Goal: Task Accomplishment & Management: Use online tool/utility

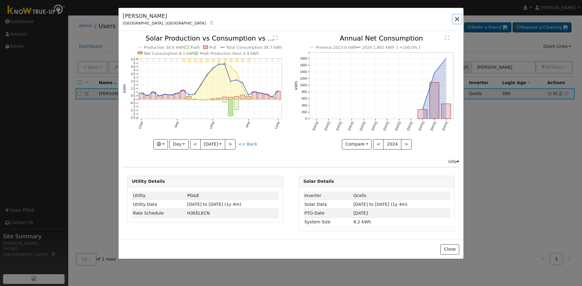
click at [456, 18] on button "button" at bounding box center [457, 19] width 8 height 8
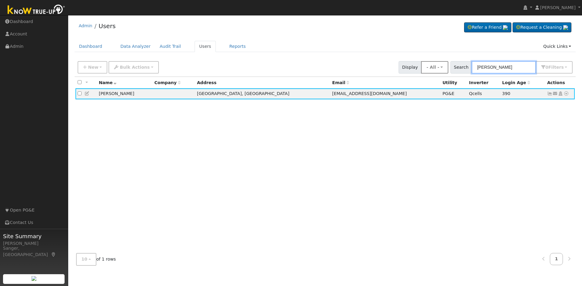
drag, startPoint x: 517, startPoint y: 67, endPoint x: 449, endPoint y: 72, distance: 68.7
click at [449, 72] on div "New Add User Quick Add Quick Connect Quick Convert Lead Bulk Actions Send Email…" at bounding box center [324, 66] width 497 height 15
paste input "Elizabeth & Eric Briner"
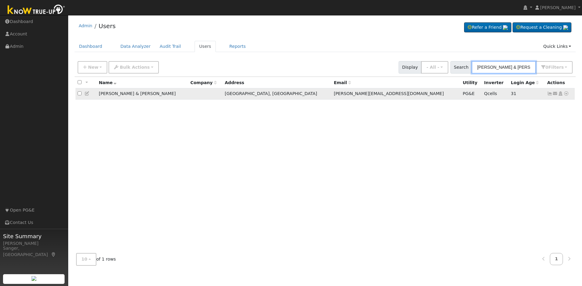
type input "Elizabeth & Eric Briner"
click at [566, 96] on icon at bounding box center [565, 93] width 5 height 4
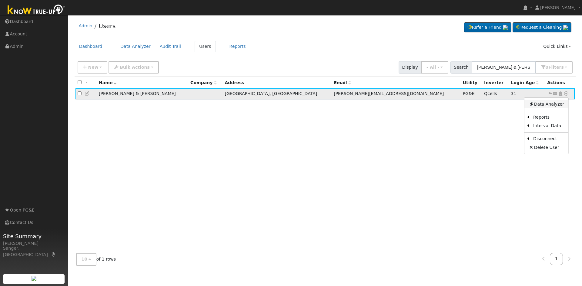
click at [553, 103] on link "Data Analyzer" at bounding box center [546, 104] width 44 height 8
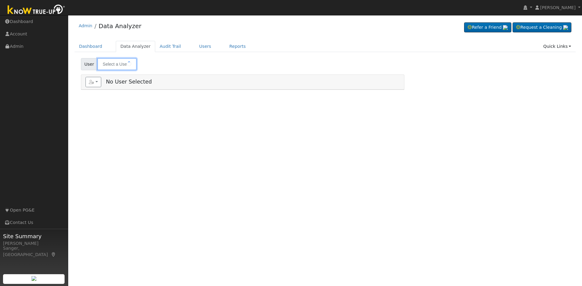
type input "[PERSON_NAME] & [PERSON_NAME]"
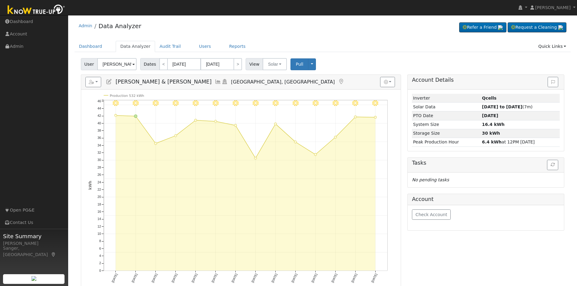
click at [215, 81] on icon at bounding box center [218, 81] width 7 height 5
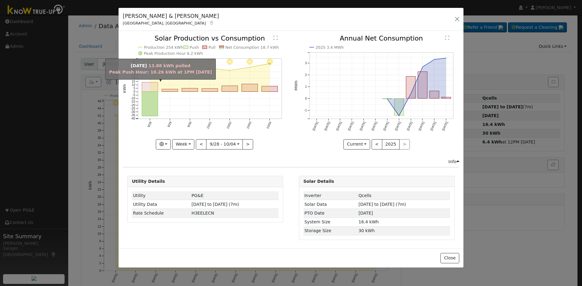
click at [152, 91] on rect "onclick=""" at bounding box center [150, 86] width 16 height 9
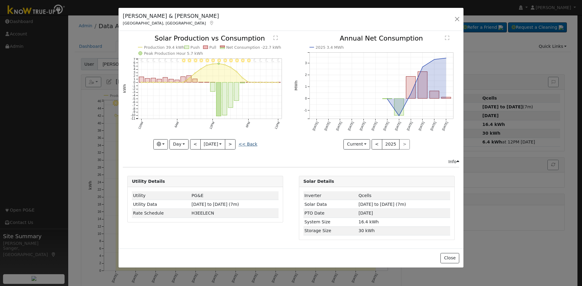
click at [243, 143] on link "<< Back" at bounding box center [247, 144] width 19 height 5
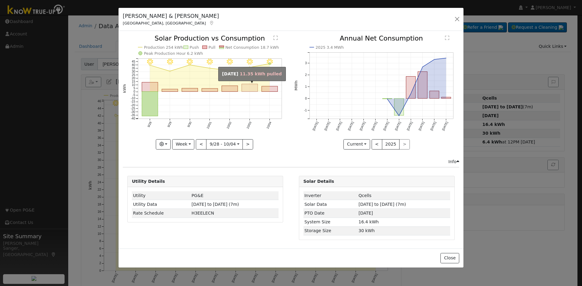
click at [248, 88] on rect "onclick=""" at bounding box center [250, 88] width 16 height 8
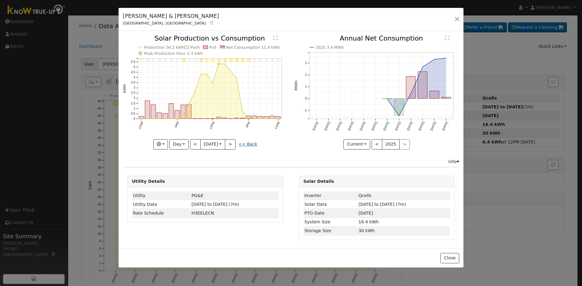
click at [250, 144] on link "<< Back" at bounding box center [247, 144] width 19 height 5
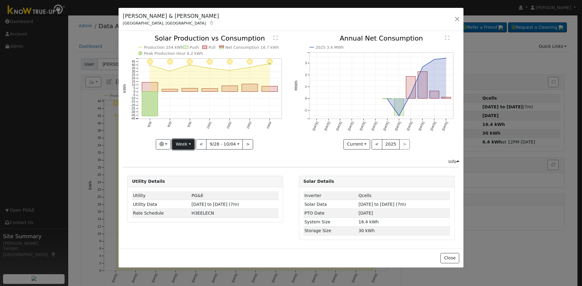
click at [182, 146] on button "Week" at bounding box center [183, 144] width 22 height 10
click at [186, 173] on link "Month" at bounding box center [193, 174] width 42 height 8
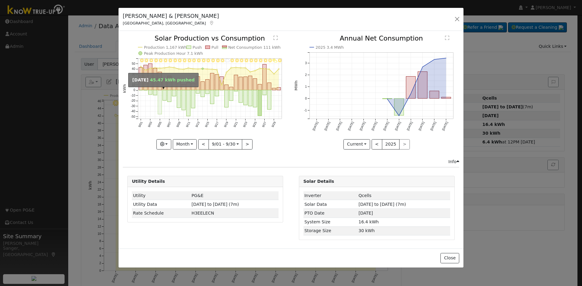
click at [158, 98] on rect "onclick=""" at bounding box center [160, 102] width 4 height 24
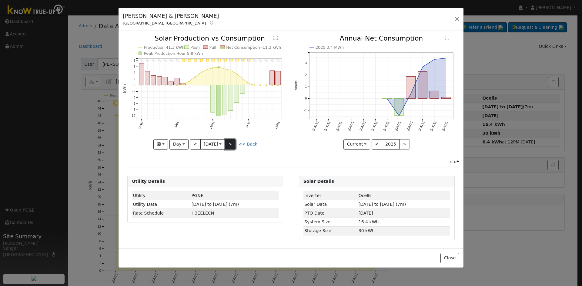
click at [232, 143] on button ">" at bounding box center [230, 144] width 11 height 10
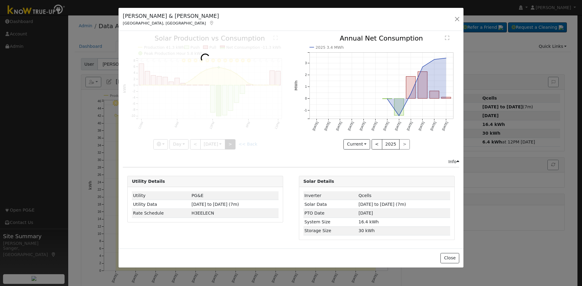
click at [232, 143] on div at bounding box center [205, 92] width 165 height 114
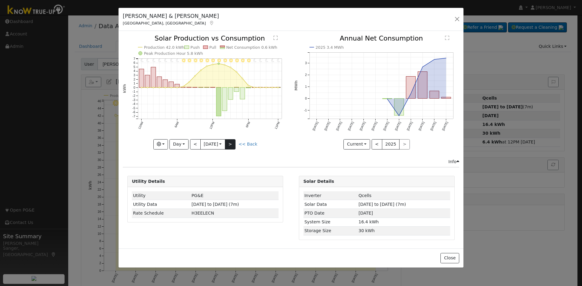
click at [232, 143] on div at bounding box center [205, 92] width 165 height 114
click at [232, 143] on button ">" at bounding box center [230, 144] width 11 height 10
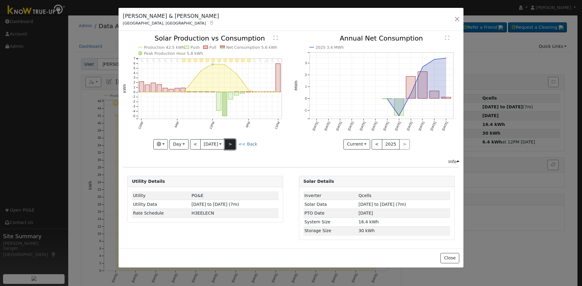
click at [232, 143] on button ">" at bounding box center [230, 144] width 11 height 10
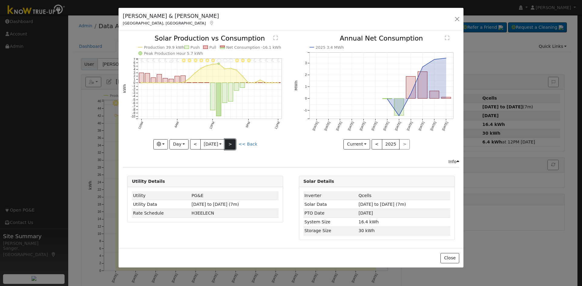
click at [232, 143] on button ">" at bounding box center [230, 144] width 11 height 10
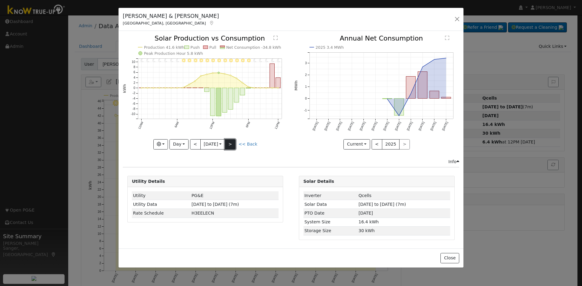
click at [232, 143] on button ">" at bounding box center [230, 144] width 11 height 10
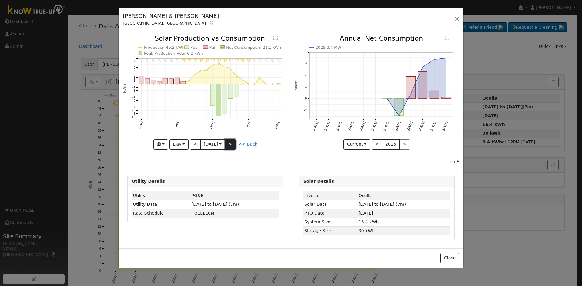
click at [232, 143] on button ">" at bounding box center [230, 144] width 11 height 10
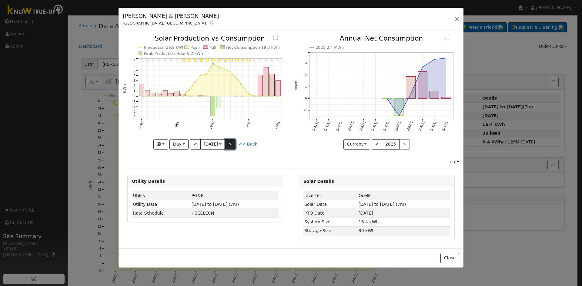
click at [232, 143] on button ">" at bounding box center [230, 144] width 11 height 10
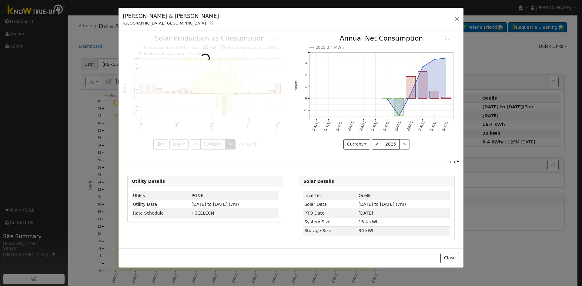
click at [232, 143] on div at bounding box center [205, 92] width 165 height 114
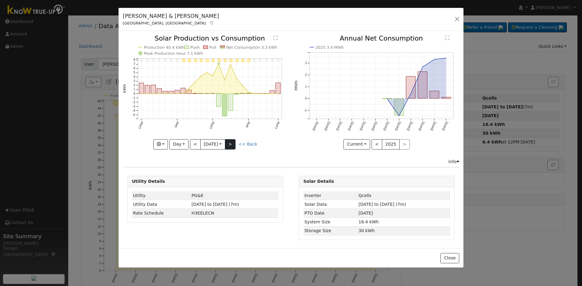
click at [232, 143] on div "11PM - Clear 10PM - Clear 9PM - Clear 8PM - Clear 7PM - Clear 6PM - Clear 5PM -…" at bounding box center [205, 92] width 165 height 114
click at [232, 143] on button ">" at bounding box center [230, 144] width 11 height 10
type input "2025-09-15"
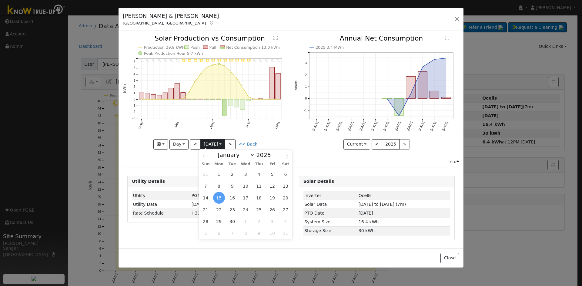
click at [214, 143] on input "2025-09-15" at bounding box center [213, 145] width 24 height 10
click at [242, 154] on select "January February March April May June July August September October November De…" at bounding box center [235, 154] width 40 height 7
select select "9"
click at [220, 151] on select "January February March April May June July August September October November De…" at bounding box center [235, 154] width 40 height 7
click at [274, 175] on span "3" at bounding box center [272, 174] width 12 height 12
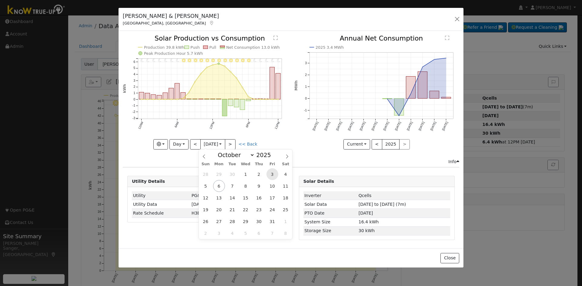
type input "[DATE]"
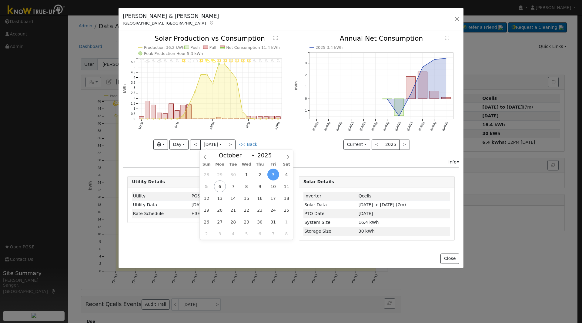
click at [299, 144] on icon "2025 3.4 kWh Oct '24 Nov '24 Dec '24 Jan '25 Feb '25 Mar '25 Apr '25 May '25 Ju…" at bounding box center [376, 90] width 165 height 111
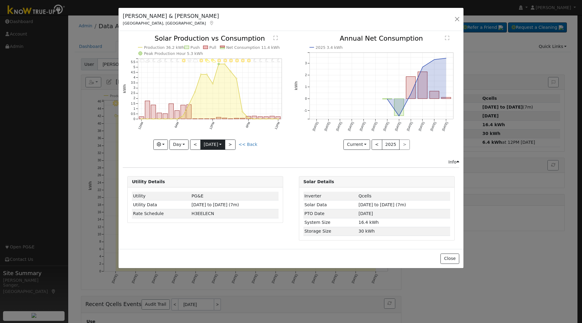
click at [208, 144] on input "[DATE]" at bounding box center [213, 145] width 24 height 10
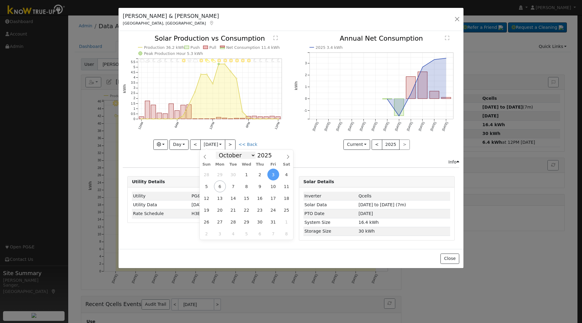
click at [231, 155] on select "January February March April May June July August September October November De…" at bounding box center [236, 154] width 40 height 7
select select "6"
click at [221, 151] on select "January February March April May June July August September October November De…" at bounding box center [236, 154] width 40 height 7
click at [231, 190] on span "8" at bounding box center [233, 186] width 12 height 12
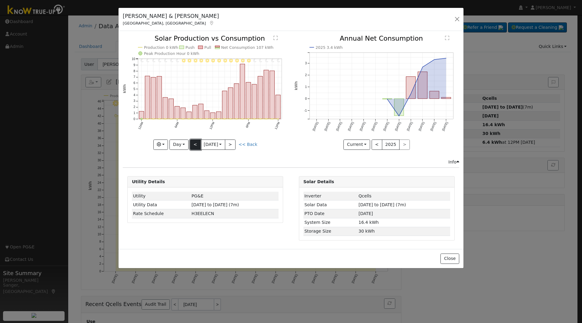
click at [194, 145] on button "<" at bounding box center [195, 144] width 11 height 10
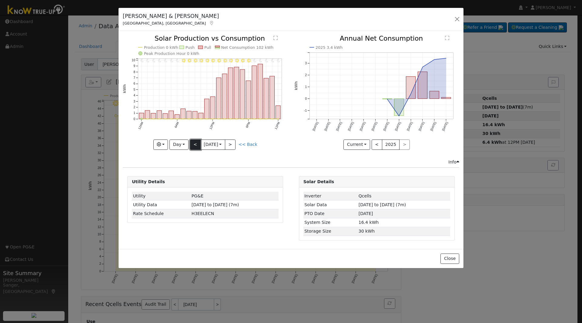
click at [194, 145] on button "<" at bounding box center [195, 144] width 11 height 10
click at [194, 145] on div "11PM - undefined 10PM - undefined 9PM - Clear 8PM - Clear 7PM - Clear 6PM - Cle…" at bounding box center [205, 92] width 165 height 114
click at [194, 145] on button "<" at bounding box center [195, 144] width 11 height 10
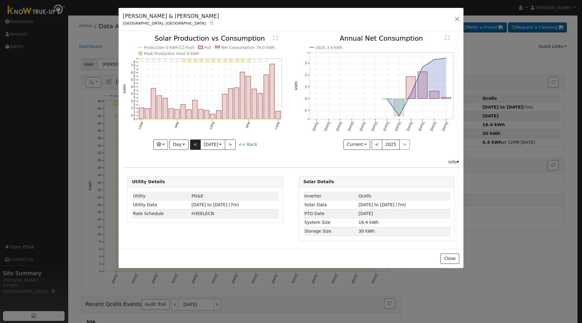
click at [194, 145] on div at bounding box center [205, 92] width 165 height 114
click at [194, 145] on button "<" at bounding box center [195, 144] width 11 height 10
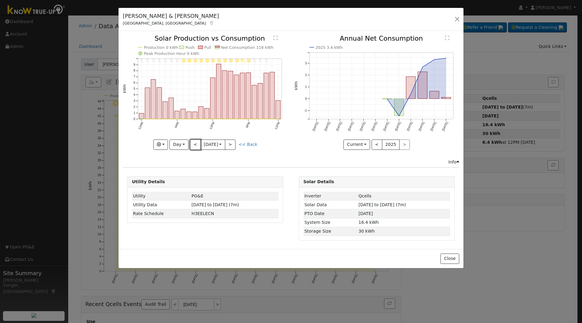
click at [195, 143] on button "<" at bounding box center [195, 144] width 11 height 10
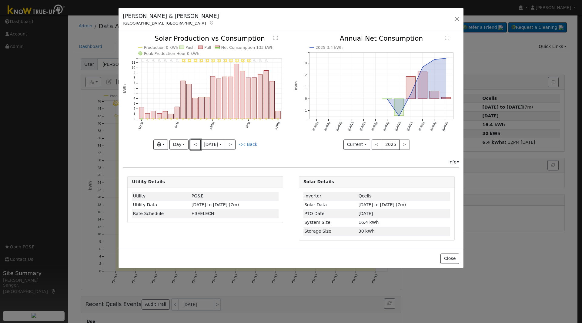
click at [195, 143] on button "<" at bounding box center [195, 144] width 11 height 10
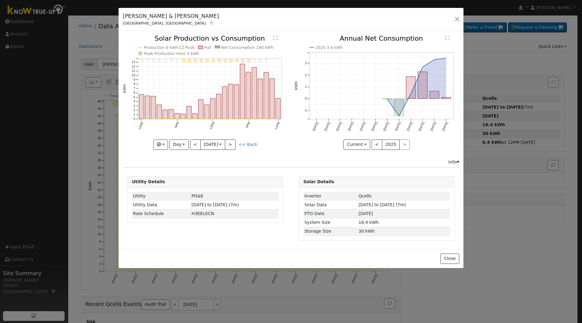
click at [195, 143] on div "11PM - undefined 10PM - undefined 9PM - Clear 8PM - Clear 7PM - Clear 6PM - Cle…" at bounding box center [205, 92] width 165 height 114
click at [195, 143] on button "<" at bounding box center [195, 144] width 11 height 10
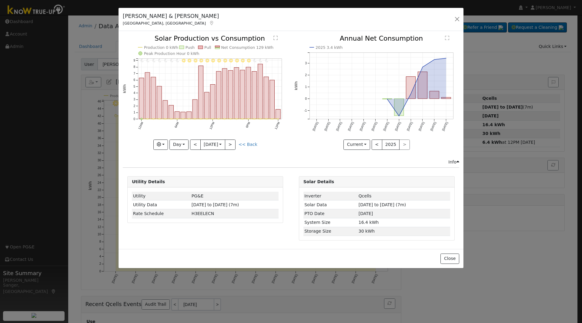
click at [195, 143] on div "11PM - undefined 10PM - undefined 9PM - Clear 8PM - Clear 7PM - Clear 6PM - Cle…" at bounding box center [205, 92] width 165 height 114
click at [195, 143] on button "<" at bounding box center [195, 144] width 11 height 10
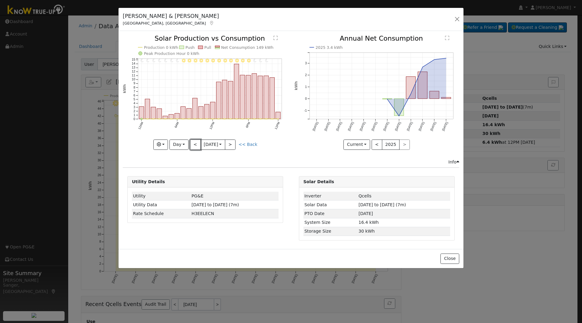
click at [195, 143] on button "<" at bounding box center [195, 144] width 11 height 10
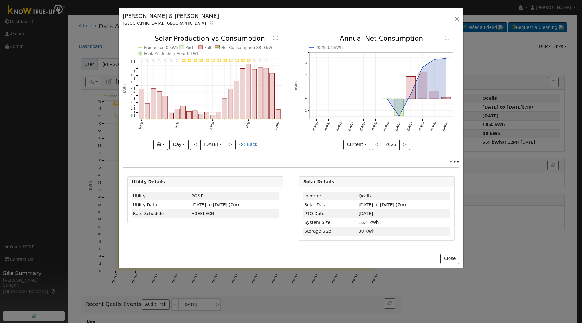
click at [195, 143] on div "11PM - undefined 10PM - undefined 9PM - Clear 8PM - Clear 7PM - Clear 6PM - Cle…" at bounding box center [205, 92] width 165 height 114
click at [195, 143] on button "<" at bounding box center [195, 144] width 11 height 10
click at [195, 143] on div "11PM - undefined 10PM - undefined 9PM - Clear 8PM - Clear 7PM - Clear 6PM - Cle…" at bounding box center [205, 92] width 165 height 114
click at [195, 143] on button "<" at bounding box center [195, 144] width 11 height 10
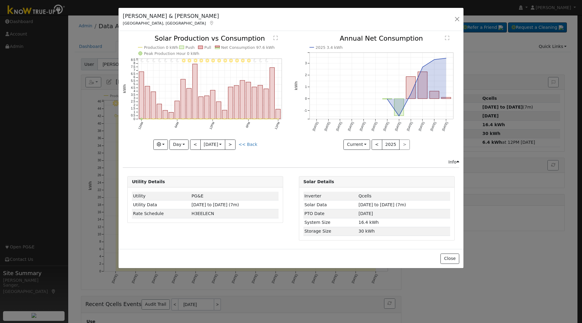
click at [195, 143] on div "11PM - undefined 10PM - undefined 9PM - Clear 8PM - Clear 7PM - Clear 6PM - Cle…" at bounding box center [205, 92] width 165 height 114
click at [195, 143] on button "<" at bounding box center [195, 144] width 11 height 10
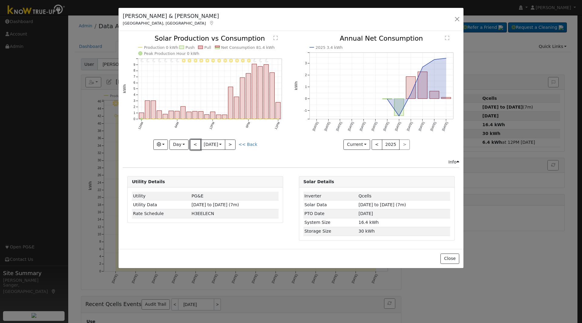
click at [195, 143] on button "<" at bounding box center [195, 144] width 11 height 10
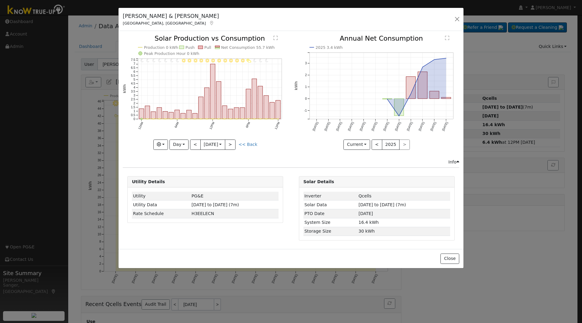
click at [195, 143] on div at bounding box center [205, 92] width 165 height 114
click at [195, 143] on button "<" at bounding box center [195, 144] width 11 height 10
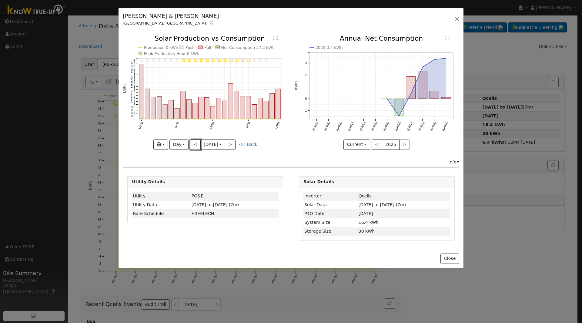
click at [195, 143] on button "<" at bounding box center [195, 144] width 11 height 10
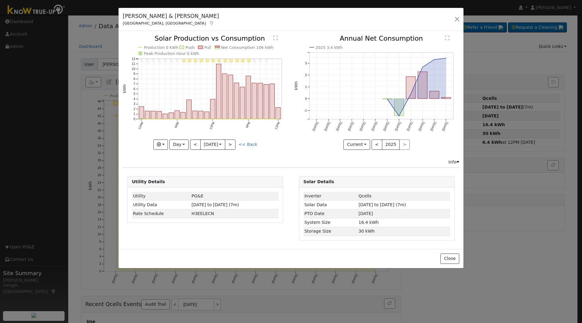
click at [195, 143] on div "11PM - undefined 10PM - undefined 9PM - Clear 8PM - Clear 7PM - Clear 6PM - Cle…" at bounding box center [205, 92] width 165 height 114
click at [195, 143] on button "<" at bounding box center [195, 144] width 11 height 10
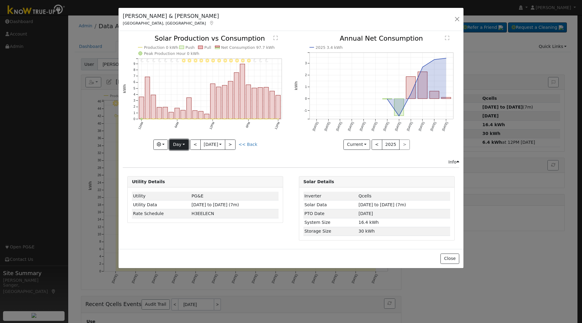
click at [175, 143] on button "Day" at bounding box center [178, 144] width 19 height 10
click at [181, 163] on link "Week" at bounding box center [191, 165] width 42 height 8
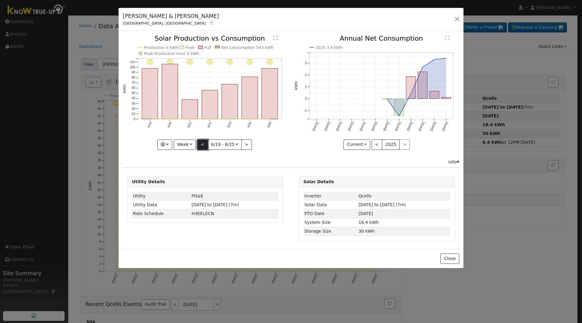
click at [200, 143] on button "<" at bounding box center [202, 144] width 11 height 10
click at [202, 143] on button "<" at bounding box center [202, 144] width 11 height 10
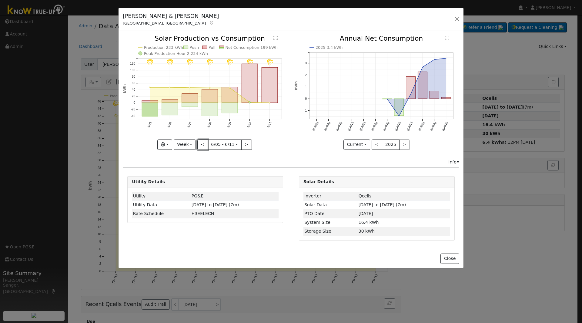
click at [201, 144] on button "<" at bounding box center [202, 144] width 11 height 10
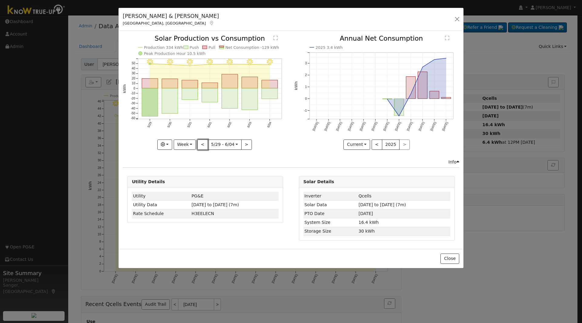
click at [201, 144] on button "<" at bounding box center [202, 144] width 11 height 10
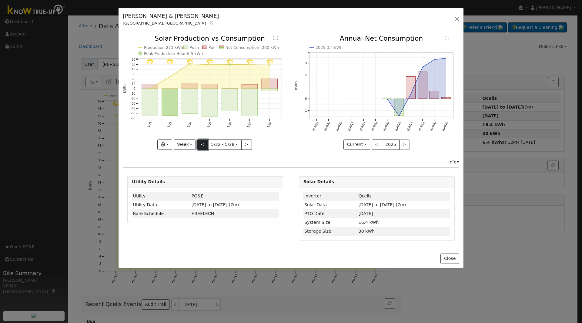
click at [204, 143] on button "<" at bounding box center [202, 144] width 11 height 10
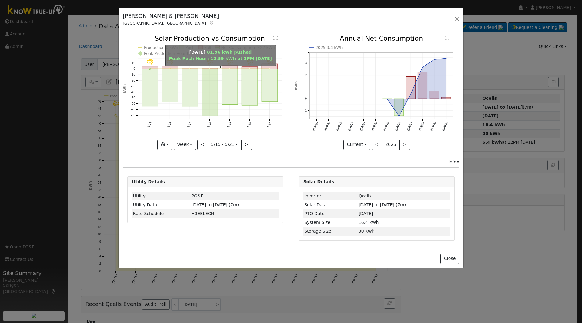
click at [210, 114] on rect "onclick=""" at bounding box center [210, 93] width 16 height 48
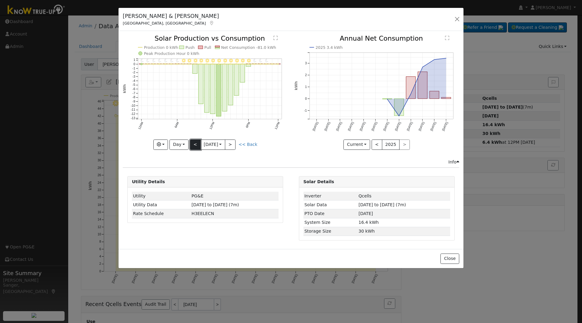
click at [193, 145] on button "<" at bounding box center [195, 144] width 11 height 10
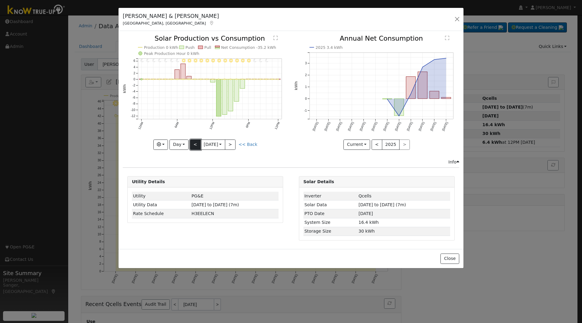
click at [193, 145] on button "<" at bounding box center [195, 144] width 11 height 10
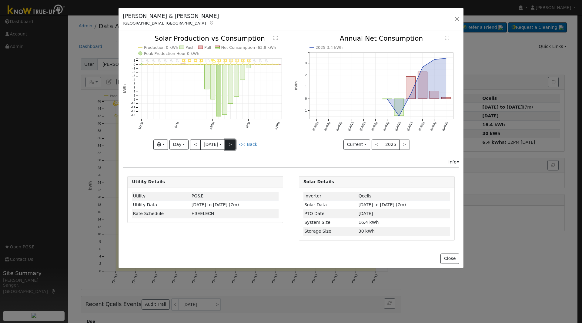
click at [233, 148] on button ">" at bounding box center [230, 144] width 11 height 10
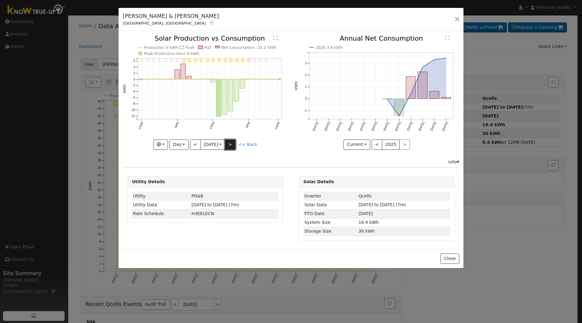
click at [233, 148] on button ">" at bounding box center [230, 144] width 11 height 10
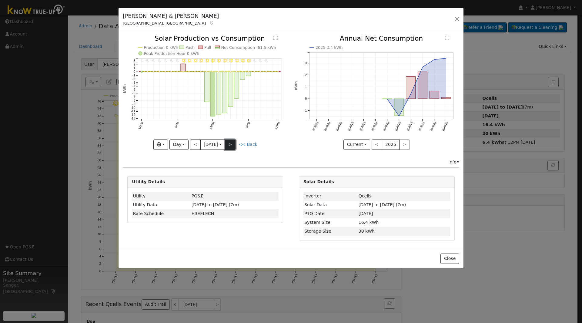
click at [233, 148] on button ">" at bounding box center [230, 144] width 11 height 10
type input "2025-05-17"
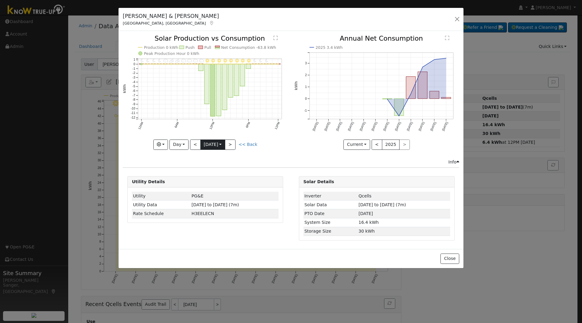
click at [206, 145] on input "2025-05-17" at bounding box center [213, 145] width 24 height 10
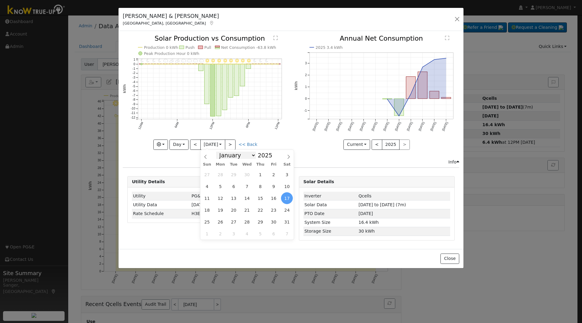
click at [229, 155] on select "January February March April May June July August September October November De…" at bounding box center [236, 154] width 40 height 7
select select "7"
click at [221, 151] on select "January February March April May June July August September October November De…" at bounding box center [236, 154] width 40 height 7
click at [234, 187] on span "5" at bounding box center [233, 186] width 12 height 12
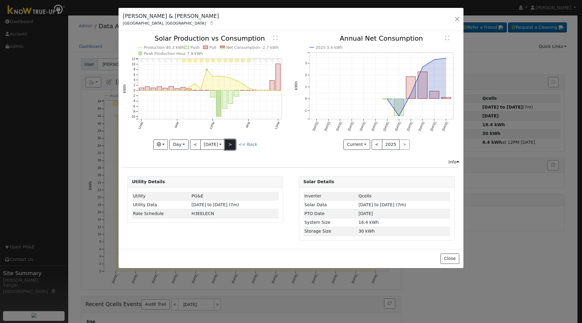
click at [230, 144] on button ">" at bounding box center [230, 144] width 11 height 10
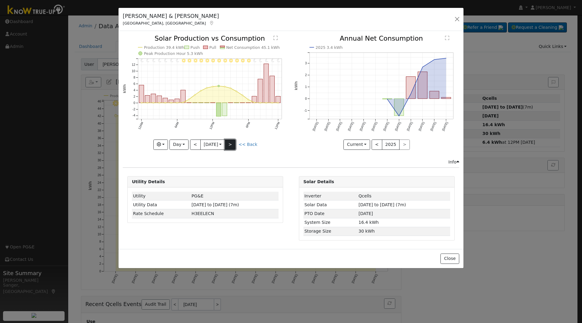
click at [230, 144] on button ">" at bounding box center [230, 144] width 11 height 10
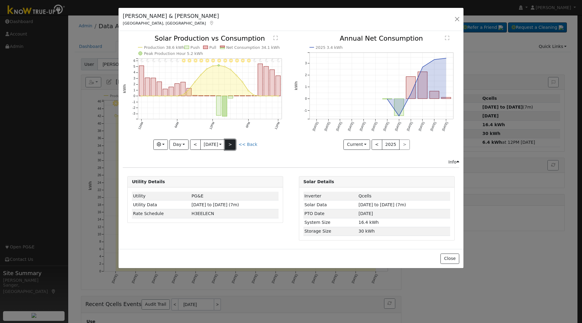
click at [230, 144] on button ">" at bounding box center [230, 144] width 11 height 10
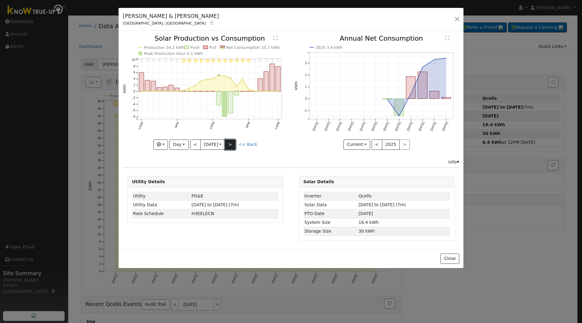
click at [230, 144] on button ">" at bounding box center [230, 144] width 11 height 10
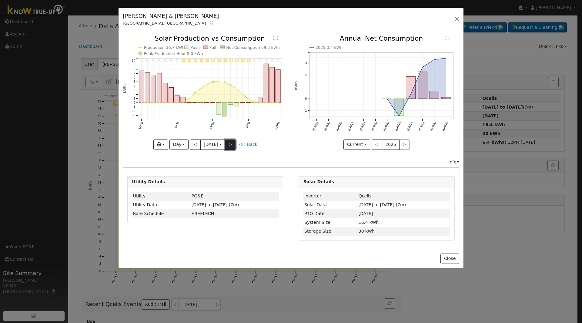
click at [230, 144] on button ">" at bounding box center [230, 144] width 11 height 10
type input "2025-08-13"
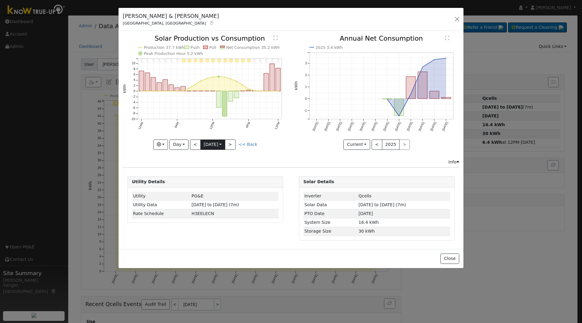
click at [204, 143] on input "2025-08-13" at bounding box center [213, 145] width 24 height 10
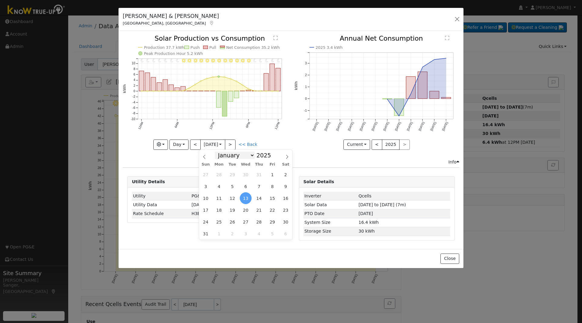
click at [233, 157] on select "January February March April May June July August September October November De…" at bounding box center [235, 154] width 40 height 7
select select "8"
click at [220, 151] on select "January February March April May June July August September October November De…" at bounding box center [235, 154] width 40 height 7
click at [232, 193] on span "16" at bounding box center [232, 198] width 12 height 12
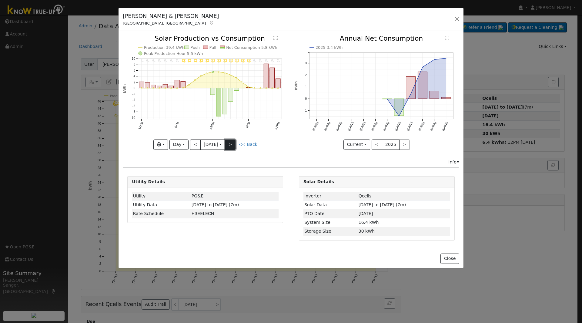
click at [235, 143] on button ">" at bounding box center [230, 144] width 11 height 10
click at [232, 144] on button ">" at bounding box center [230, 144] width 11 height 10
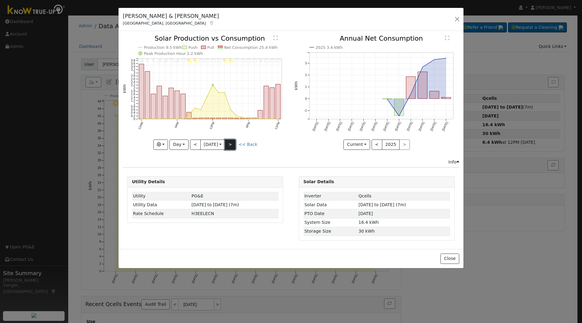
click at [232, 144] on button ">" at bounding box center [230, 144] width 11 height 10
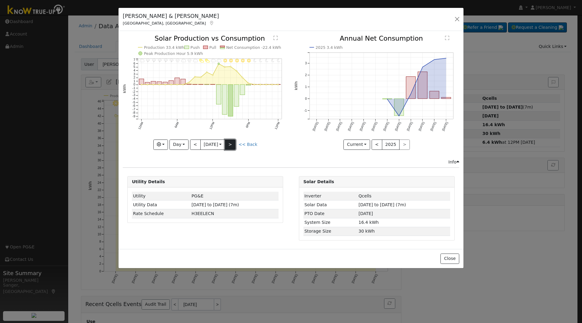
click at [232, 144] on button ">" at bounding box center [230, 144] width 11 height 10
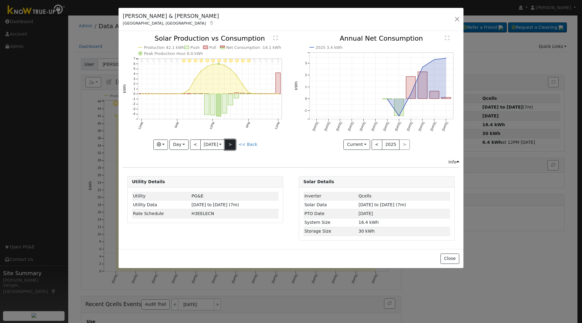
click at [232, 144] on button ">" at bounding box center [230, 144] width 11 height 10
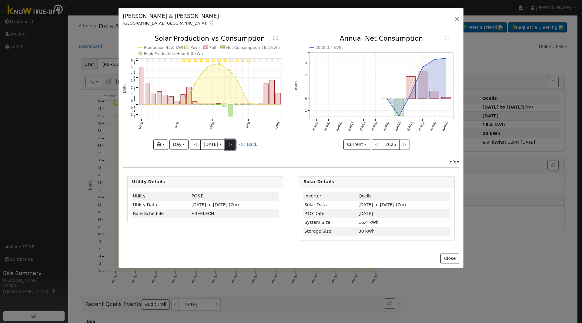
click at [231, 142] on button ">" at bounding box center [230, 144] width 11 height 10
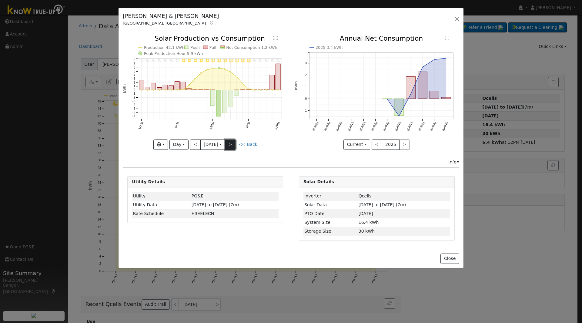
click at [231, 142] on button ">" at bounding box center [230, 144] width 11 height 10
click at [233, 144] on button ">" at bounding box center [230, 144] width 11 height 10
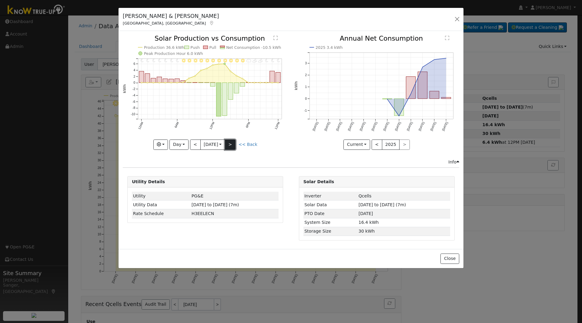
click at [233, 144] on button ">" at bounding box center [230, 144] width 11 height 10
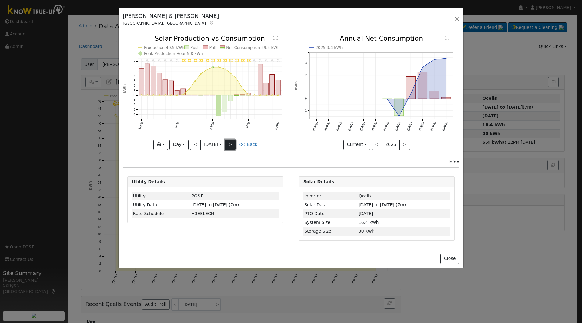
click at [233, 144] on button ">" at bounding box center [230, 144] width 11 height 10
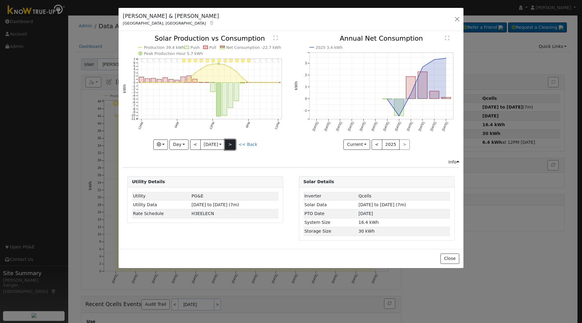
click at [233, 144] on button ">" at bounding box center [230, 144] width 11 height 10
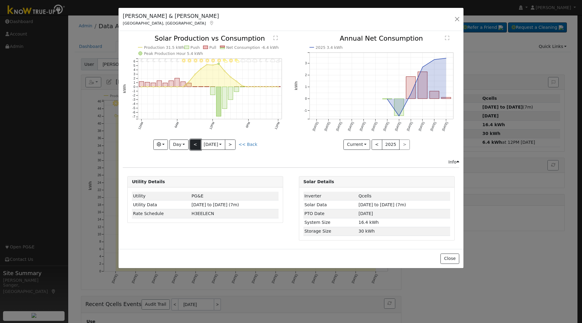
click at [195, 145] on button "<" at bounding box center [195, 144] width 11 height 10
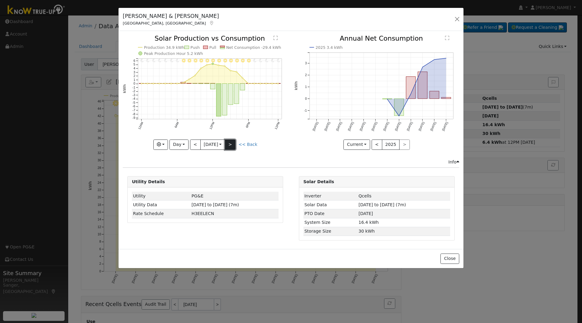
click at [235, 145] on button ">" at bounding box center [230, 144] width 11 height 10
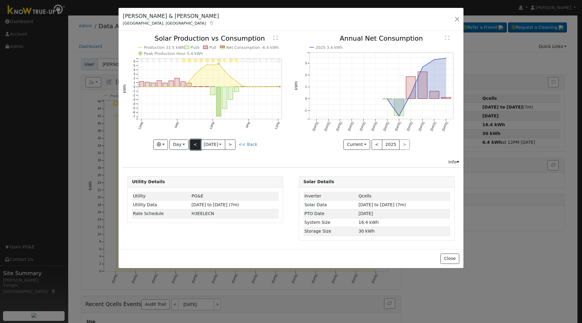
click at [193, 144] on button "<" at bounding box center [195, 144] width 11 height 10
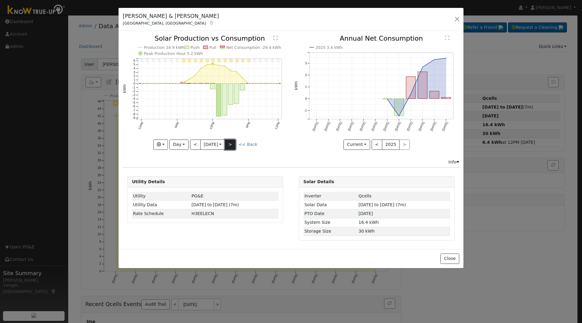
click at [233, 144] on button ">" at bounding box center [230, 144] width 11 height 10
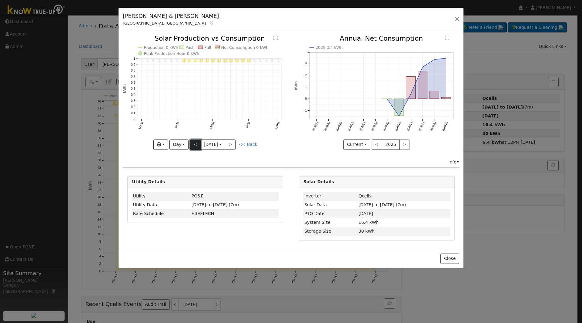
click at [196, 144] on button "<" at bounding box center [195, 144] width 11 height 10
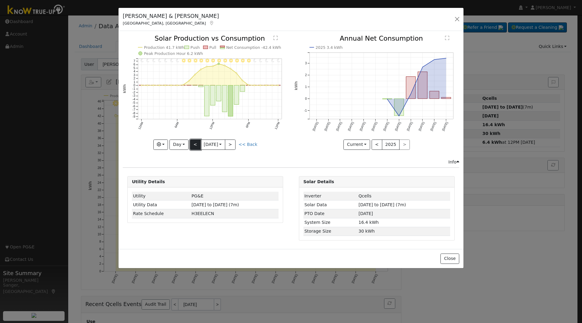
click at [196, 144] on button "<" at bounding box center [195, 144] width 11 height 10
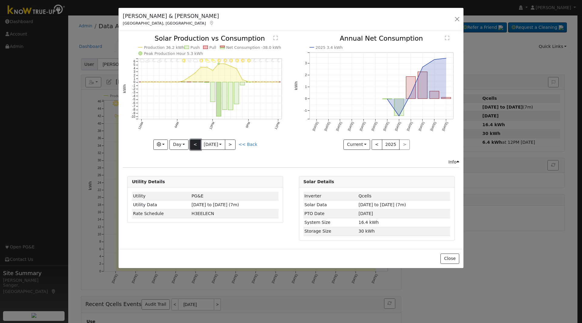
click at [196, 144] on button "<" at bounding box center [195, 144] width 11 height 10
click at [194, 143] on button "<" at bounding box center [195, 144] width 11 height 10
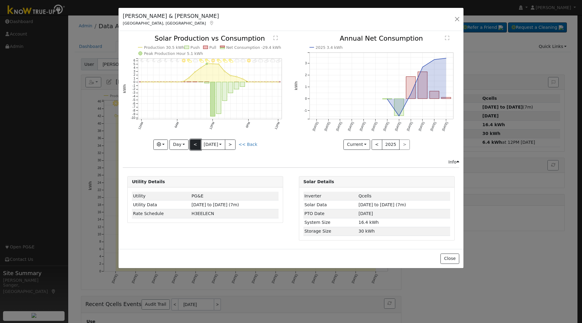
type input "2025-09-28"
click at [457, 18] on button "button" at bounding box center [457, 19] width 8 height 8
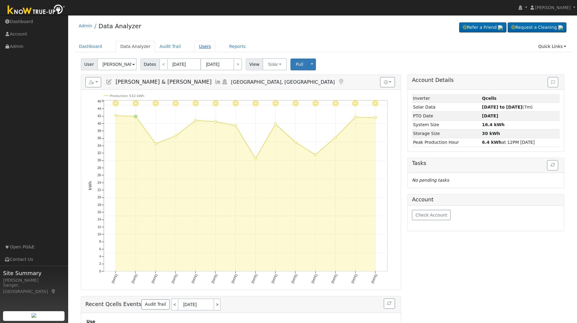
click at [194, 47] on link "Users" at bounding box center [204, 46] width 21 height 11
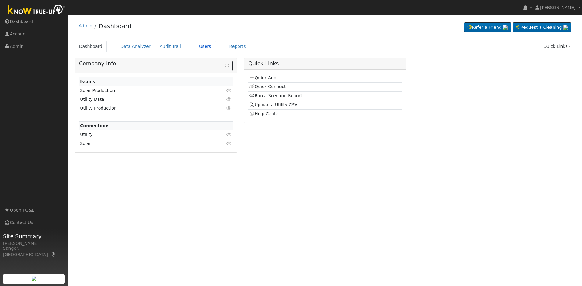
click at [198, 46] on link "Users" at bounding box center [204, 46] width 21 height 11
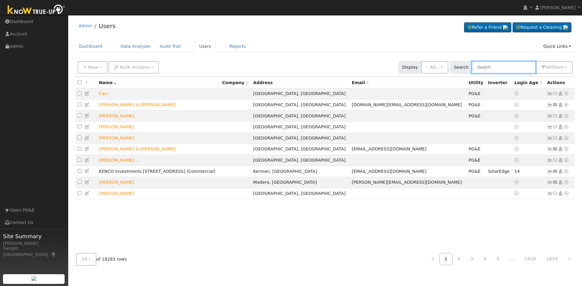
click at [491, 68] on input "text" at bounding box center [503, 67] width 64 height 12
paste input "John and Jennifer Holt"
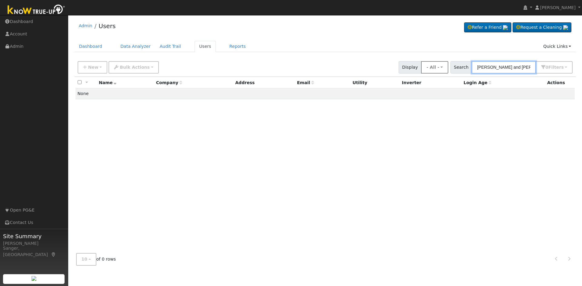
drag, startPoint x: 499, startPoint y: 67, endPoint x: 435, endPoint y: 68, distance: 63.9
click at [435, 68] on div "New Add User Quick Add Quick Connect Quick Convert Lead Bulk Actions Send Email…" at bounding box center [324, 66] width 497 height 15
type input "Jennifer Holt"
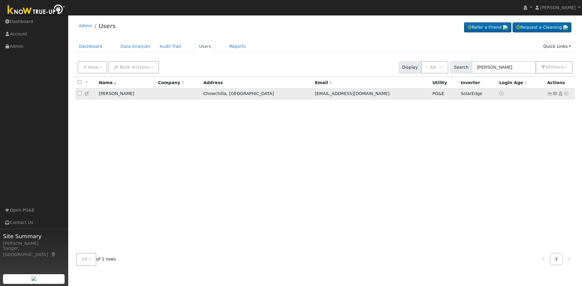
click at [566, 95] on icon at bounding box center [565, 93] width 5 height 4
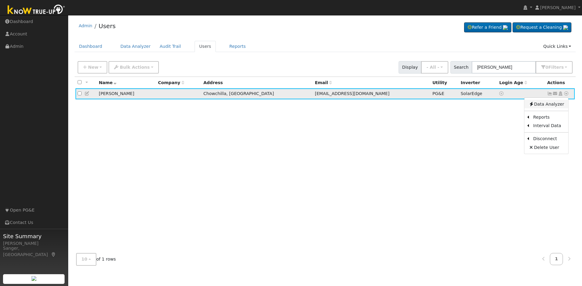
click at [540, 104] on link "Data Analyzer" at bounding box center [546, 104] width 44 height 8
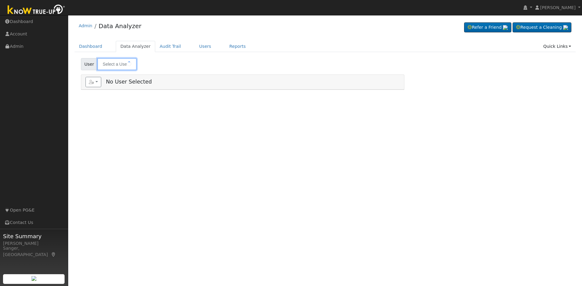
type input "Jennifer Holt"
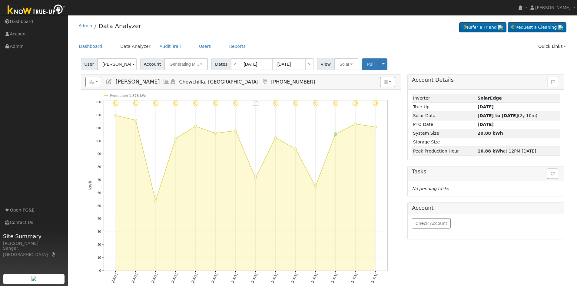
click at [163, 81] on icon at bounding box center [166, 81] width 7 height 5
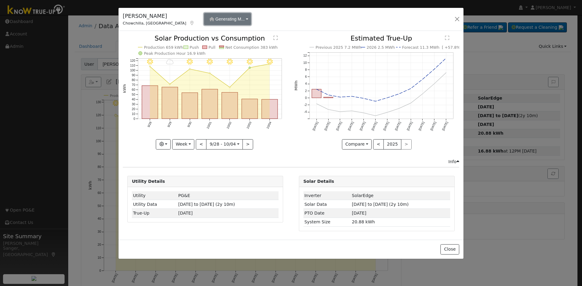
click at [215, 18] on span "Generating M..." at bounding box center [229, 19] width 29 height 5
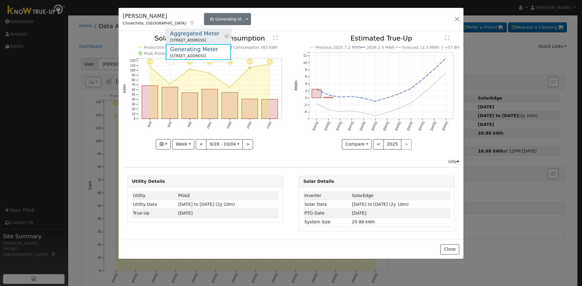
click at [192, 35] on div "Aggregated Meter" at bounding box center [194, 33] width 49 height 8
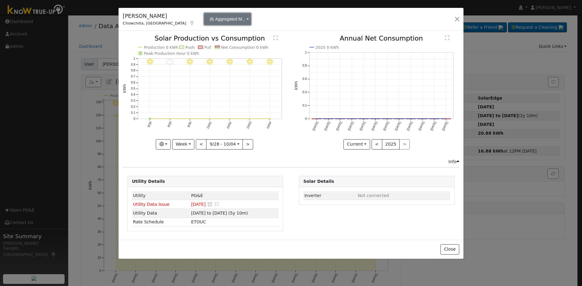
click at [215, 21] on span "Aggregated M..." at bounding box center [230, 19] width 30 height 5
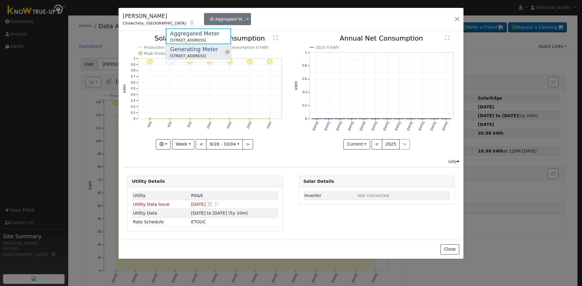
click at [194, 56] on div "13508 Avenue 20, Chowchilla, CA 93610" at bounding box center [194, 55] width 48 height 5
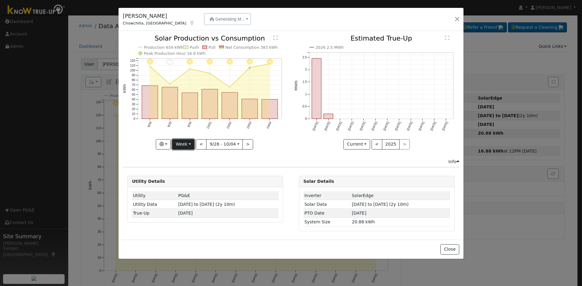
click at [184, 145] on button "Week" at bounding box center [183, 144] width 22 height 10
click at [191, 180] on link "Year" at bounding box center [193, 182] width 42 height 8
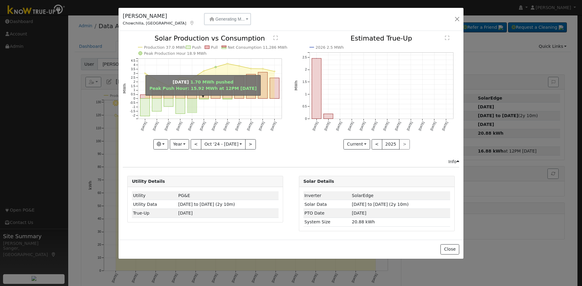
click at [192, 105] on rect "onclick=""" at bounding box center [191, 106] width 9 height 14
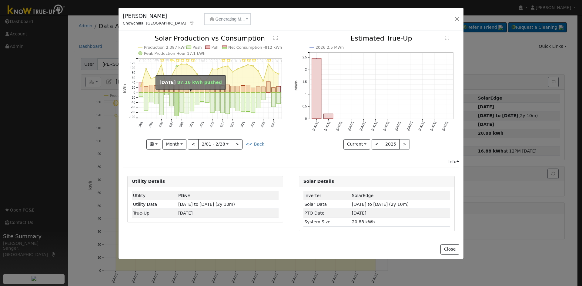
click at [188, 102] on rect "onclick=""" at bounding box center [187, 104] width 4 height 22
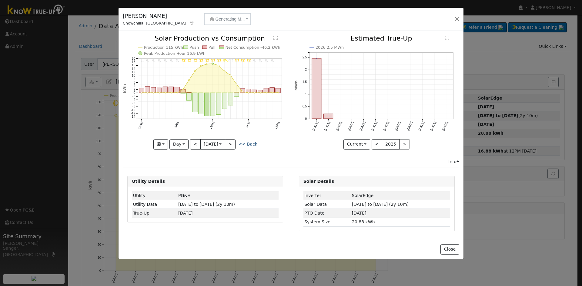
click at [249, 143] on link "<< Back" at bounding box center [247, 144] width 19 height 5
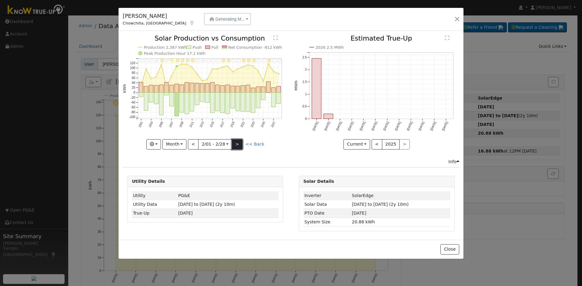
click at [237, 147] on button ">" at bounding box center [237, 144] width 11 height 10
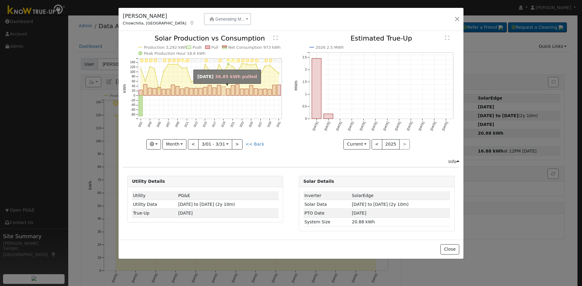
click at [225, 90] on rect "onclick=""" at bounding box center [224, 91] width 4 height 9
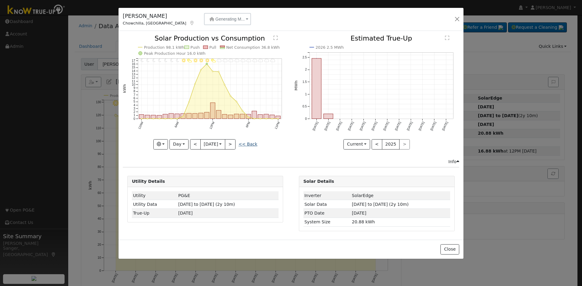
click at [249, 146] on link "<< Back" at bounding box center [247, 144] width 19 height 5
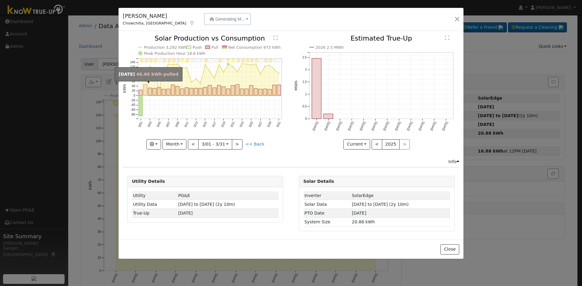
click at [145, 89] on rect "onclick=""" at bounding box center [145, 90] width 4 height 11
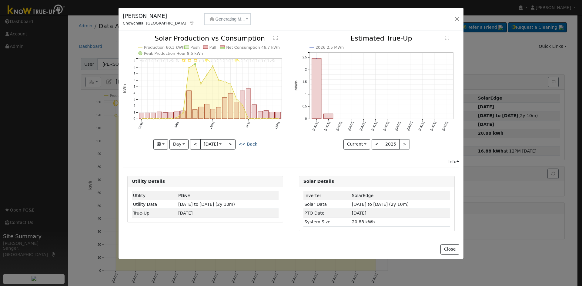
click at [250, 144] on link "<< Back" at bounding box center [247, 144] width 19 height 5
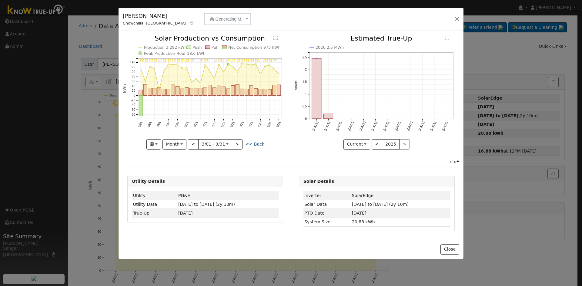
click at [256, 144] on link "<< Back" at bounding box center [254, 144] width 19 height 5
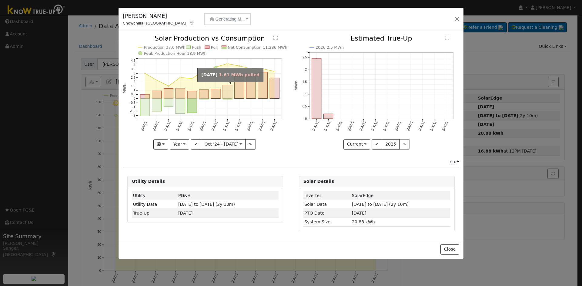
click at [227, 95] on rect "onclick=""" at bounding box center [227, 92] width 9 height 14
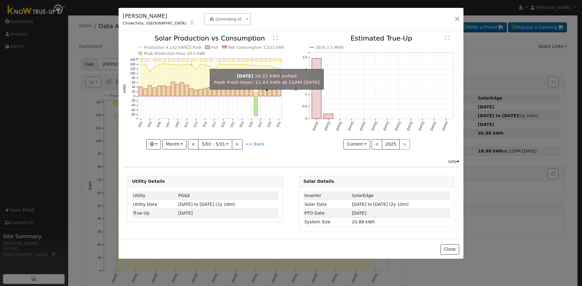
click at [255, 94] on rect "onclick=""" at bounding box center [256, 95] width 4 height 4
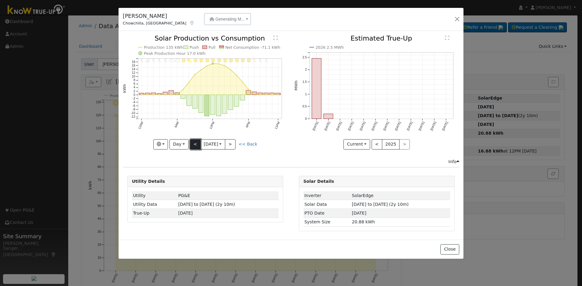
click at [194, 144] on button "<" at bounding box center [195, 144] width 11 height 10
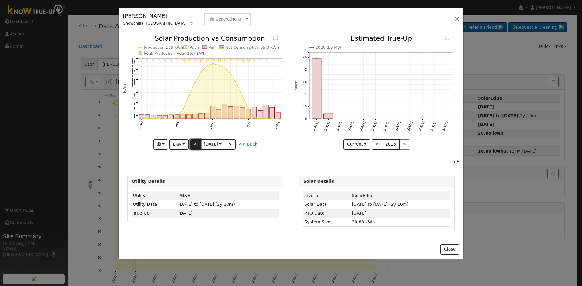
click at [194, 144] on button "<" at bounding box center [195, 144] width 11 height 10
click at [247, 142] on link "<< Back" at bounding box center [247, 144] width 19 height 5
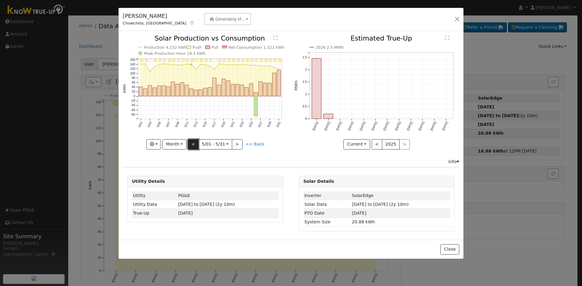
click at [196, 146] on button "<" at bounding box center [193, 144] width 11 height 10
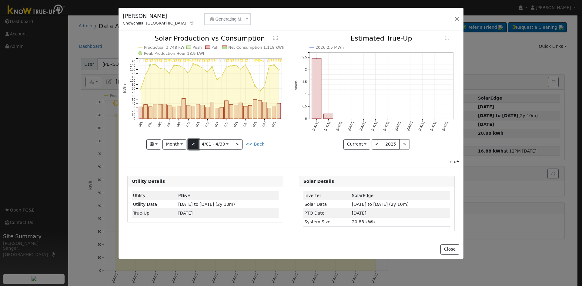
click at [196, 146] on button "<" at bounding box center [193, 144] width 11 height 10
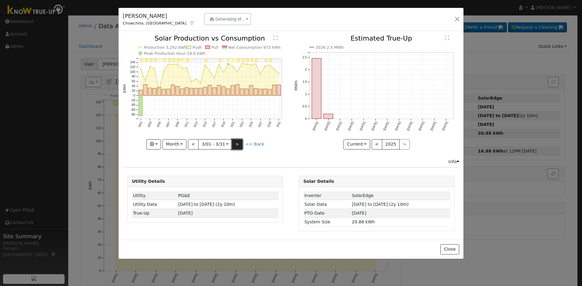
click at [235, 145] on button ">" at bounding box center [237, 144] width 11 height 10
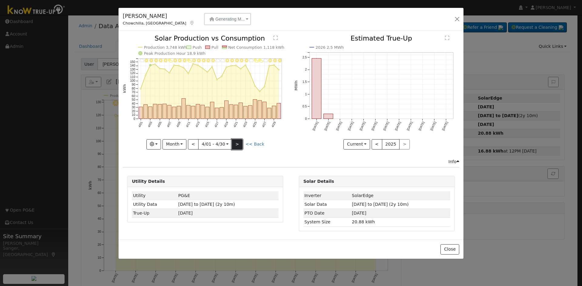
click at [235, 145] on button ">" at bounding box center [237, 144] width 11 height 10
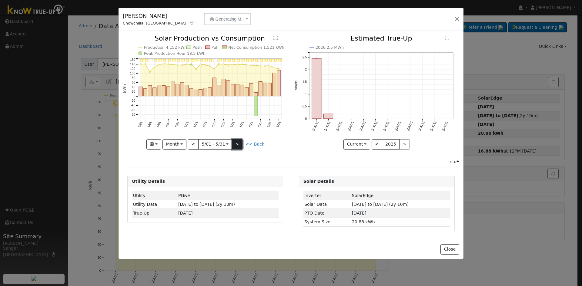
click at [235, 145] on button ">" at bounding box center [237, 144] width 11 height 10
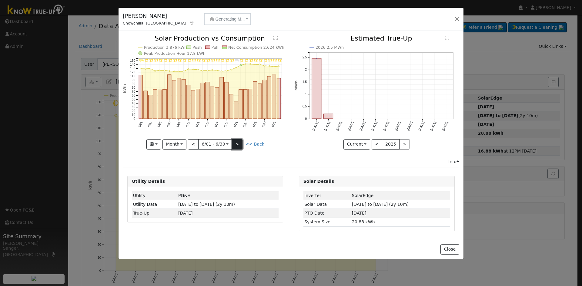
click at [235, 145] on button ">" at bounding box center [237, 144] width 11 height 10
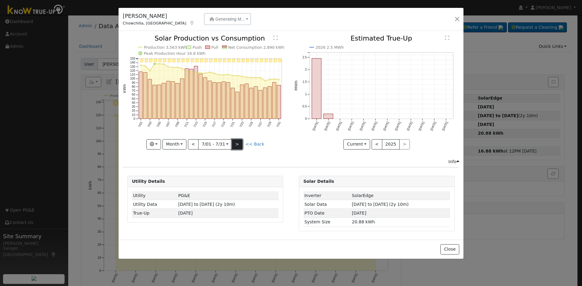
click at [235, 145] on button ">" at bounding box center [237, 144] width 11 height 10
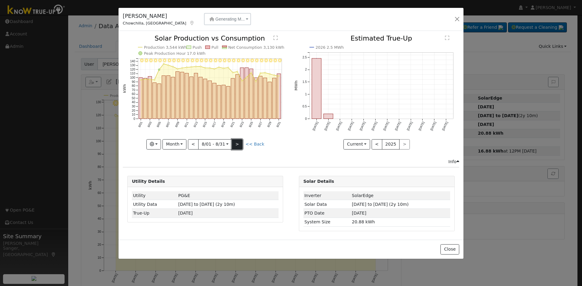
click at [235, 145] on button ">" at bounding box center [237, 144] width 11 height 10
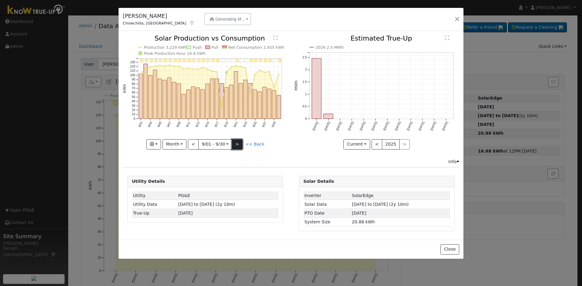
click at [235, 145] on button ">" at bounding box center [237, 144] width 11 height 10
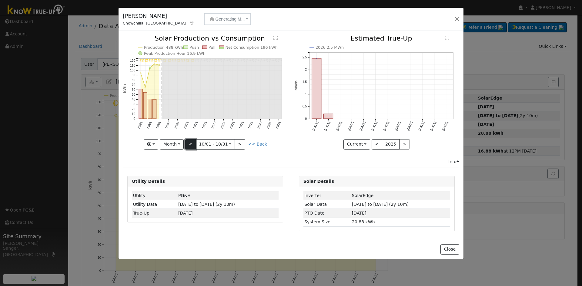
click at [191, 144] on button "<" at bounding box center [190, 144] width 11 height 10
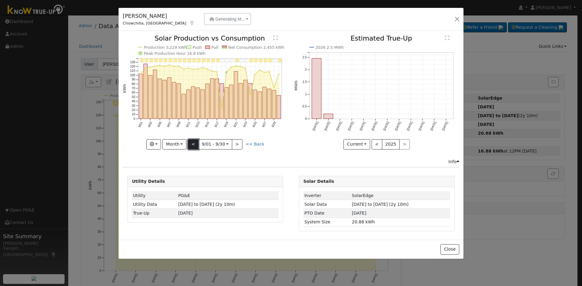
click at [195, 142] on button "<" at bounding box center [193, 144] width 11 height 10
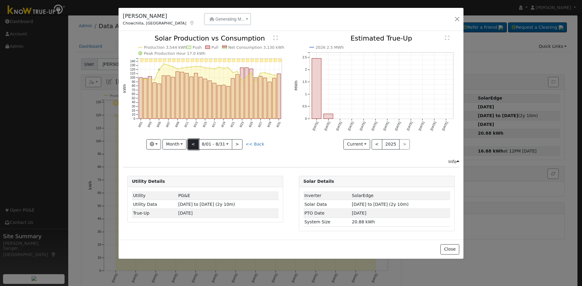
click at [195, 142] on button "<" at bounding box center [193, 144] width 11 height 10
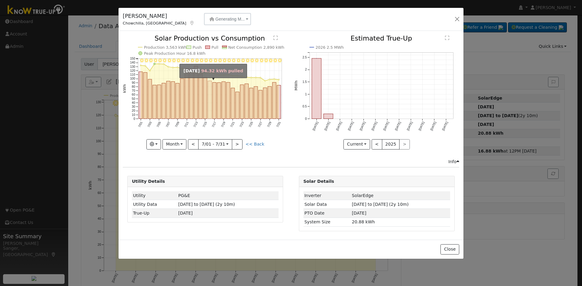
click at [208, 114] on rect "onclick=""" at bounding box center [210, 100] width 4 height 38
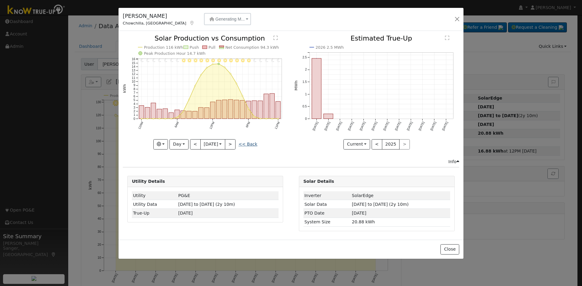
click at [251, 145] on link "<< Back" at bounding box center [247, 144] width 19 height 5
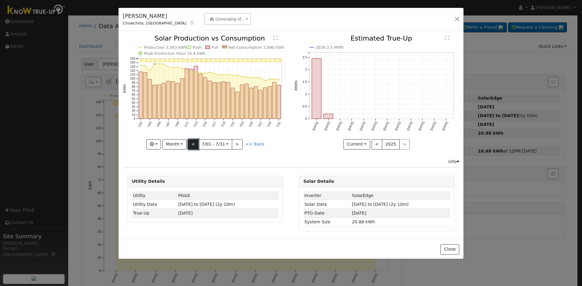
click at [195, 144] on button "<" at bounding box center [193, 144] width 11 height 10
type input "2025-06-01"
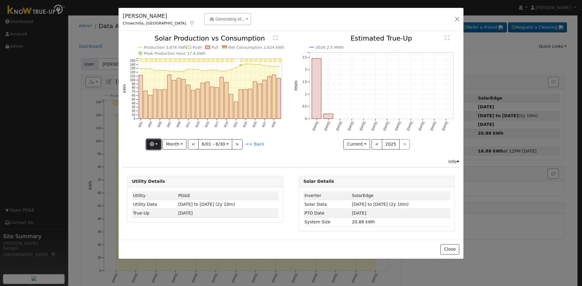
click at [153, 145] on icon "button" at bounding box center [152, 144] width 4 height 4
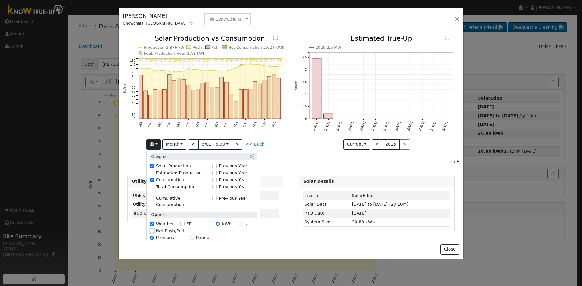
click at [154, 229] on input "Net Push/Pull" at bounding box center [152, 231] width 4 height 4
checkbox input "true"
click at [196, 145] on button "<" at bounding box center [193, 144] width 11 height 10
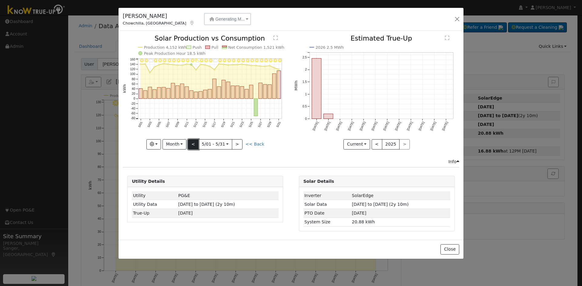
click at [196, 145] on button "<" at bounding box center [193, 144] width 11 height 10
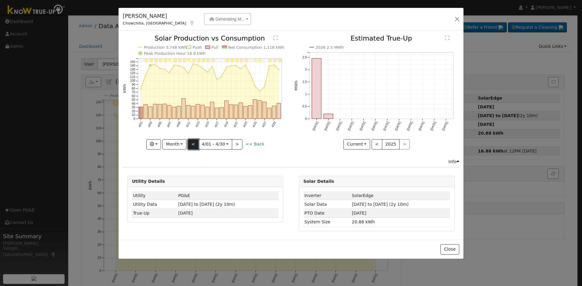
click at [196, 145] on button "<" at bounding box center [193, 144] width 11 height 10
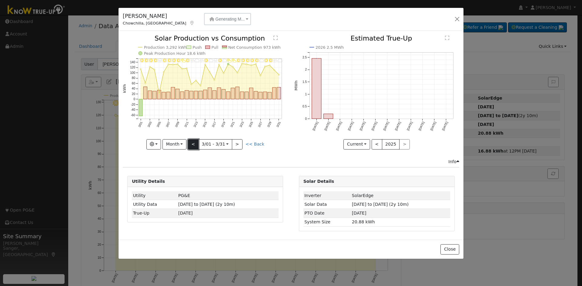
click at [196, 145] on button "<" at bounding box center [193, 144] width 11 height 10
type input "2025-02-01"
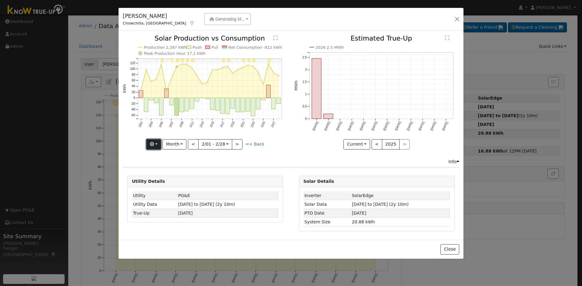
click at [154, 142] on icon "button" at bounding box center [152, 144] width 4 height 4
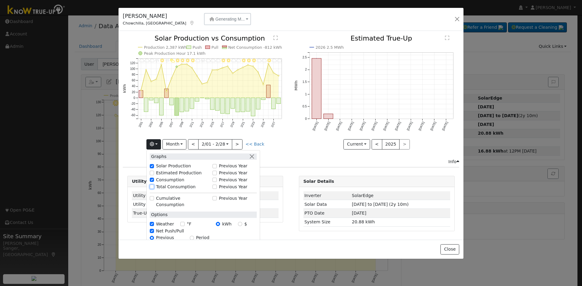
click at [154, 186] on input "Total Consumption" at bounding box center [152, 187] width 4 height 4
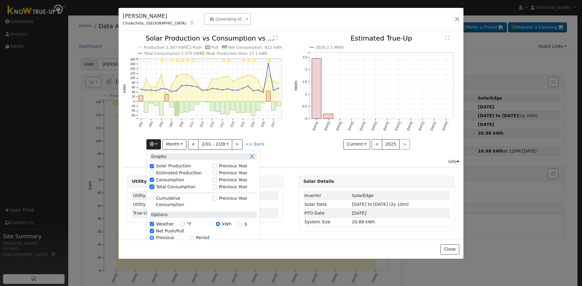
click at [154, 186] on input "Total Consumption" at bounding box center [152, 187] width 4 height 4
checkbox input "false"
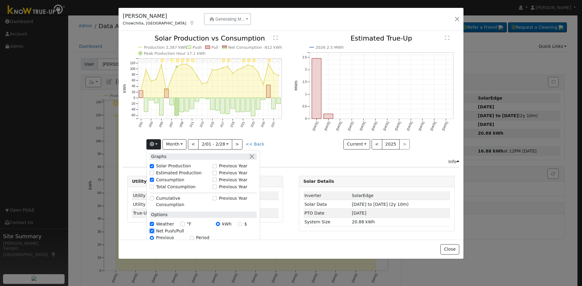
click at [154, 229] on input "Net Push/Pull" at bounding box center [152, 231] width 4 height 4
checkbox input "false"
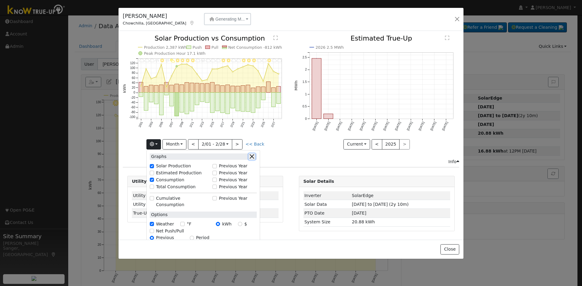
click at [253, 154] on button "button" at bounding box center [251, 157] width 6 height 6
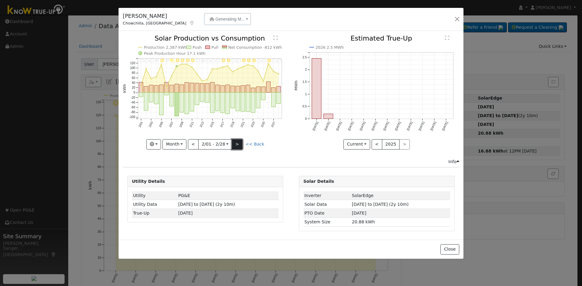
click at [239, 144] on button ">" at bounding box center [237, 144] width 11 height 10
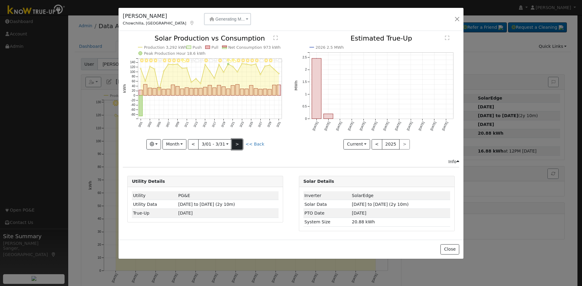
click at [237, 145] on button ">" at bounding box center [237, 144] width 11 height 10
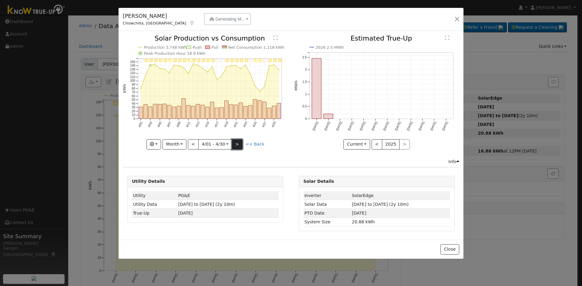
click at [237, 145] on button ">" at bounding box center [237, 144] width 11 height 10
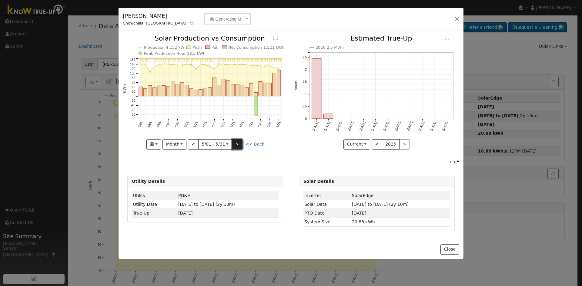
click at [237, 145] on button ">" at bounding box center [237, 144] width 11 height 10
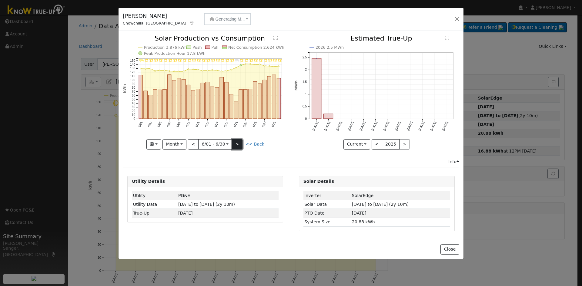
click at [237, 145] on button ">" at bounding box center [237, 144] width 11 height 10
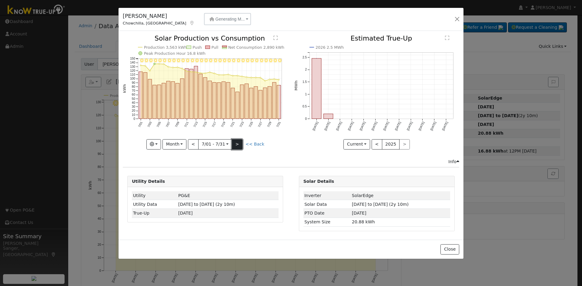
click at [237, 145] on button ">" at bounding box center [237, 144] width 11 height 10
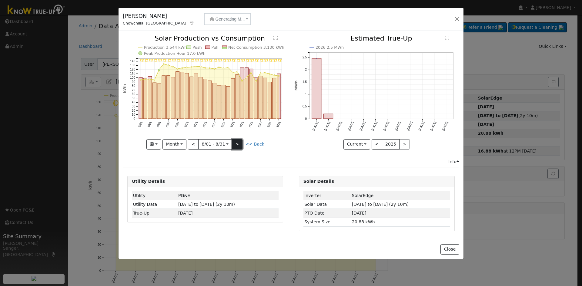
click at [237, 145] on button ">" at bounding box center [237, 144] width 11 height 10
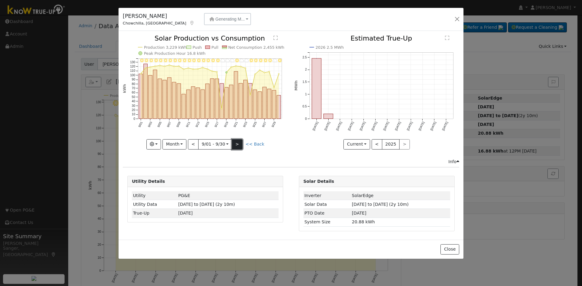
click at [237, 145] on button ">" at bounding box center [237, 144] width 11 height 10
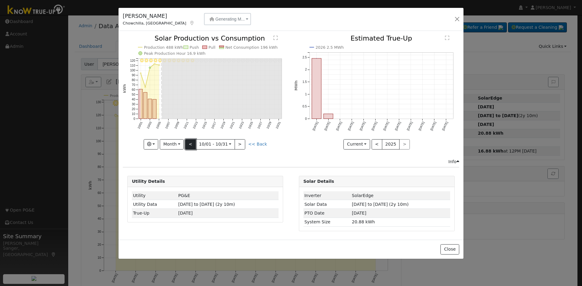
click at [191, 144] on button "<" at bounding box center [190, 144] width 11 height 10
type input "[DATE]"
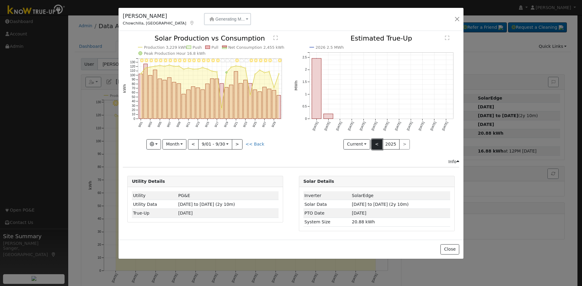
click at [376, 141] on button "<" at bounding box center [376, 144] width 11 height 10
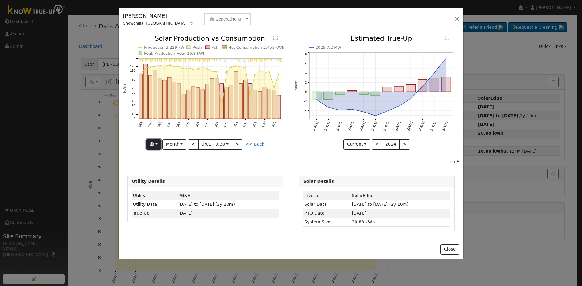
click at [152, 145] on button "button" at bounding box center [153, 144] width 15 height 10
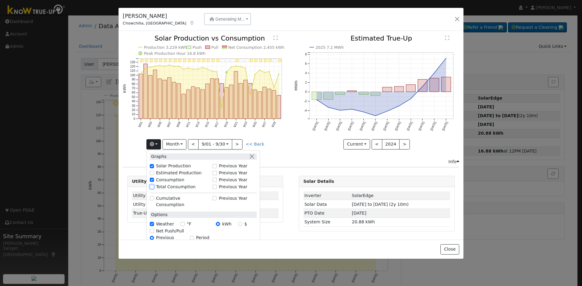
click at [154, 186] on input "Total Consumption" at bounding box center [152, 187] width 4 height 4
checkbox input "true"
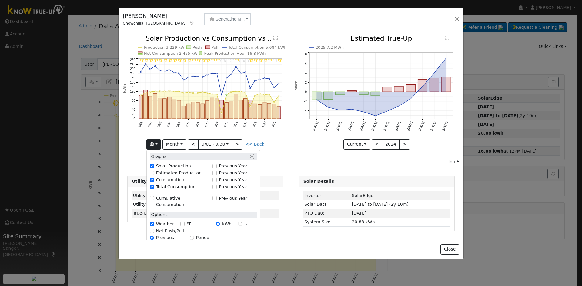
click at [292, 139] on div "2025 7.2 MWh Sep '24 Oct '24 Nov '24 Dec '24 Jan '25 Feb '25 Mar '25 Apr '25 Ma…" at bounding box center [376, 96] width 171 height 123
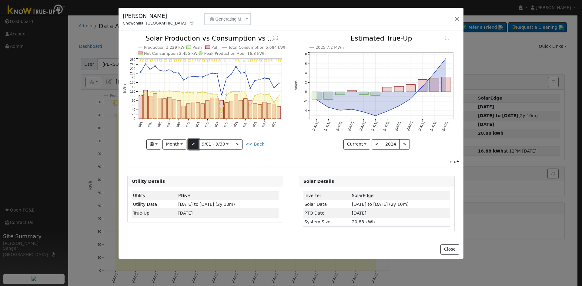
click at [196, 143] on button "<" at bounding box center [193, 144] width 11 height 10
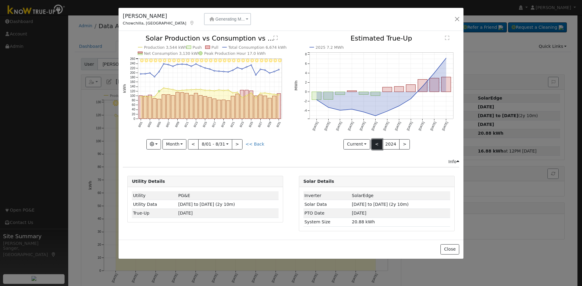
click at [376, 145] on button "<" at bounding box center [376, 144] width 11 height 10
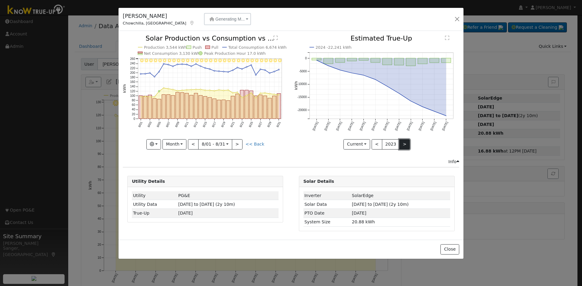
click at [403, 144] on button ">" at bounding box center [404, 144] width 11 height 10
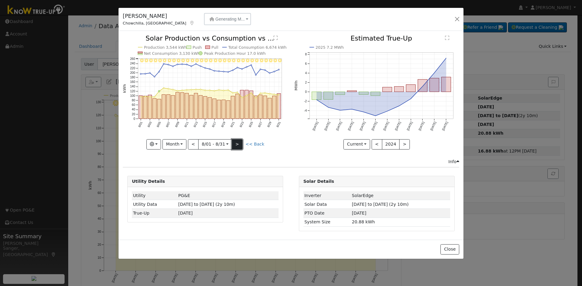
click at [239, 141] on button ">" at bounding box center [237, 144] width 11 height 10
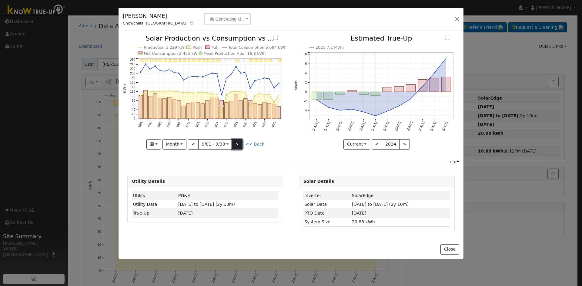
click at [239, 141] on button ">" at bounding box center [237, 144] width 11 height 10
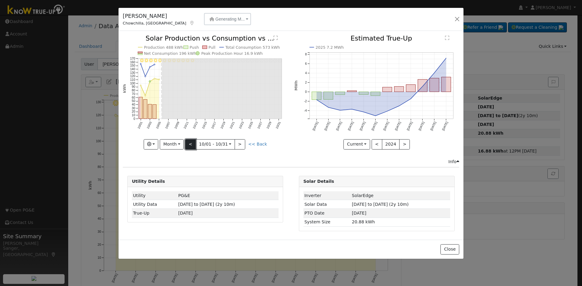
click at [190, 146] on button "<" at bounding box center [190, 144] width 11 height 10
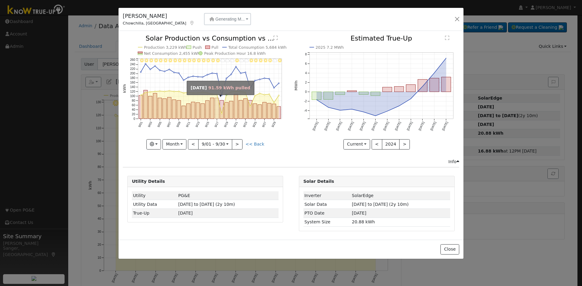
click at [218, 112] on rect "onclick=""" at bounding box center [217, 108] width 4 height 21
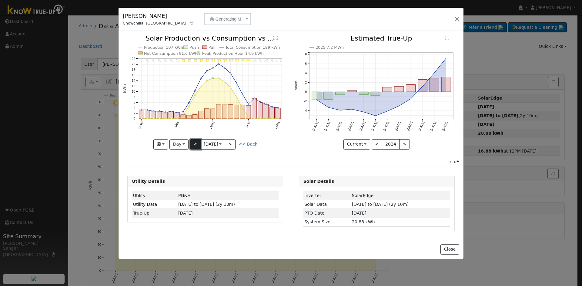
click at [194, 145] on button "<" at bounding box center [195, 144] width 11 height 10
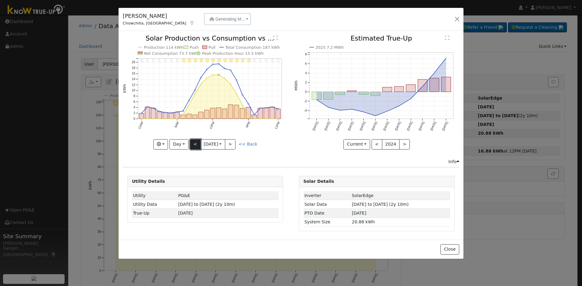
click at [196, 144] on button "<" at bounding box center [195, 144] width 11 height 10
click at [194, 146] on button "<" at bounding box center [195, 144] width 11 height 10
click at [248, 144] on link "<< Back" at bounding box center [247, 144] width 19 height 5
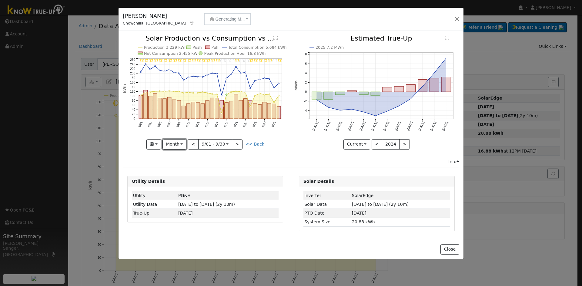
click at [182, 146] on button "Month" at bounding box center [174, 144] width 24 height 10
click at [185, 167] on link "Week" at bounding box center [184, 165] width 42 height 8
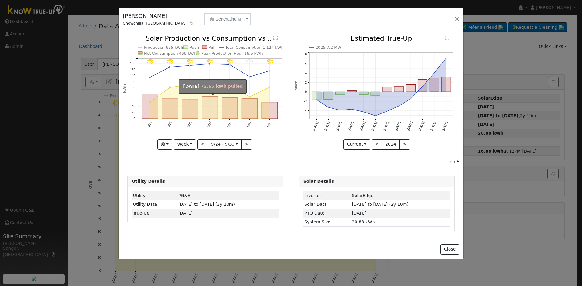
click at [211, 113] on rect "onclick=""" at bounding box center [210, 108] width 16 height 22
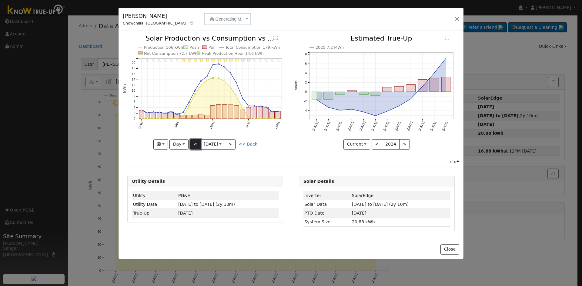
click at [195, 145] on button "<" at bounding box center [195, 144] width 11 height 10
click at [179, 144] on button "Day" at bounding box center [178, 144] width 19 height 10
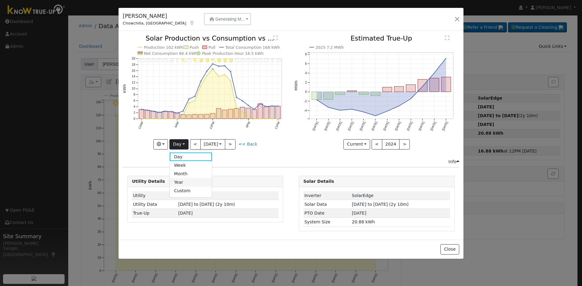
click at [186, 181] on link "Year" at bounding box center [191, 182] width 42 height 8
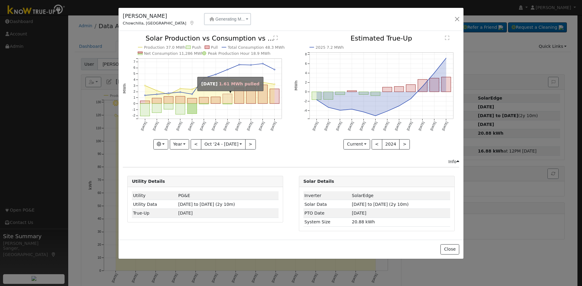
click at [226, 99] on rect "onclick=""" at bounding box center [227, 99] width 9 height 10
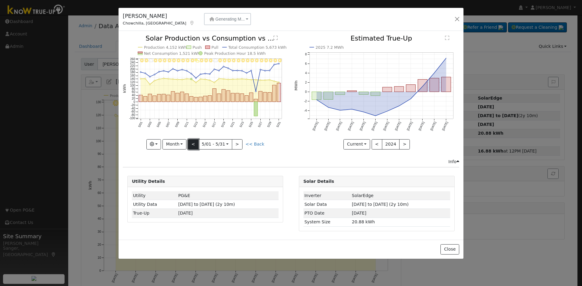
click at [193, 141] on button "<" at bounding box center [193, 144] width 11 height 10
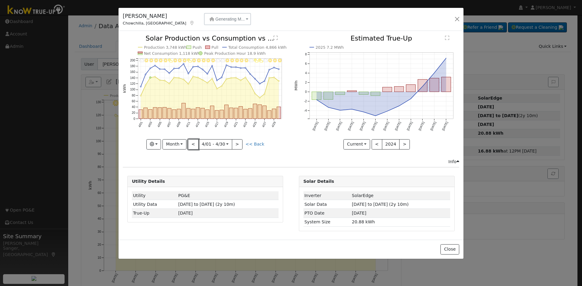
click at [194, 142] on button "<" at bounding box center [193, 144] width 11 height 10
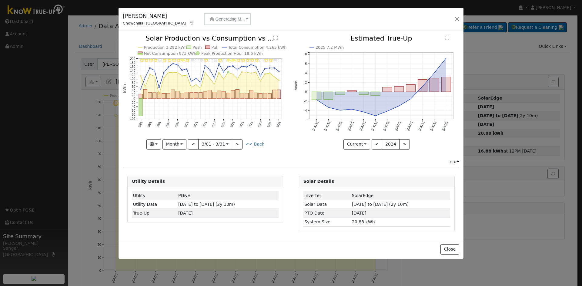
click at [194, 142] on div "3/31 - Cloudy 3/30 - Windy 3/29 - Clear 3/28 - MostlyClear 3/27 - MostlyCloudy …" at bounding box center [205, 92] width 165 height 114
click at [194, 142] on button "<" at bounding box center [193, 144] width 11 height 10
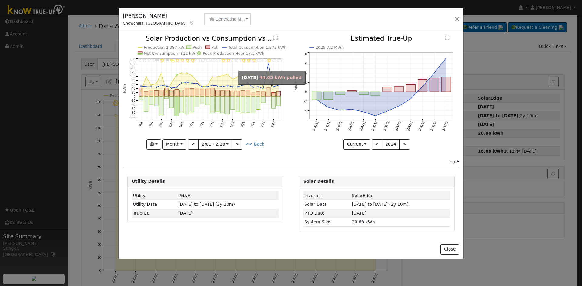
click at [270, 94] on rect "onclick=""" at bounding box center [268, 92] width 4 height 9
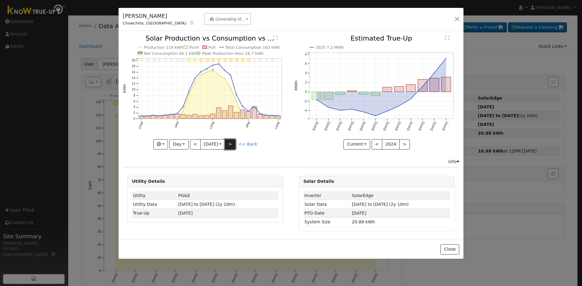
click at [234, 144] on button ">" at bounding box center [230, 144] width 11 height 10
type input "2025-02-27"
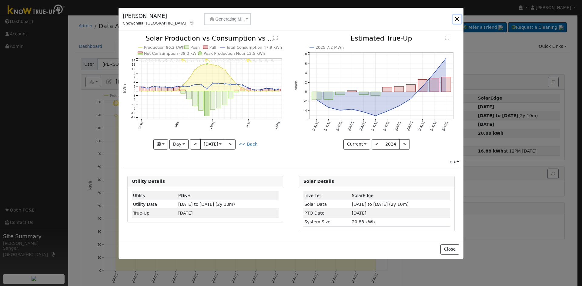
click at [458, 16] on button "button" at bounding box center [457, 19] width 8 height 8
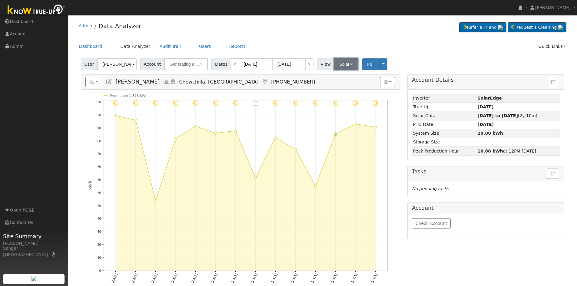
click at [343, 60] on button "Solar" at bounding box center [346, 64] width 24 height 12
click at [342, 76] on link "Utility" at bounding box center [354, 77] width 42 height 8
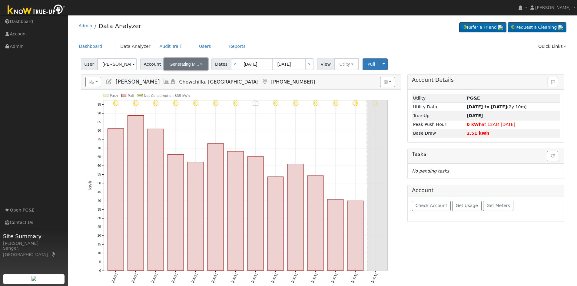
click at [178, 65] on span "Generating M..." at bounding box center [184, 64] width 29 height 5
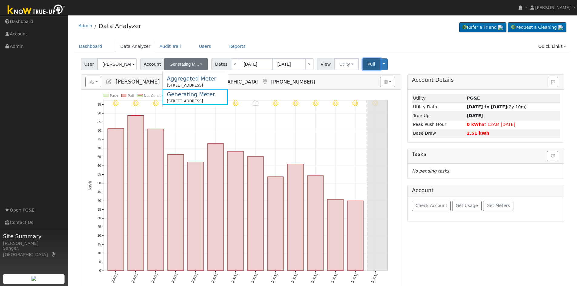
click at [368, 64] on span "Pull" at bounding box center [372, 64] width 8 height 5
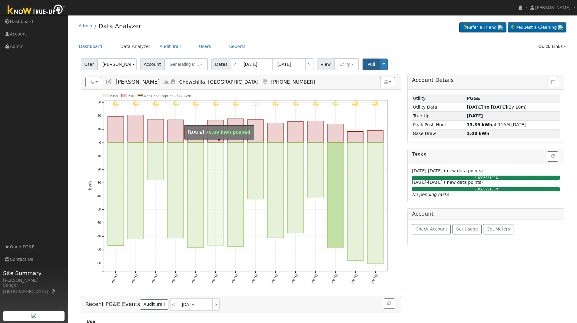
click at [215, 164] on rect "onclick=""" at bounding box center [216, 193] width 16 height 103
type input "09/27/2025"
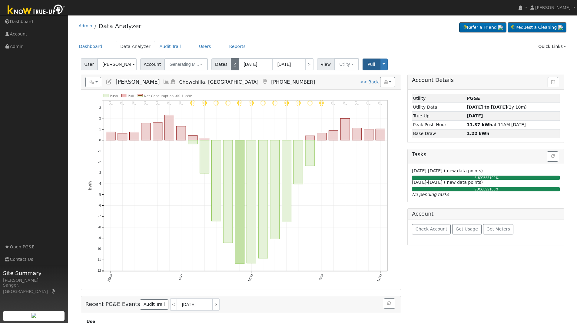
click at [231, 64] on link "<" at bounding box center [235, 64] width 8 height 12
type input "09/26/2025"
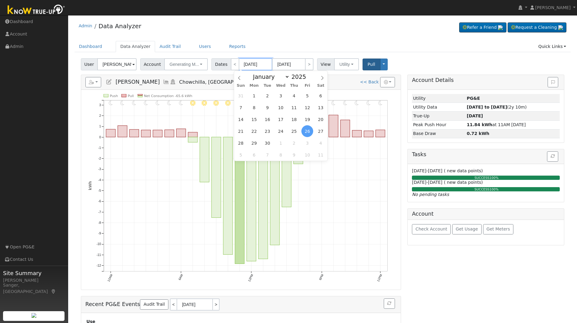
click at [245, 65] on input "09/26/2025" at bounding box center [255, 64] width 33 height 12
click at [256, 96] on span "1" at bounding box center [254, 96] width 12 height 12
type input "[DATE]"
type input "09/30/2025"
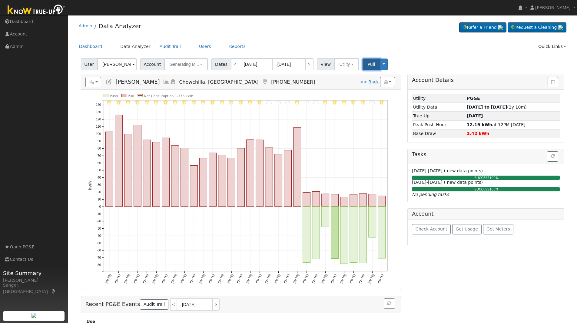
click at [368, 64] on span "Pull" at bounding box center [372, 64] width 8 height 5
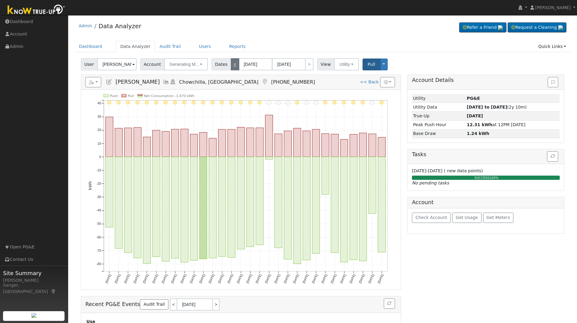
click at [231, 63] on link "<" at bounding box center [235, 64] width 8 height 12
type input "08/01/2025"
type input "08/31/2025"
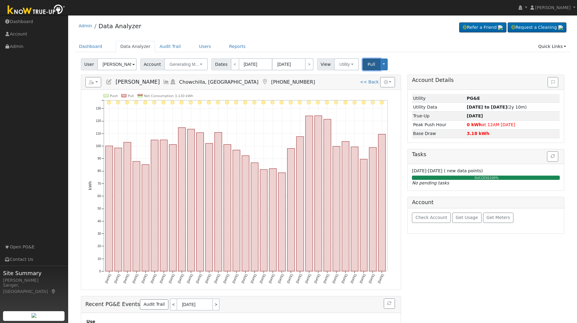
click at [368, 63] on span "Pull" at bounding box center [372, 64] width 8 height 5
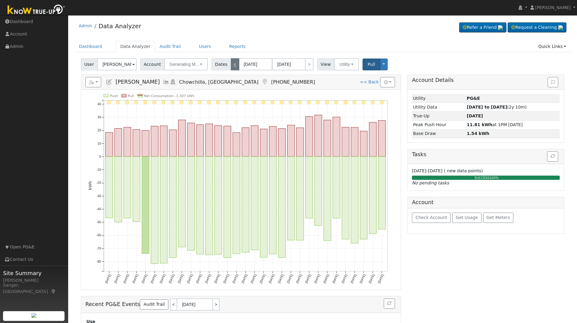
click at [231, 64] on link "<" at bounding box center [235, 64] width 8 height 12
type input "07/01/2025"
type input "07/31/2025"
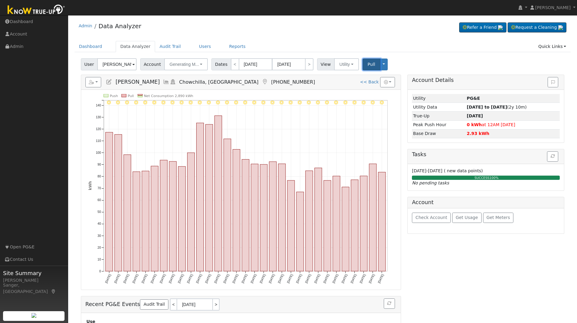
click at [368, 65] on span "Pull" at bounding box center [372, 64] width 8 height 5
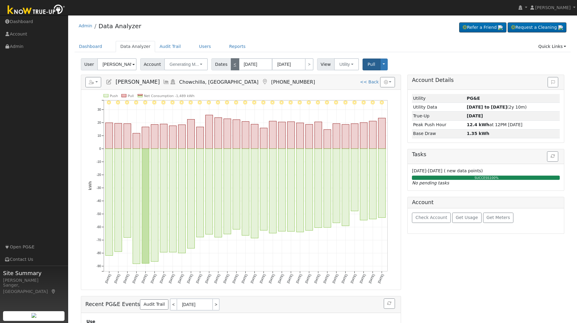
click at [231, 62] on link "<" at bounding box center [235, 64] width 8 height 12
type input "06/01/2025"
type input "06/30/2025"
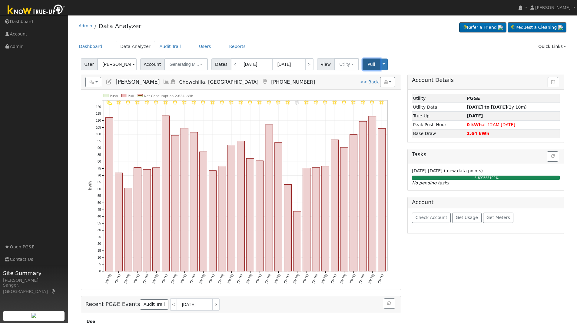
click at [368, 65] on span "Pull" at bounding box center [372, 64] width 8 height 5
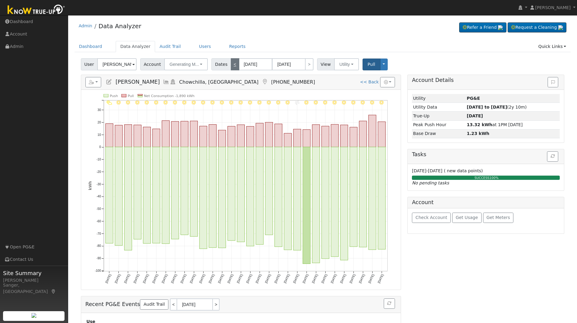
click at [231, 64] on link "<" at bounding box center [235, 64] width 8 height 12
type input "05/01/2025"
type input "05/31/2025"
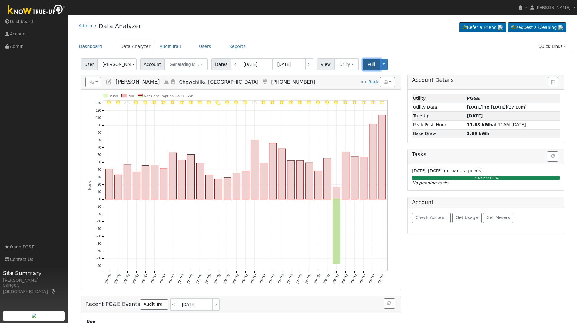
click at [368, 66] on span "Pull" at bounding box center [372, 64] width 8 height 5
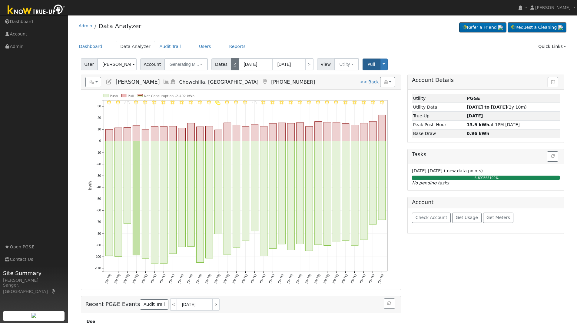
click at [231, 66] on link "<" at bounding box center [235, 64] width 8 height 12
type input "04/01/2025"
type input "04/30/2025"
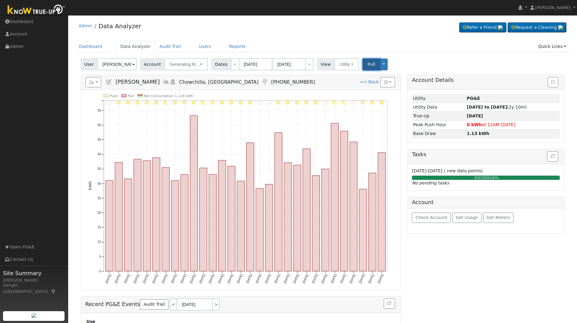
click at [368, 64] on span "Pull" at bounding box center [372, 64] width 8 height 5
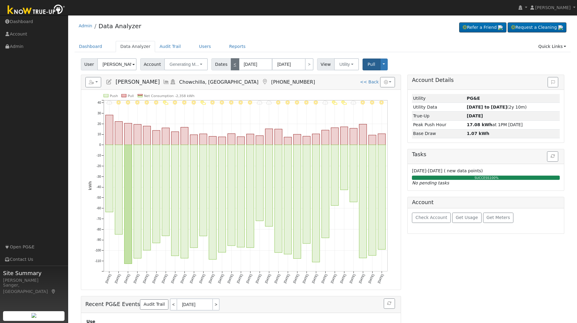
click at [231, 65] on link "<" at bounding box center [235, 64] width 8 height 12
type input "03/01/2025"
type input "03/31/2025"
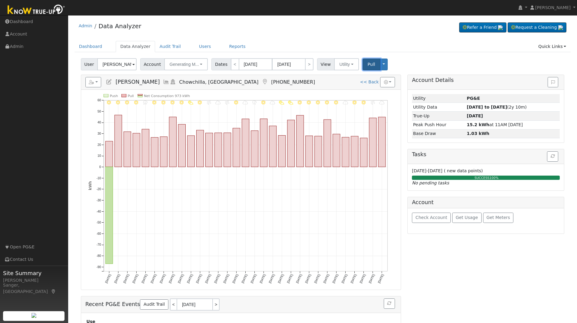
click at [364, 61] on button "Pull" at bounding box center [372, 64] width 18 height 12
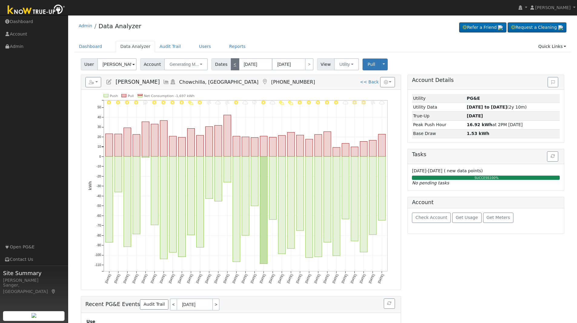
click at [231, 63] on link "<" at bounding box center [235, 64] width 8 height 12
type input "02/01/2025"
type input "02/28/2025"
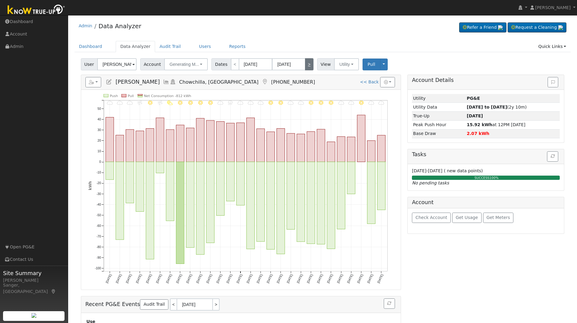
click at [305, 65] on link ">" at bounding box center [309, 64] width 8 height 12
type input "03/01/2025"
type input "03/31/2025"
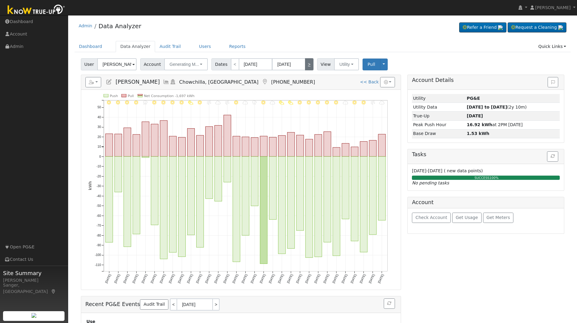
click at [305, 65] on link ">" at bounding box center [309, 64] width 8 height 12
type input "04/01/2025"
type input "04/30/2025"
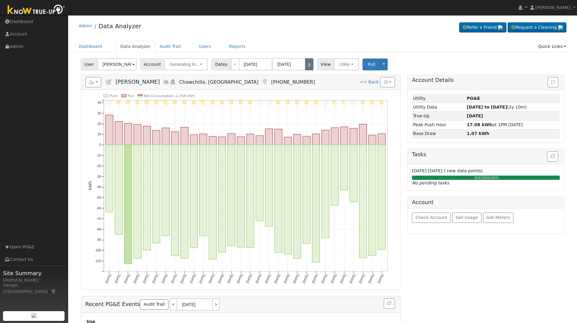
click at [305, 65] on link ">" at bounding box center [309, 64] width 8 height 12
type input "05/01/2025"
type input "05/31/2025"
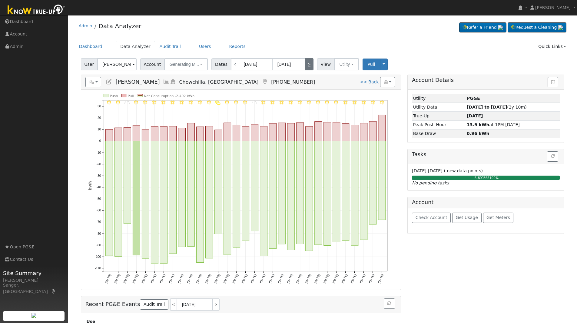
click at [305, 65] on link ">" at bounding box center [309, 64] width 8 height 12
type input "06/01/2025"
type input "06/30/2025"
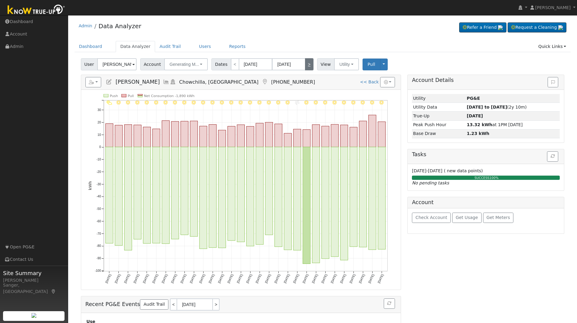
click at [305, 65] on link ">" at bounding box center [309, 64] width 8 height 12
type input "07/01/2025"
type input "07/31/2025"
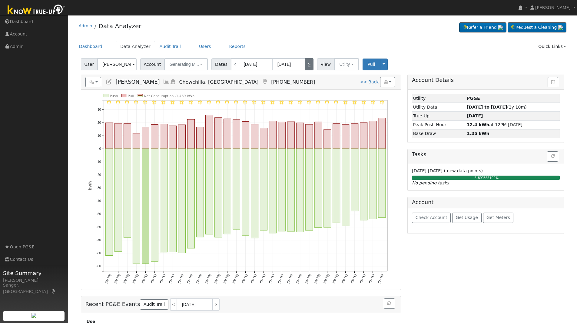
click at [305, 65] on link ">" at bounding box center [309, 64] width 8 height 12
type input "08/01/2025"
type input "08/31/2025"
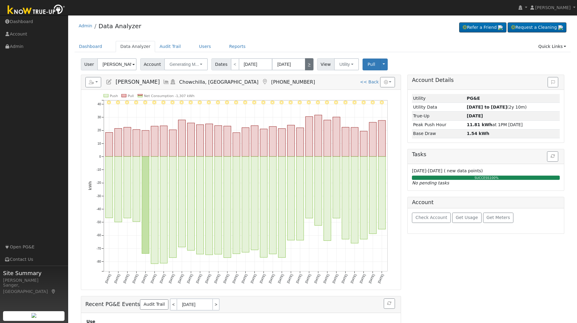
click at [305, 65] on link ">" at bounding box center [309, 64] width 8 height 12
type input "[DATE]"
type input "09/30/2025"
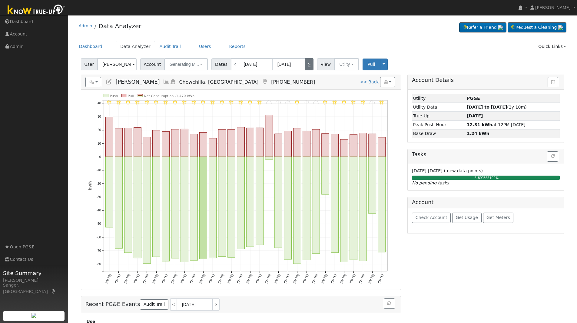
click at [305, 65] on link ">" at bounding box center [309, 64] width 8 height 12
type input "10/01/2025"
type input "10/31/2025"
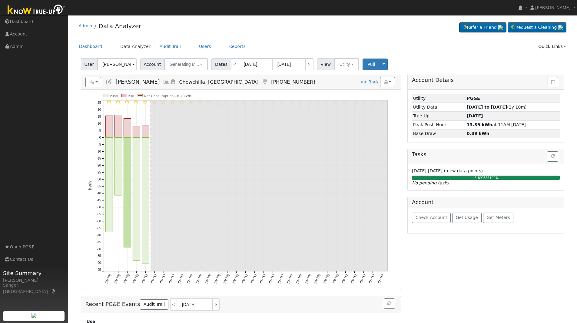
click at [163, 79] on icon at bounding box center [166, 81] width 7 height 5
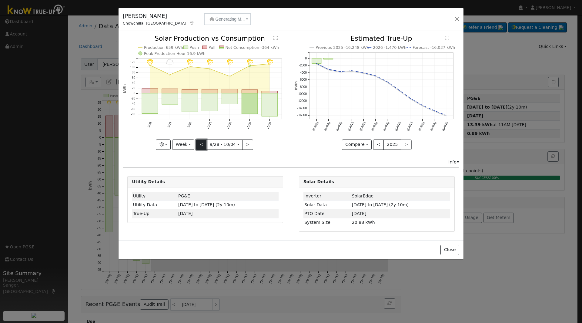
click at [199, 144] on button "<" at bounding box center [201, 144] width 11 height 10
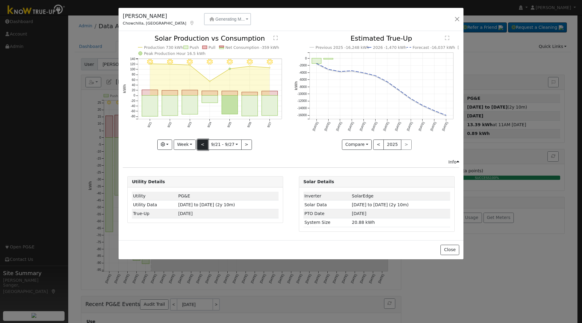
click at [199, 144] on button "<" at bounding box center [202, 144] width 11 height 10
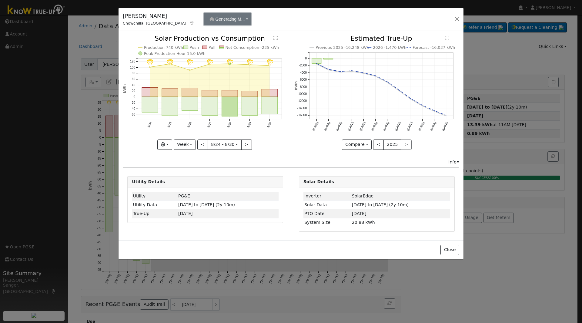
click at [215, 18] on span "Generating M..." at bounding box center [229, 19] width 29 height 5
click at [281, 14] on div "Jennifer Holt Chowchilla, CA Generating M... Aggregated Meter 13508 Avenue 20, …" at bounding box center [290, 19] width 345 height 23
click at [215, 21] on span "Generating M..." at bounding box center [229, 19] width 29 height 5
click at [192, 35] on div "Aggregated Meter" at bounding box center [194, 33] width 49 height 8
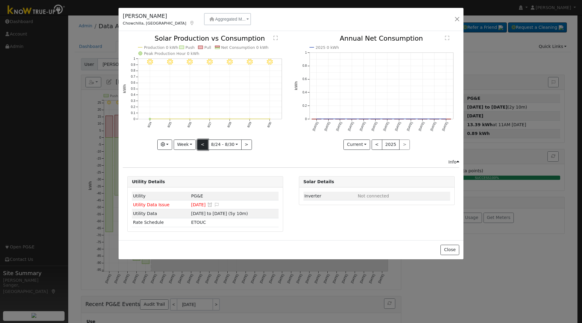
click at [201, 144] on button "<" at bounding box center [202, 144] width 11 height 10
type input "2025-08-17"
click at [377, 143] on button "<" at bounding box center [376, 144] width 11 height 10
click at [458, 18] on button "button" at bounding box center [457, 19] width 8 height 8
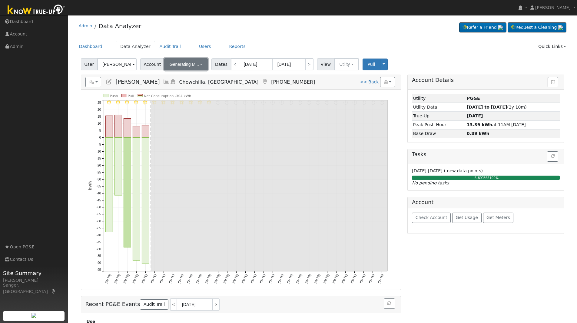
click at [182, 66] on span "Generating M..." at bounding box center [184, 64] width 29 height 5
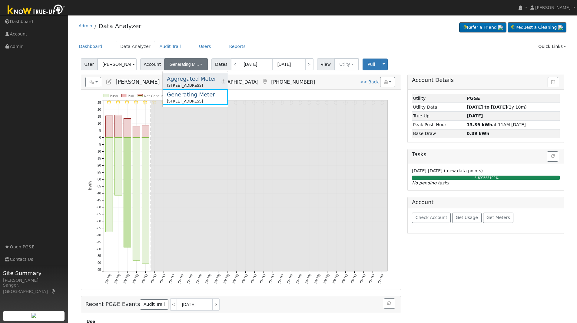
click at [194, 81] on div "Aggregated Meter" at bounding box center [191, 79] width 49 height 8
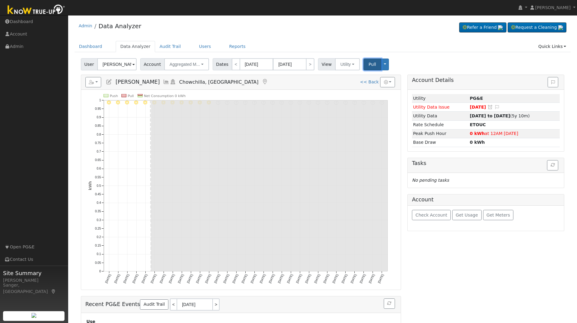
click at [369, 65] on span "Pull" at bounding box center [373, 64] width 8 height 5
click at [185, 65] on span "Aggregated M..." at bounding box center [185, 64] width 30 height 5
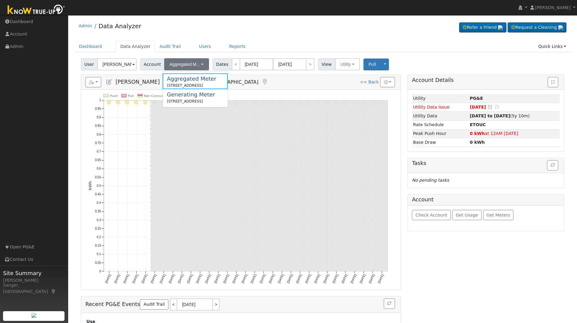
click at [282, 30] on div "Admin Data Analyzer Refer a Friend Request a Cleaning" at bounding box center [323, 27] width 496 height 18
click at [179, 63] on span "Aggregated M..." at bounding box center [185, 64] width 30 height 5
click at [196, 28] on div "Admin Data Analyzer Refer a Friend Request a Cleaning" at bounding box center [323, 27] width 496 height 18
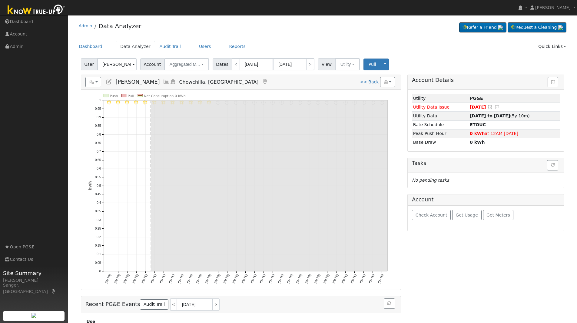
click at [163, 82] on icon at bounding box center [166, 81] width 7 height 5
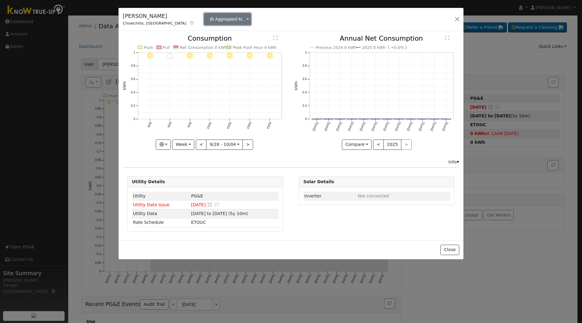
click at [215, 18] on span "Aggregated M..." at bounding box center [230, 19] width 30 height 5
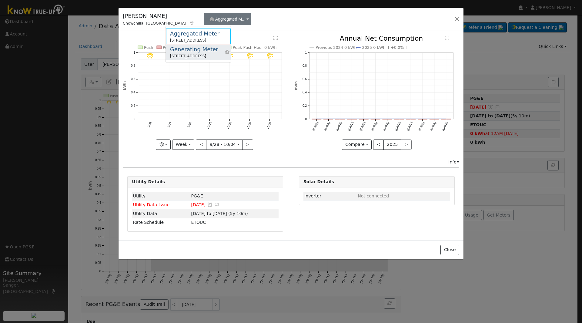
click at [187, 52] on div "Generating Meter" at bounding box center [194, 49] width 48 height 8
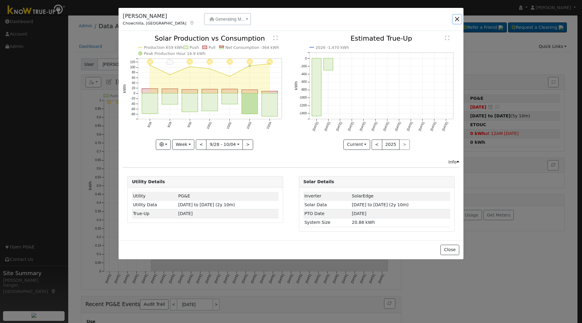
click at [457, 18] on button "button" at bounding box center [457, 19] width 8 height 8
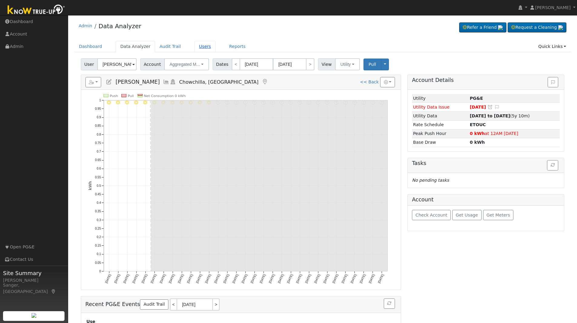
click at [194, 46] on link "Users" at bounding box center [204, 46] width 21 height 11
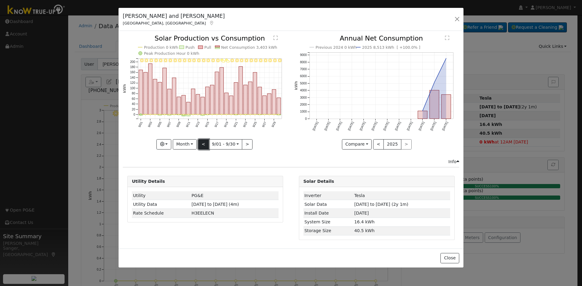
click at [205, 143] on button "<" at bounding box center [203, 144] width 11 height 10
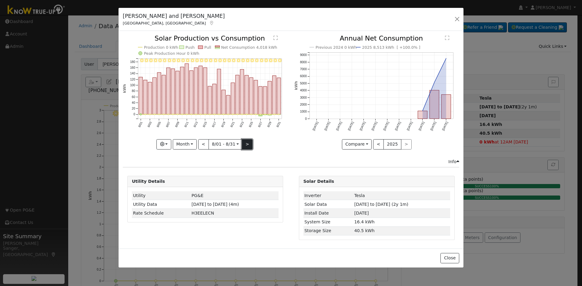
click at [245, 144] on button ">" at bounding box center [247, 144] width 11 height 10
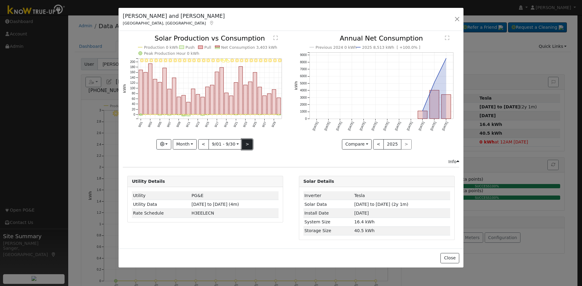
click at [244, 145] on button ">" at bounding box center [247, 144] width 11 height 10
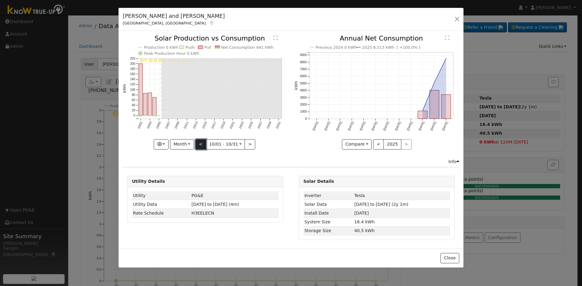
click at [202, 144] on button "<" at bounding box center [200, 144] width 11 height 10
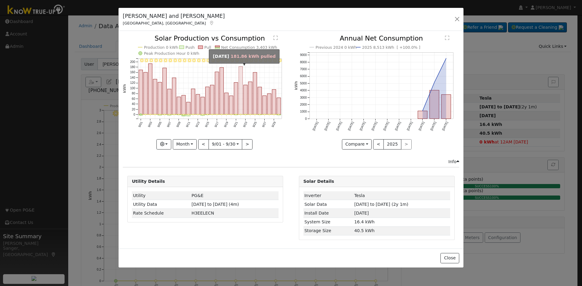
click at [240, 104] on rect "onclick=""" at bounding box center [241, 91] width 4 height 48
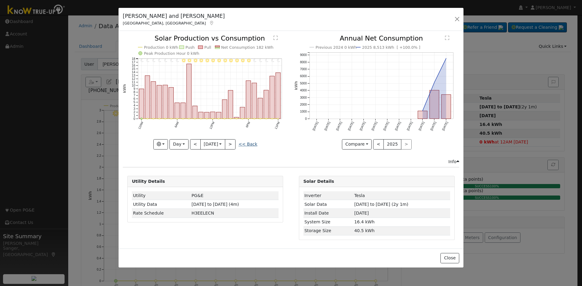
click at [247, 143] on link "<< Back" at bounding box center [247, 144] width 19 height 5
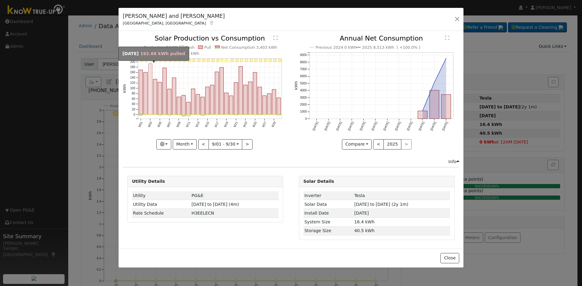
click at [149, 98] on rect "onclick=""" at bounding box center [150, 89] width 4 height 51
type input "2025-09-03"
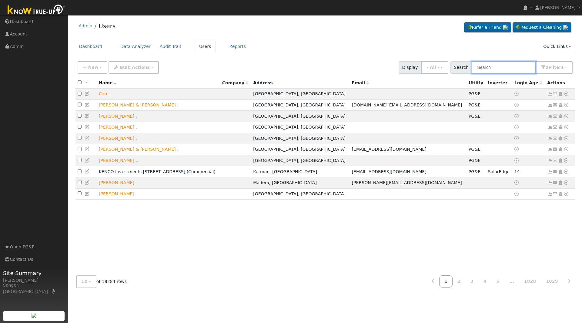
click at [508, 67] on input "text" at bounding box center [503, 67] width 64 height 12
paste input "[PERSON_NAME]"
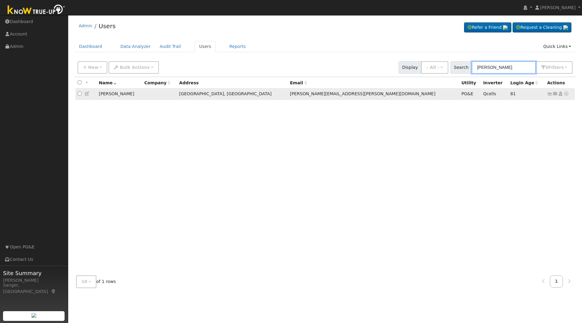
type input "[PERSON_NAME]"
click at [566, 94] on icon at bounding box center [565, 93] width 5 height 4
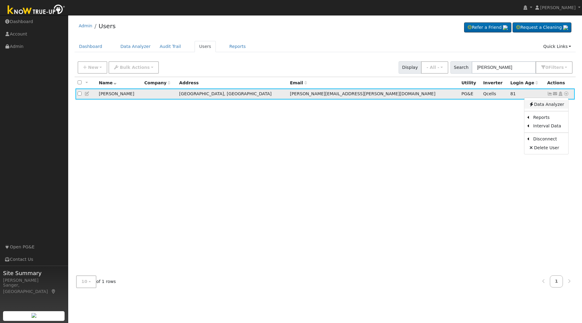
click at [539, 106] on link "Data Analyzer" at bounding box center [546, 104] width 44 height 8
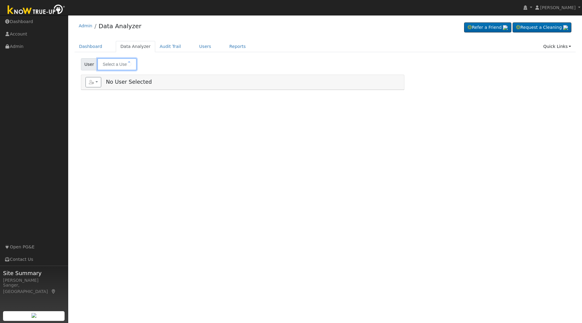
type input "[PERSON_NAME]"
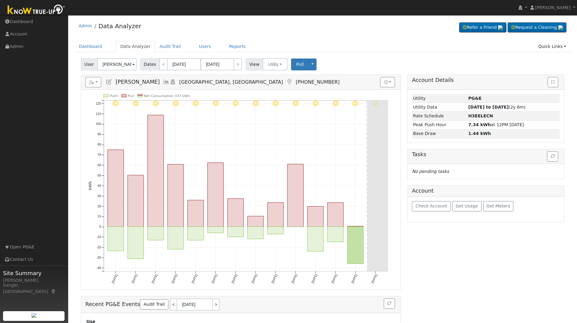
click at [165, 81] on icon at bounding box center [166, 81] width 7 height 5
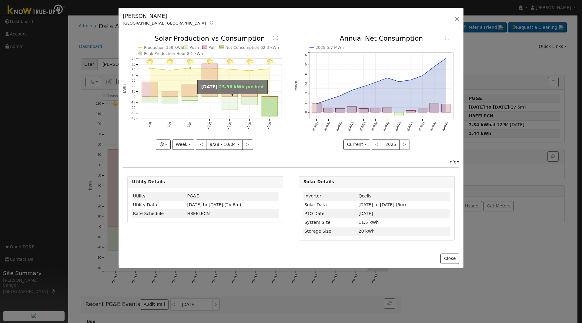
click at [224, 104] on rect "onclick=""" at bounding box center [230, 103] width 16 height 13
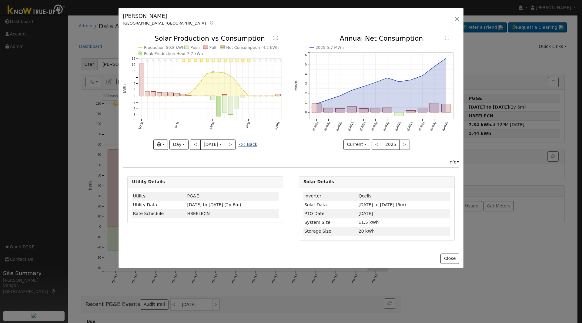
click at [254, 144] on link "<< Back" at bounding box center [247, 144] width 19 height 5
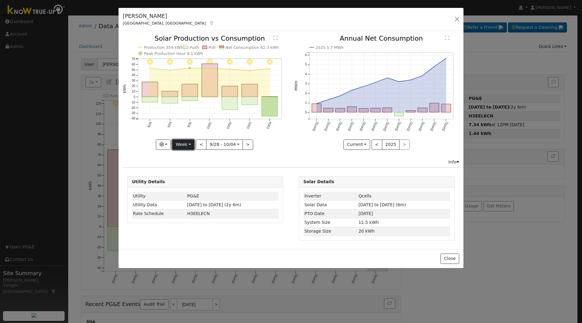
click at [185, 144] on button "Week" at bounding box center [183, 144] width 22 height 10
click at [188, 173] on link "Month" at bounding box center [193, 174] width 42 height 8
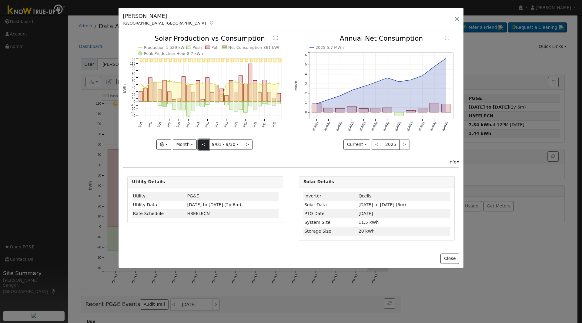
click at [203, 144] on button "<" at bounding box center [203, 144] width 11 height 10
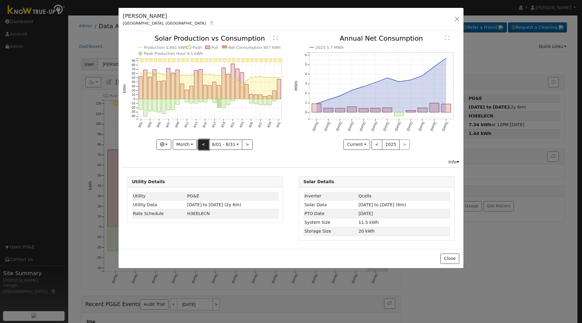
click at [203, 144] on button "<" at bounding box center [203, 144] width 11 height 10
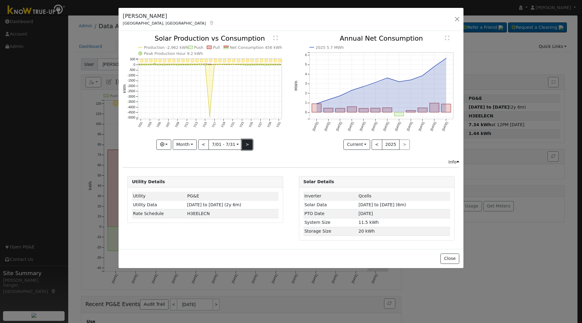
click at [248, 144] on button ">" at bounding box center [247, 144] width 11 height 10
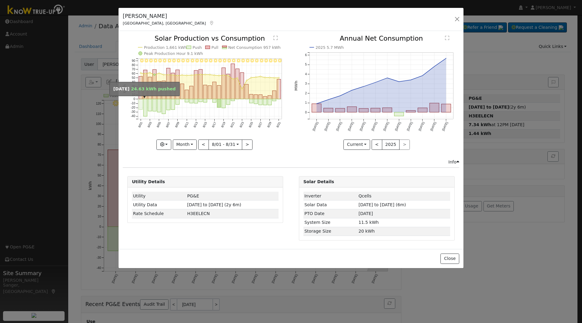
click at [140, 103] on rect "onclick=""" at bounding box center [141, 104] width 4 height 11
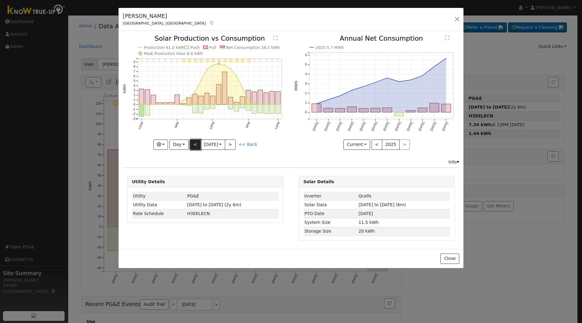
click at [195, 144] on button "<" at bounding box center [195, 144] width 11 height 10
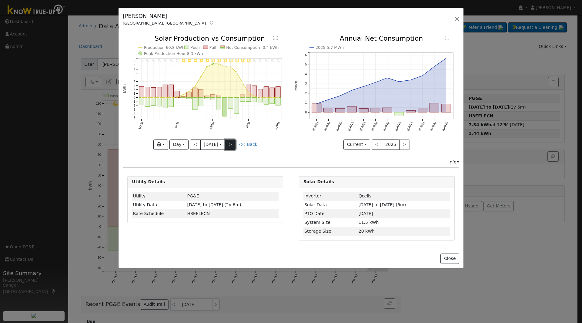
click at [234, 144] on button ">" at bounding box center [230, 144] width 11 height 10
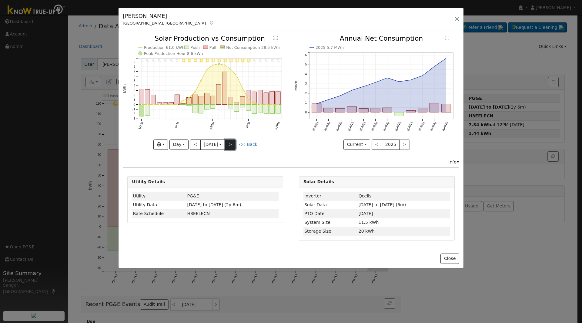
click at [231, 143] on button ">" at bounding box center [230, 144] width 11 height 10
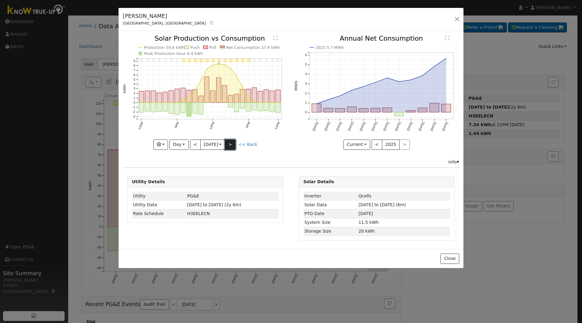
click at [230, 142] on button ">" at bounding box center [230, 144] width 11 height 10
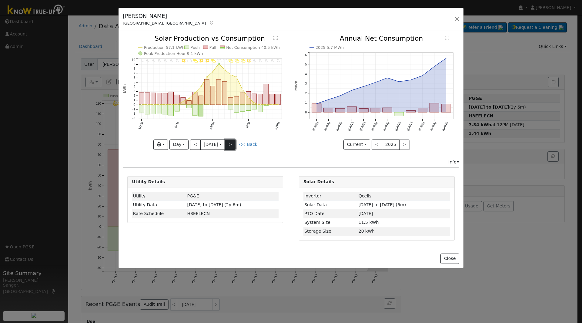
click at [234, 141] on button ">" at bounding box center [230, 144] width 11 height 10
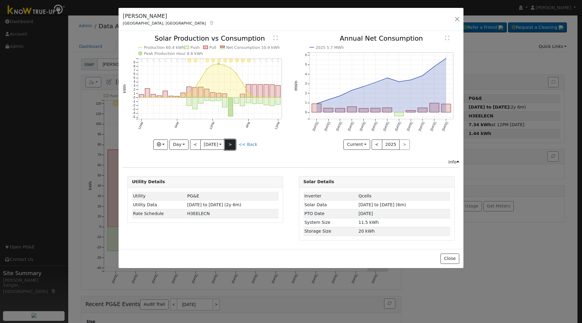
click at [234, 141] on button ">" at bounding box center [230, 144] width 11 height 10
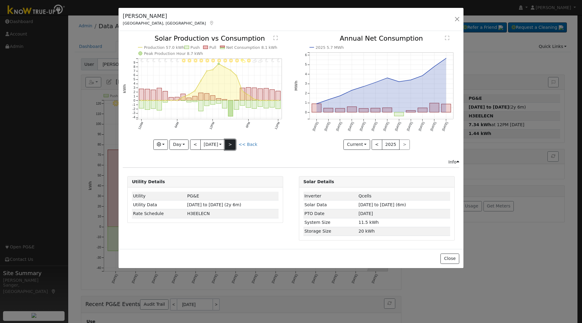
click at [234, 141] on button ">" at bounding box center [230, 144] width 11 height 10
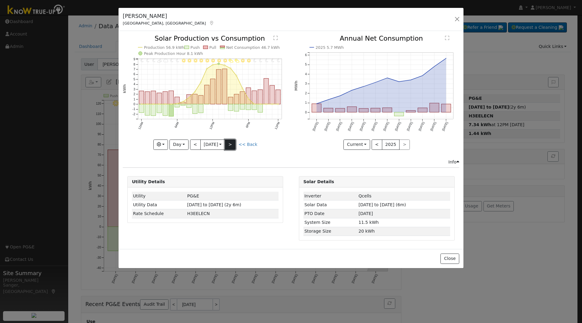
click at [234, 141] on button ">" at bounding box center [230, 144] width 11 height 10
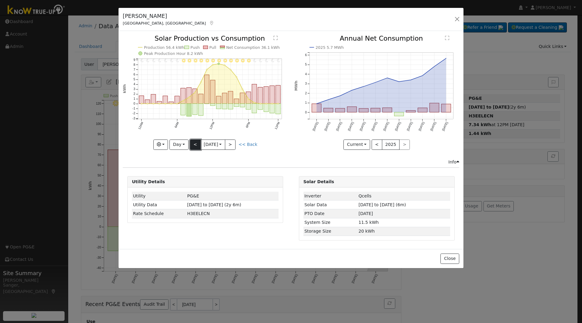
click at [197, 143] on button "<" at bounding box center [195, 144] width 11 height 10
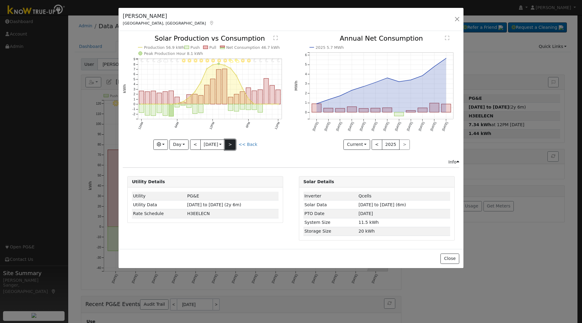
click at [234, 143] on button ">" at bounding box center [230, 144] width 11 height 10
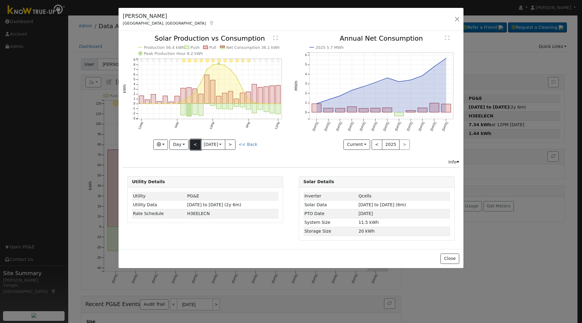
click at [194, 145] on button "<" at bounding box center [195, 144] width 11 height 10
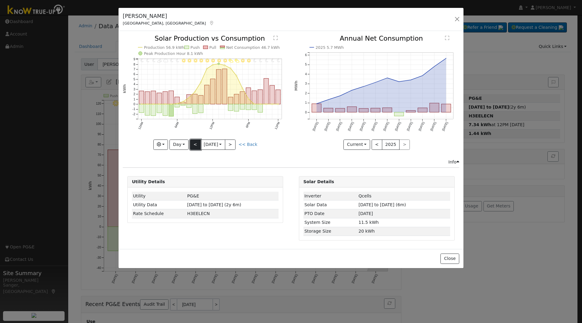
click at [194, 145] on button "<" at bounding box center [195, 144] width 11 height 10
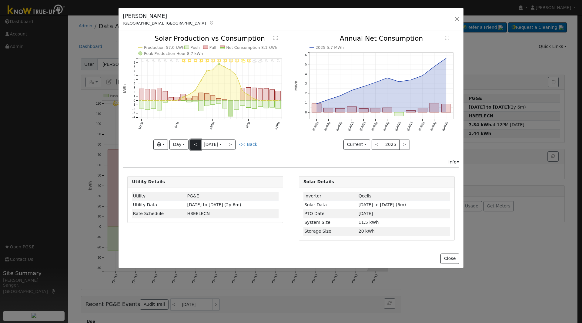
click at [194, 145] on button "<" at bounding box center [195, 144] width 11 height 10
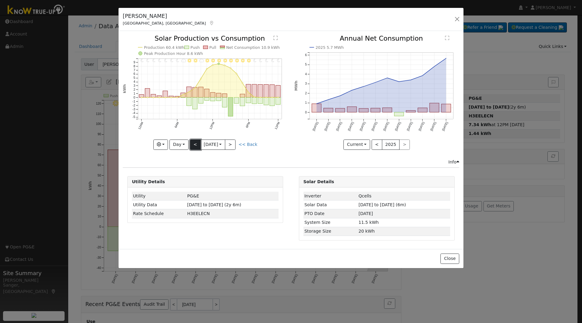
click at [194, 145] on button "<" at bounding box center [195, 144] width 11 height 10
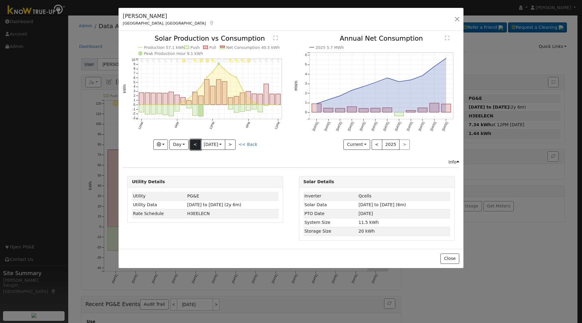
click at [194, 143] on button "<" at bounding box center [195, 144] width 11 height 10
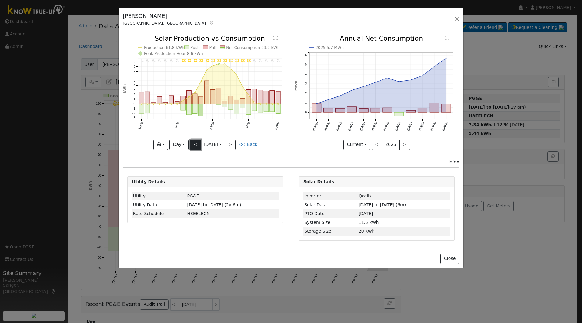
click at [194, 143] on button "<" at bounding box center [195, 144] width 11 height 10
click at [196, 143] on button "<" at bounding box center [195, 144] width 11 height 10
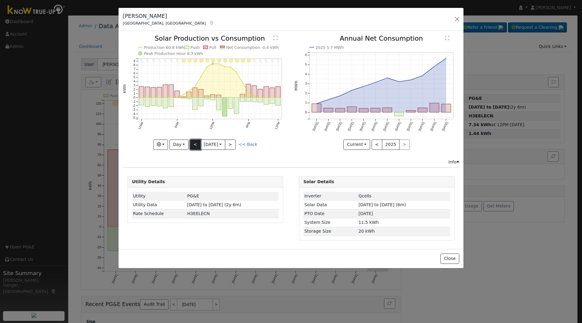
click at [196, 143] on button "<" at bounding box center [195, 144] width 11 height 10
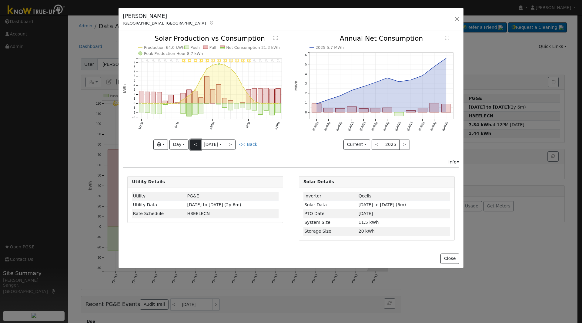
click at [194, 143] on button "<" at bounding box center [195, 144] width 11 height 10
type input "2025-07-25"
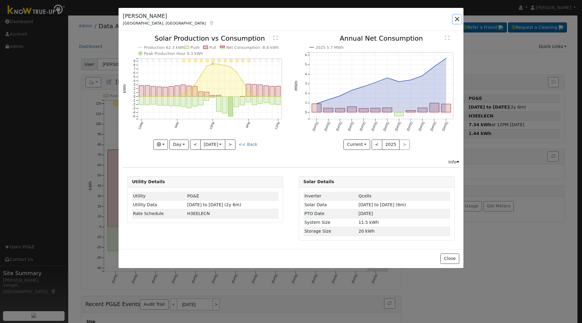
click at [454, 18] on button "button" at bounding box center [457, 19] width 8 height 8
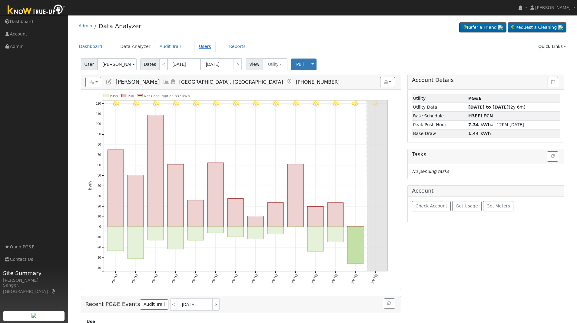
click at [195, 48] on link "Users" at bounding box center [204, 46] width 21 height 11
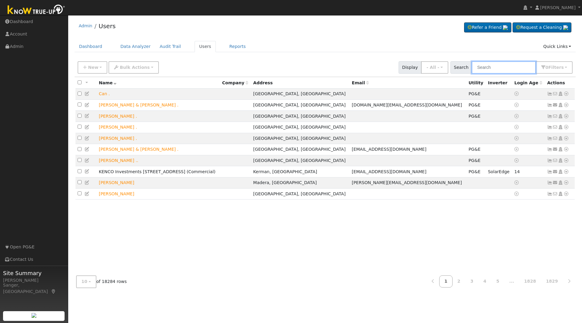
click at [497, 69] on input "text" at bounding box center [503, 67] width 64 height 12
paste input "[PERSON_NAME]"
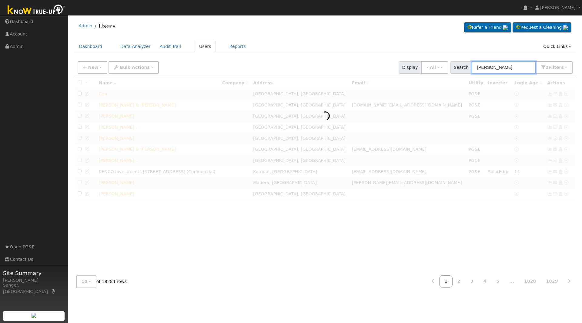
type input "[PERSON_NAME]"
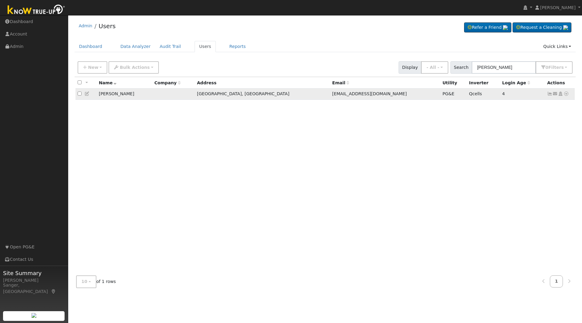
click at [567, 95] on icon at bounding box center [565, 93] width 5 height 4
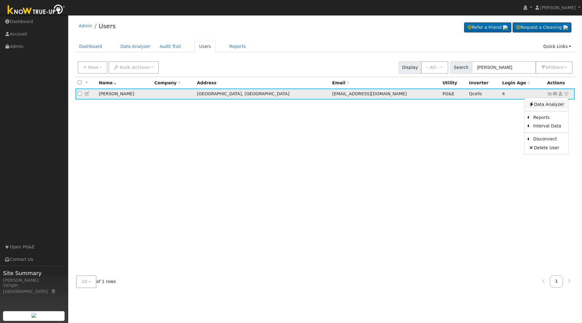
click at [544, 108] on link "Data Analyzer" at bounding box center [546, 104] width 44 height 8
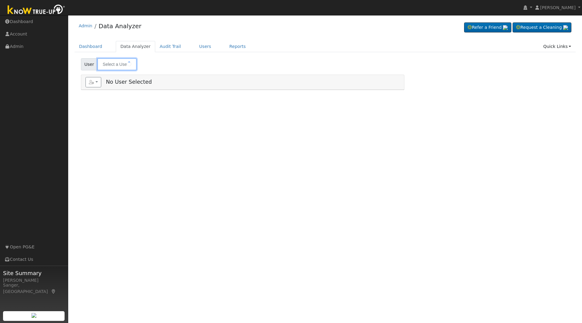
type input "[PERSON_NAME]"
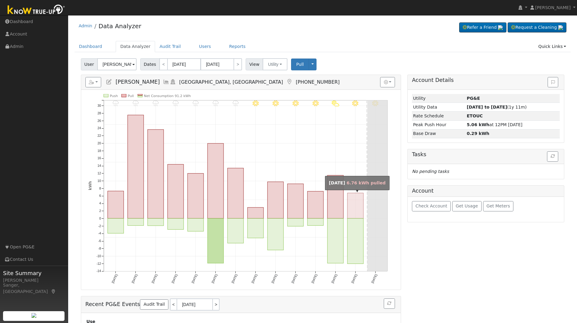
click at [352, 206] on rect "onclick=""" at bounding box center [355, 205] width 16 height 25
type input "[DATE]"
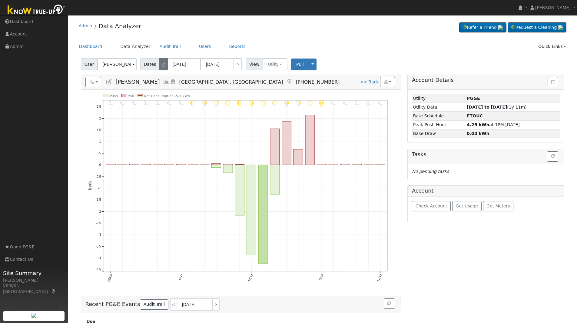
click at [161, 64] on link "<" at bounding box center [163, 64] width 8 height 12
type input "[DATE]"
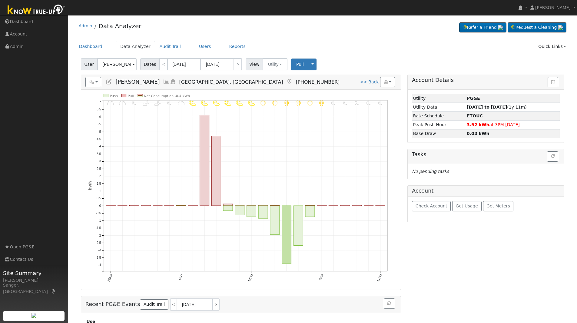
click at [166, 81] on icon at bounding box center [166, 81] width 7 height 5
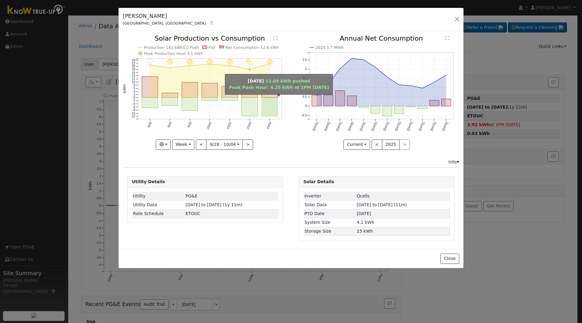
click at [266, 100] on rect "onclick=""" at bounding box center [270, 107] width 16 height 19
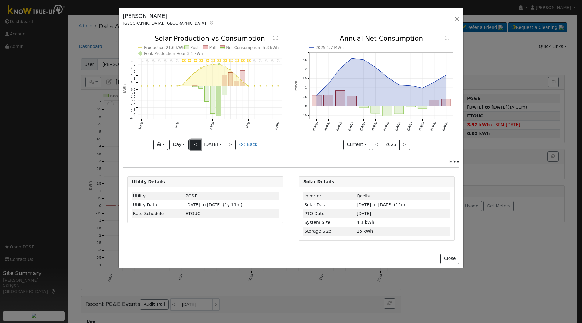
click at [194, 142] on button "<" at bounding box center [195, 144] width 11 height 10
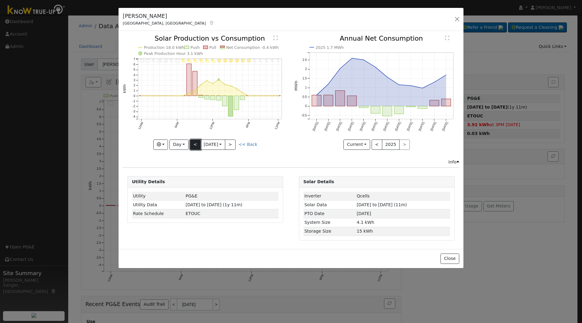
click at [194, 145] on button "<" at bounding box center [195, 144] width 11 height 10
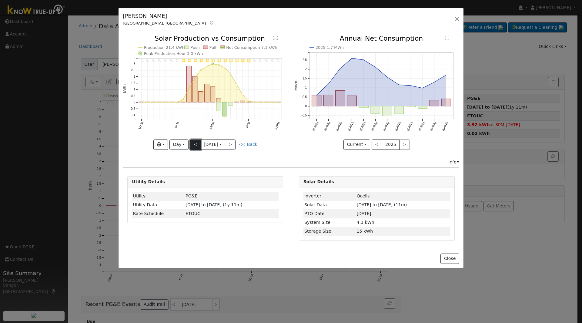
click at [194, 145] on button "<" at bounding box center [195, 144] width 11 height 10
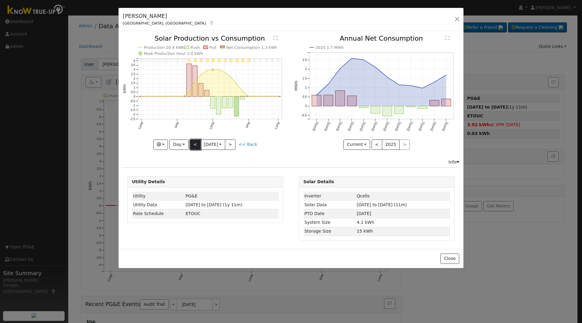
click at [194, 141] on button "<" at bounding box center [195, 144] width 11 height 10
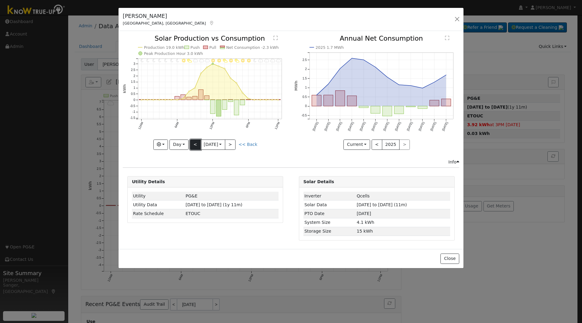
click at [193, 143] on button "<" at bounding box center [195, 144] width 11 height 10
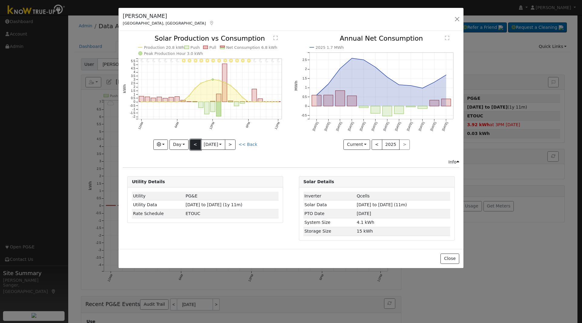
click at [193, 143] on button "<" at bounding box center [195, 144] width 11 height 10
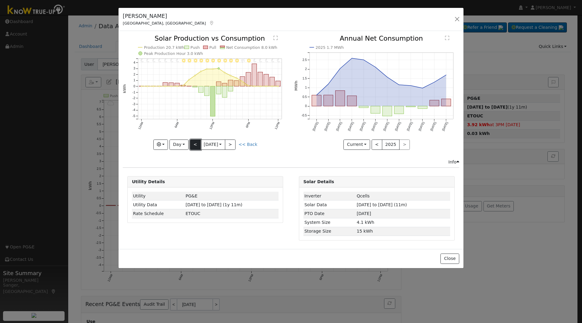
click at [193, 143] on button "<" at bounding box center [195, 144] width 11 height 10
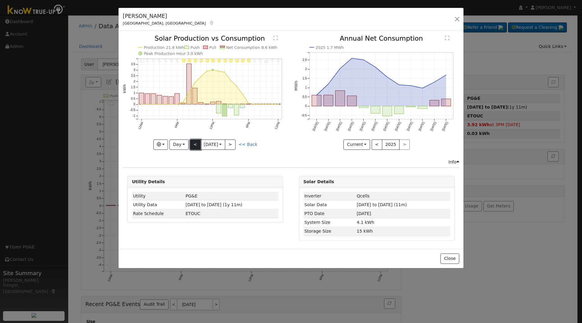
click at [193, 143] on button "<" at bounding box center [195, 144] width 11 height 10
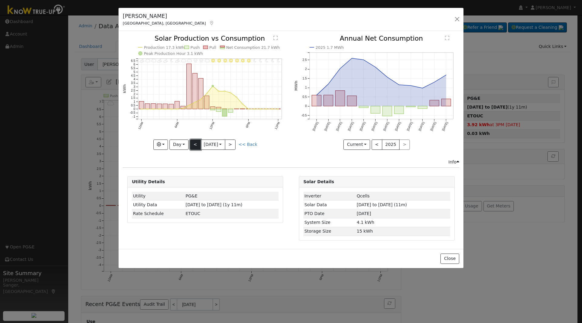
click at [195, 144] on button "<" at bounding box center [195, 144] width 11 height 10
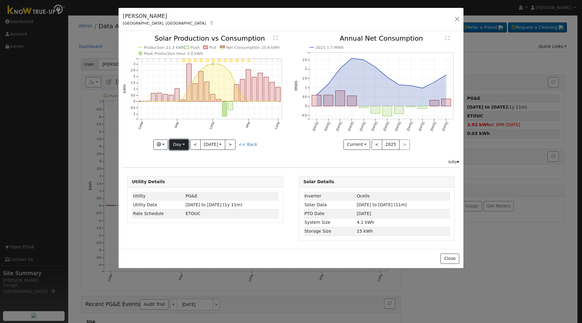
click at [175, 144] on button "Day" at bounding box center [178, 144] width 19 height 10
click at [182, 171] on link "Month" at bounding box center [191, 174] width 42 height 8
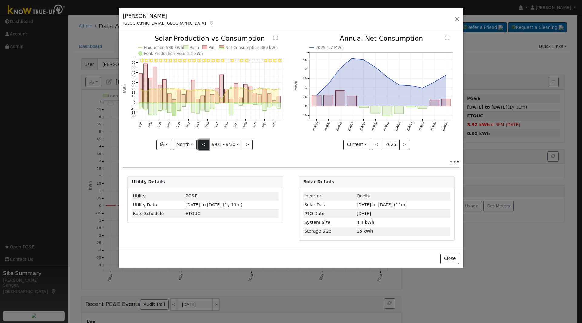
click at [202, 147] on button "<" at bounding box center [203, 144] width 11 height 10
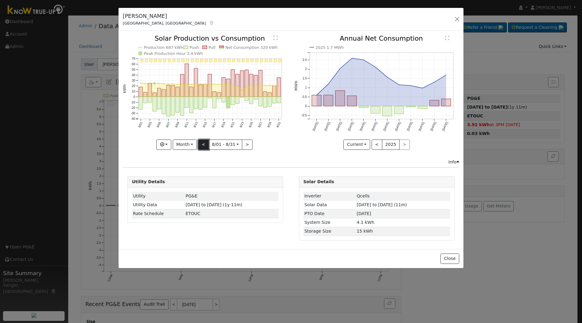
click at [202, 147] on button "<" at bounding box center [203, 144] width 11 height 10
type input "[DATE]"
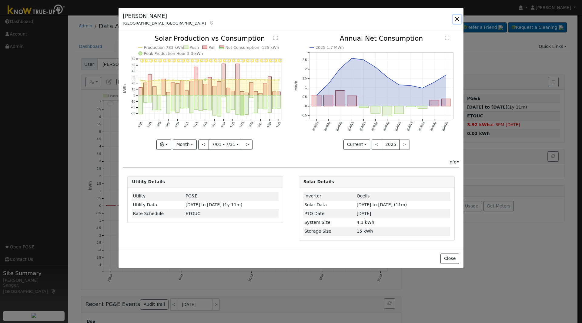
click at [454, 19] on button "button" at bounding box center [457, 19] width 8 height 8
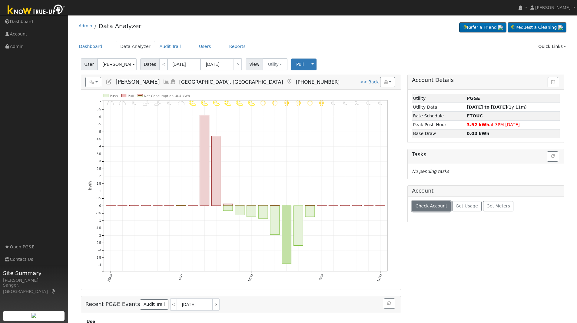
click at [437, 208] on span "Check Account" at bounding box center [432, 205] width 32 height 5
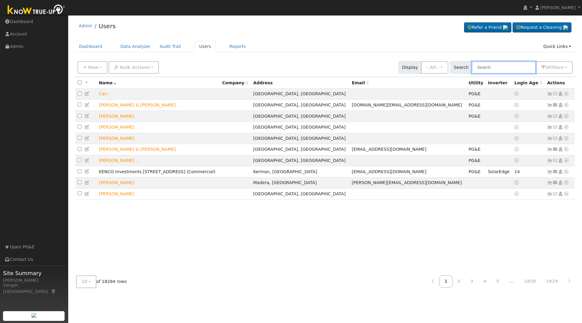
click at [501, 68] on input "text" at bounding box center [503, 67] width 64 height 12
paste input "[PERSON_NAME]"
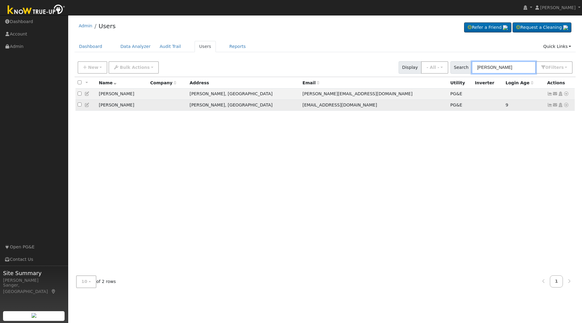
type input "[PERSON_NAME]"
click at [565, 105] on icon at bounding box center [565, 105] width 5 height 4
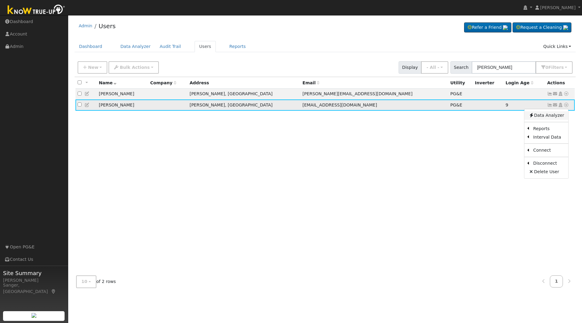
click at [539, 118] on link "Data Analyzer" at bounding box center [546, 115] width 44 height 8
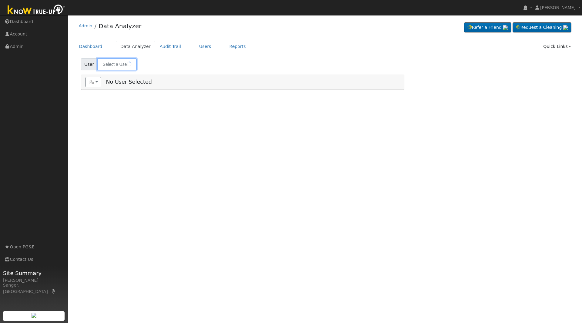
type input "[PERSON_NAME]"
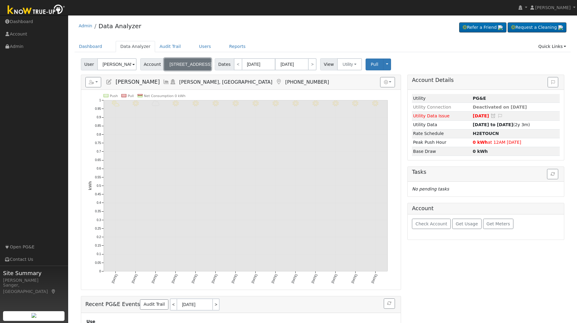
click at [181, 63] on span "608 Polk St" at bounding box center [191, 64] width 42 height 5
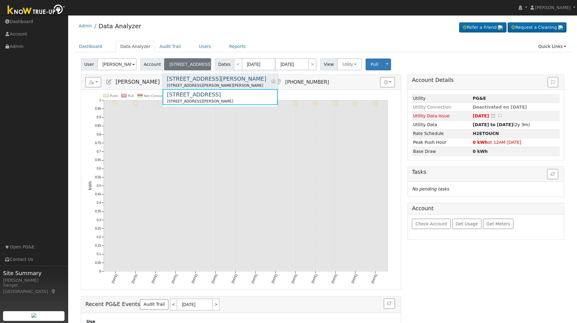
click at [181, 81] on div "602 Pierce St" at bounding box center [216, 79] width 99 height 8
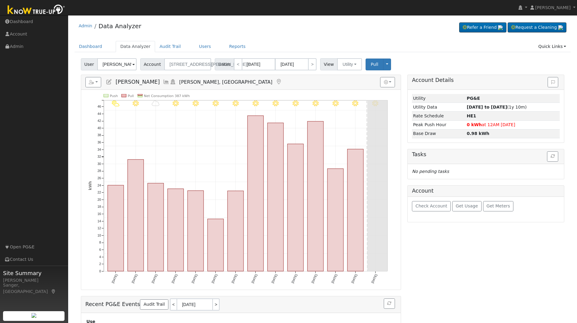
click at [163, 81] on icon at bounding box center [166, 81] width 7 height 5
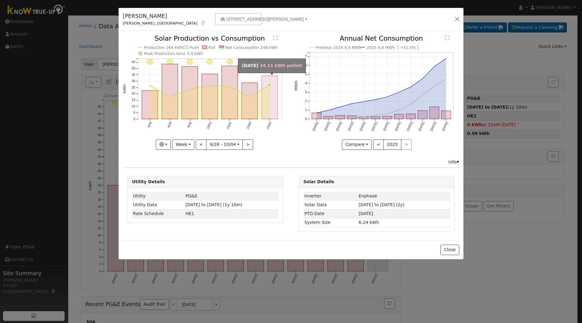
click at [269, 104] on rect "onclick=""" at bounding box center [270, 97] width 16 height 43
type input "2025-10-04"
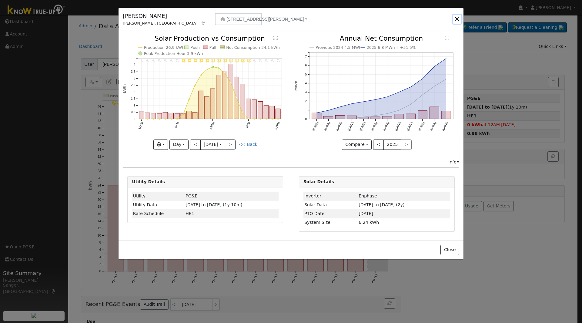
click at [457, 19] on button "button" at bounding box center [457, 19] width 8 height 8
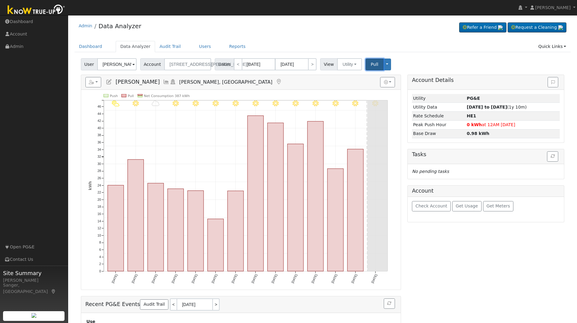
click at [371, 66] on span "Pull" at bounding box center [375, 64] width 8 height 5
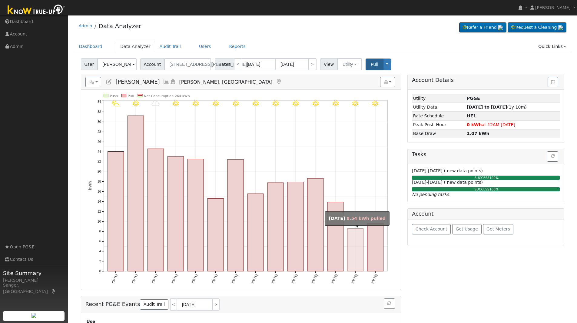
click at [356, 248] on rect "onclick=""" at bounding box center [355, 249] width 16 height 42
type input "10/04/2025"
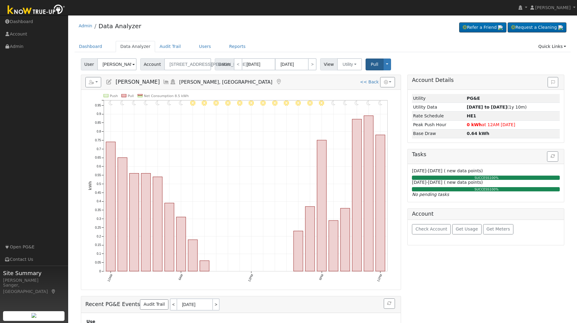
click at [163, 80] on icon at bounding box center [166, 81] width 7 height 5
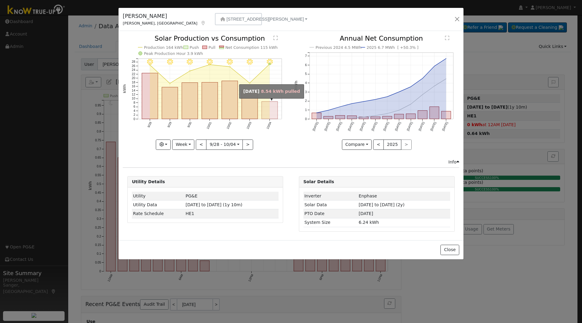
click at [266, 110] on rect "onclick=""" at bounding box center [270, 110] width 16 height 18
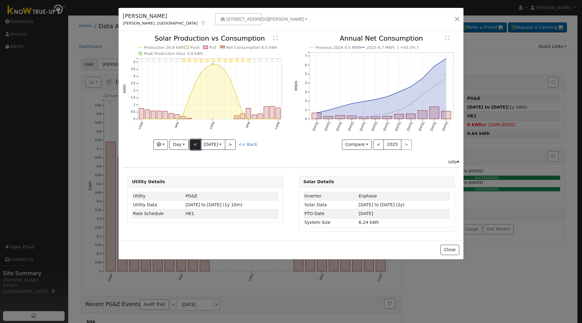
click at [191, 144] on button "<" at bounding box center [195, 144] width 11 height 10
click at [191, 144] on div at bounding box center [205, 92] width 165 height 114
click at [191, 144] on button "<" at bounding box center [195, 144] width 11 height 10
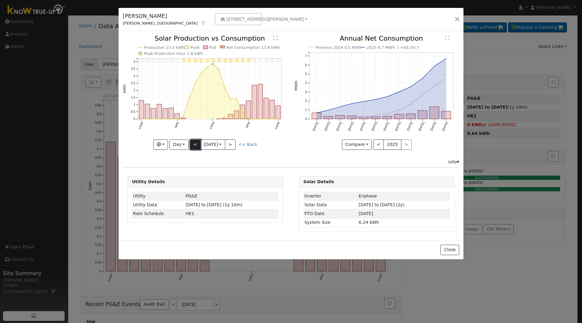
click at [191, 144] on button "<" at bounding box center [195, 144] width 11 height 10
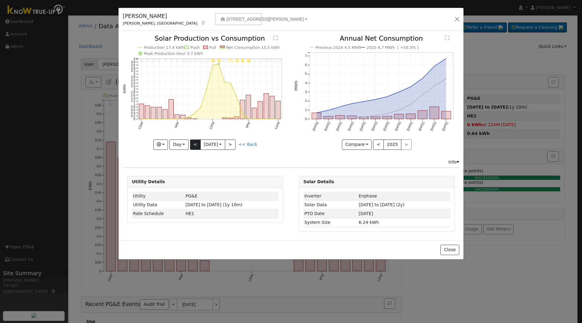
click at [191, 144] on div at bounding box center [205, 92] width 165 height 114
click at [192, 143] on button "<" at bounding box center [195, 144] width 11 height 10
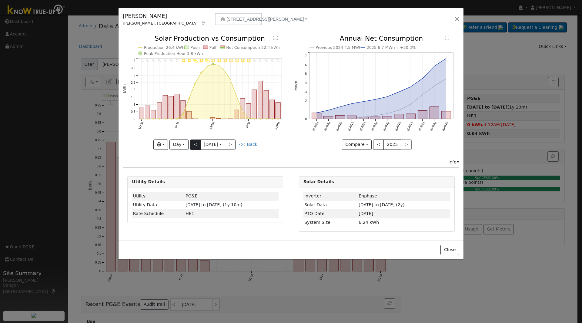
click at [192, 143] on div "11PM - Clear 10PM - Clear 9PM - Clear 8PM - Clear 7PM - Clear 6PM - Clear 5PM -…" at bounding box center [205, 92] width 165 height 114
click at [192, 143] on button "<" at bounding box center [195, 144] width 11 height 10
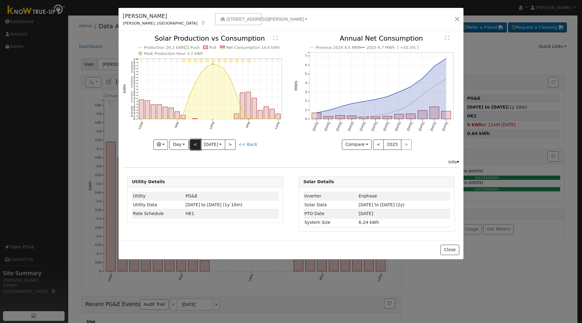
click at [192, 143] on button "<" at bounding box center [195, 144] width 11 height 10
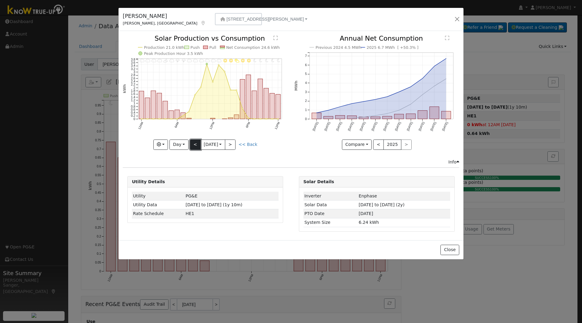
click at [192, 143] on button "<" at bounding box center [195, 144] width 11 height 10
click at [195, 142] on button "<" at bounding box center [195, 144] width 11 height 10
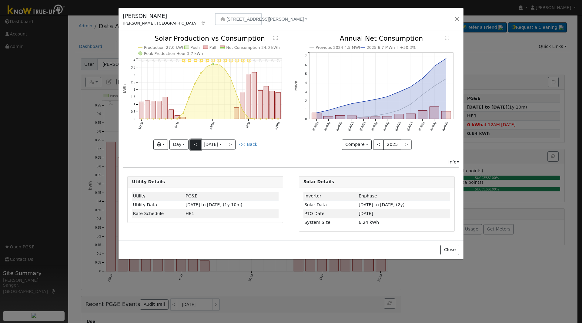
click at [195, 142] on button "<" at bounding box center [195, 144] width 11 height 10
click at [375, 146] on button "<" at bounding box center [378, 144] width 11 height 10
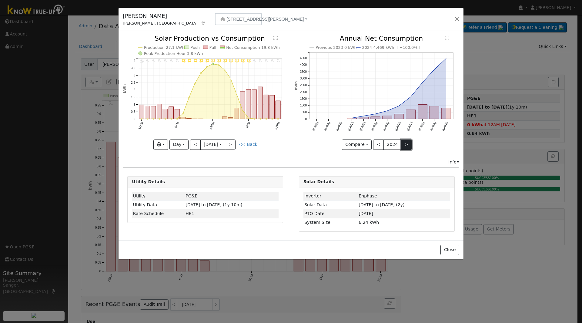
click at [401, 143] on button ">" at bounding box center [406, 144] width 11 height 10
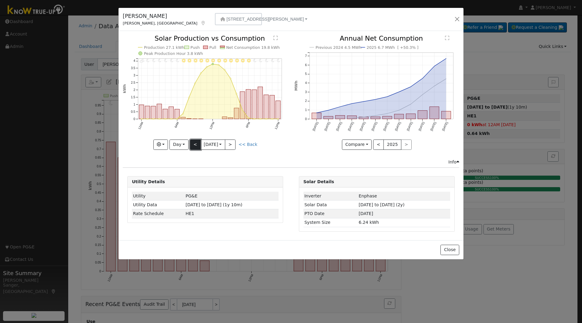
click at [195, 144] on button "<" at bounding box center [195, 144] width 11 height 10
type input "2025-09-19"
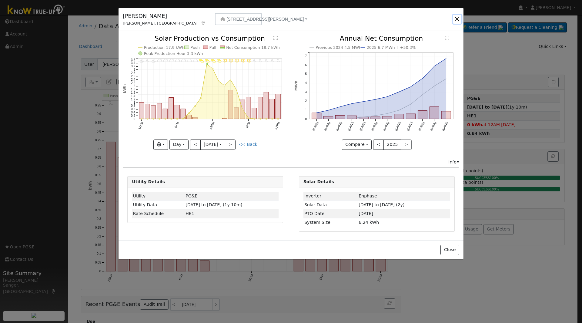
click at [456, 19] on button "button" at bounding box center [457, 19] width 8 height 8
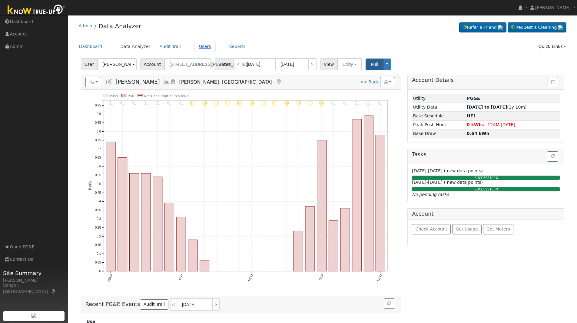
click at [196, 45] on link "Users" at bounding box center [204, 46] width 21 height 11
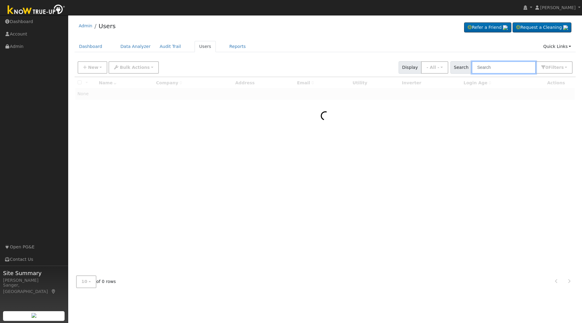
click at [492, 68] on input "text" at bounding box center [503, 67] width 64 height 12
paste input "[PERSON_NAME] and [PERSON_NAME]"
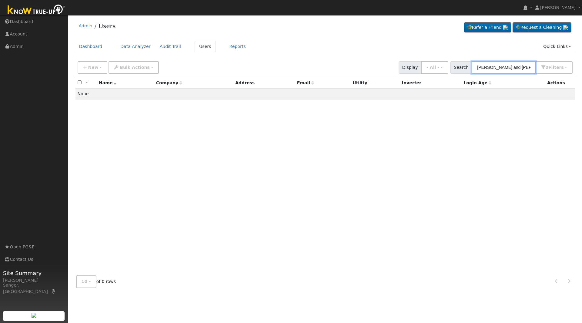
drag, startPoint x: 519, startPoint y: 68, endPoint x: 457, endPoint y: 69, distance: 62.1
click at [457, 69] on div "Search [PERSON_NAME] and [PERSON_NAME] 0 Filter s My accounts Role Show - All -…" at bounding box center [511, 67] width 122 height 12
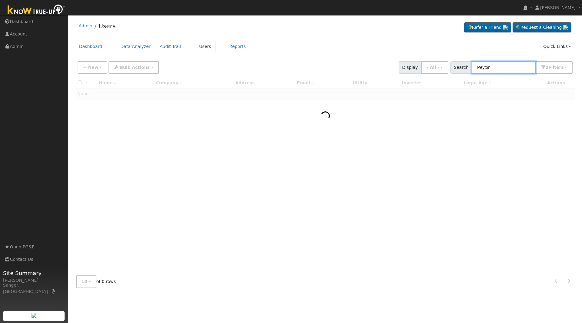
type input "Peyton"
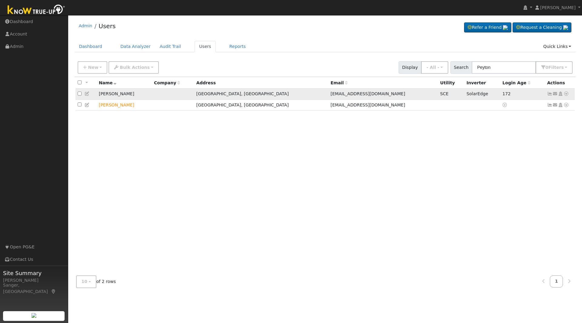
click at [565, 95] on icon at bounding box center [565, 93] width 5 height 4
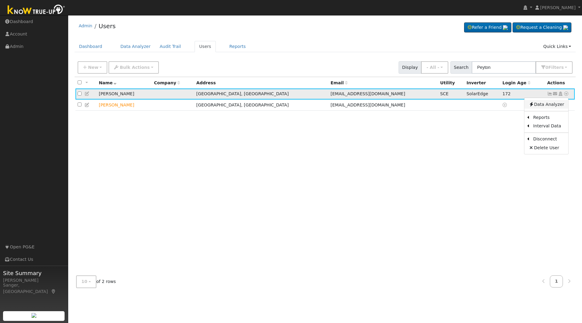
click at [550, 104] on link "Data Analyzer" at bounding box center [546, 104] width 44 height 8
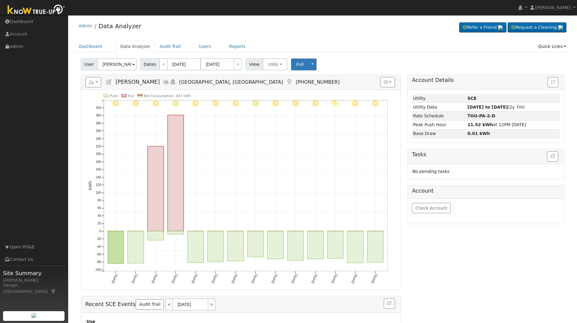
click at [163, 81] on icon at bounding box center [166, 81] width 7 height 5
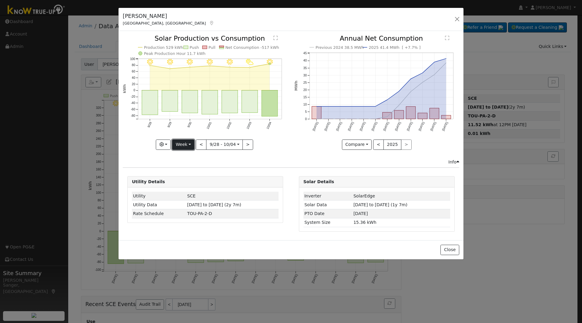
click at [184, 142] on button "Week" at bounding box center [183, 144] width 22 height 10
click at [187, 173] on link "Month" at bounding box center [193, 174] width 42 height 8
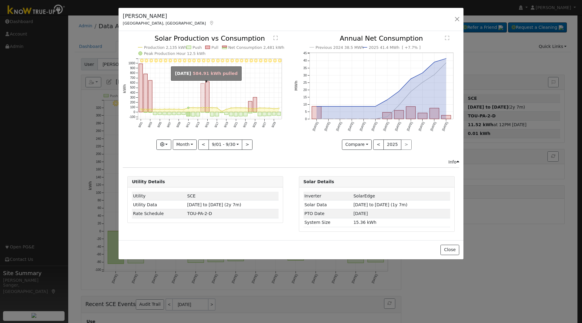
click at [202, 95] on rect "onclick=""" at bounding box center [203, 98] width 4 height 28
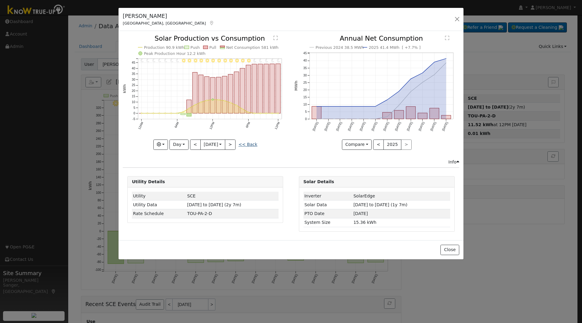
click at [250, 143] on link "<< Back" at bounding box center [247, 144] width 19 height 5
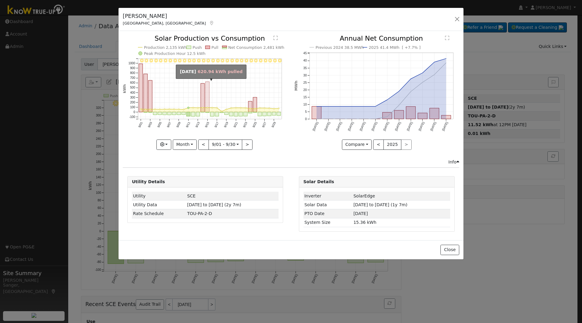
click at [207, 102] on rect "onclick=""" at bounding box center [207, 97] width 4 height 30
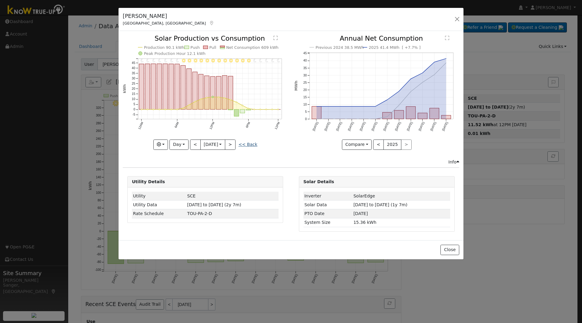
click at [252, 143] on link "<< Back" at bounding box center [247, 144] width 19 height 5
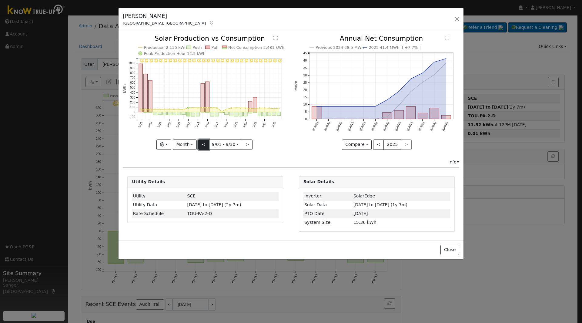
click at [204, 142] on button "<" at bounding box center [203, 144] width 11 height 10
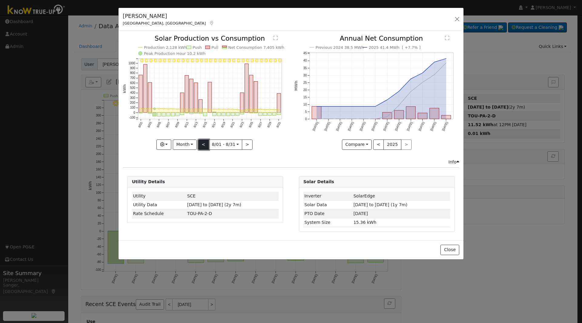
click at [204, 142] on button "<" at bounding box center [203, 144] width 11 height 10
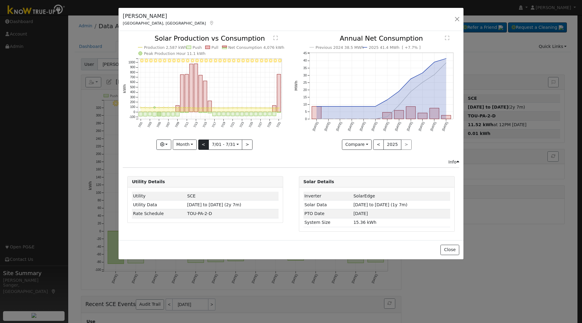
click at [204, 142] on div at bounding box center [205, 92] width 165 height 114
click at [204, 142] on button "<" at bounding box center [203, 144] width 11 height 10
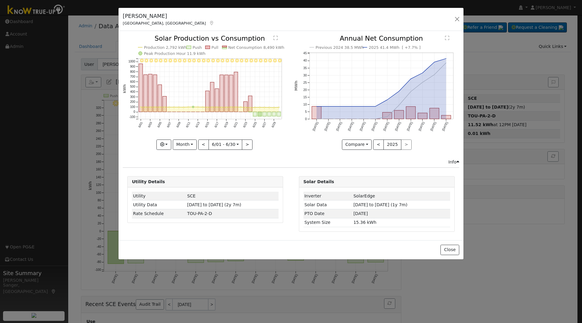
click at [191, 112] on line at bounding box center [210, 112] width 144 height 0
click at [206, 102] on rect "onclick=""" at bounding box center [207, 101] width 4 height 21
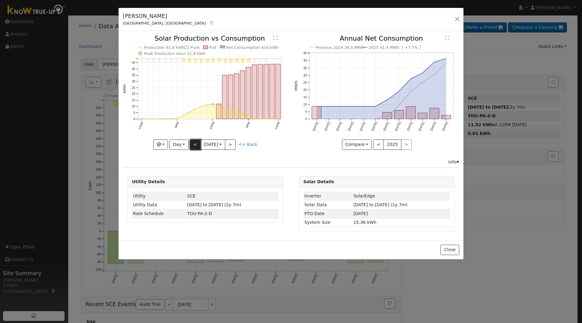
click at [194, 144] on button "<" at bounding box center [195, 144] width 11 height 10
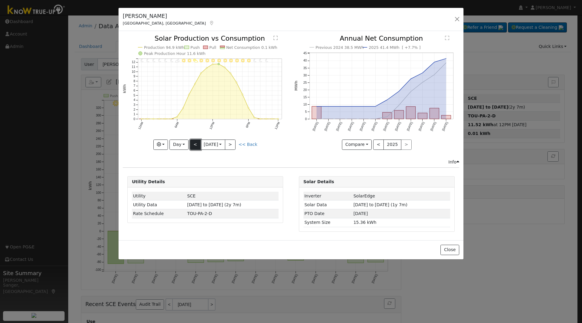
click at [194, 142] on button "<" at bounding box center [195, 144] width 11 height 10
click at [250, 145] on link "<< Back" at bounding box center [247, 144] width 19 height 5
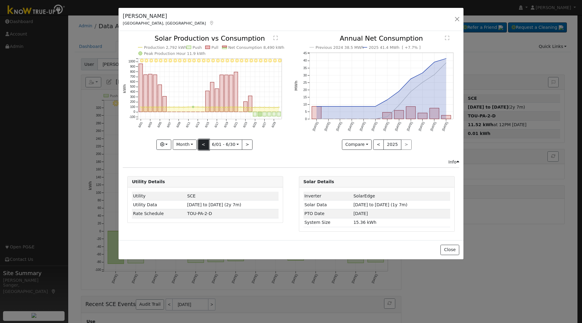
click at [202, 142] on button "<" at bounding box center [203, 144] width 11 height 10
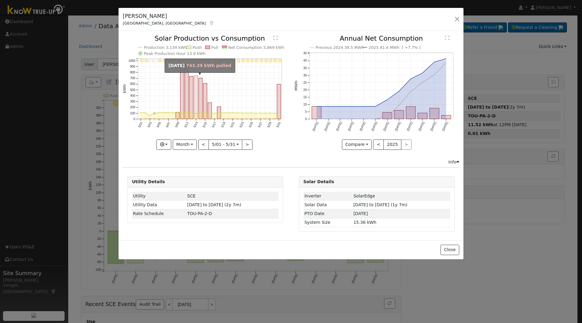
click at [197, 109] on rect "onclick=""" at bounding box center [196, 97] width 4 height 43
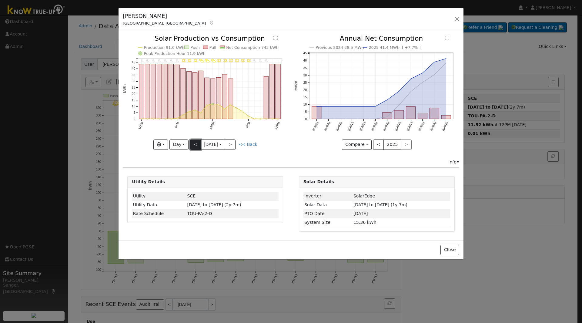
click at [193, 143] on button "<" at bounding box center [195, 144] width 11 height 10
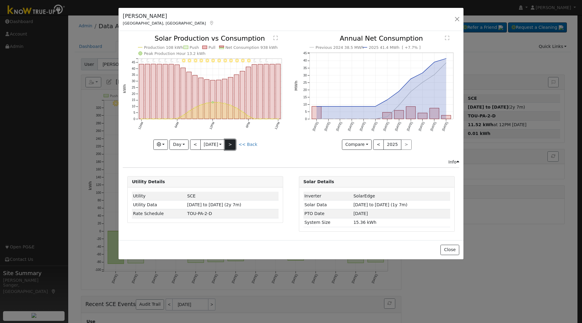
click at [235, 143] on button ">" at bounding box center [230, 144] width 11 height 10
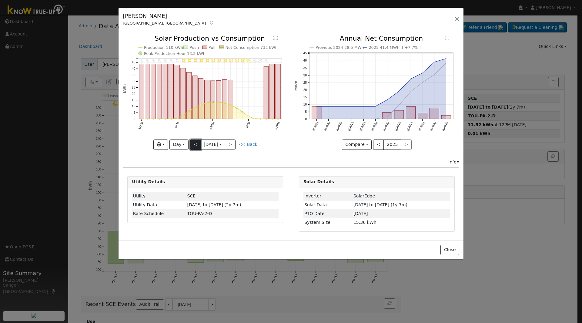
click at [192, 146] on button "<" at bounding box center [195, 144] width 11 height 10
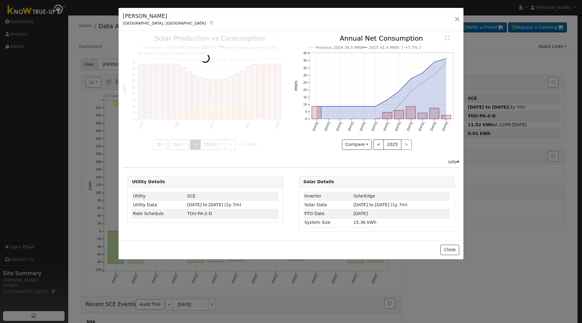
click at [192, 146] on div at bounding box center [205, 92] width 165 height 114
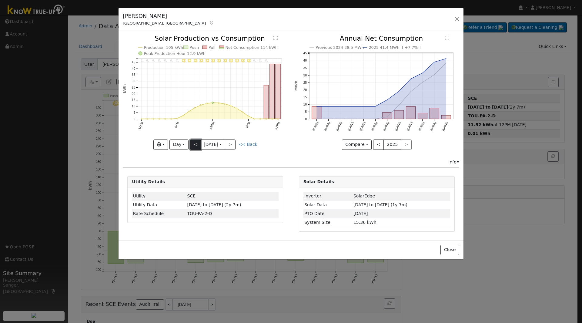
click at [196, 145] on button "<" at bounding box center [195, 144] width 11 height 10
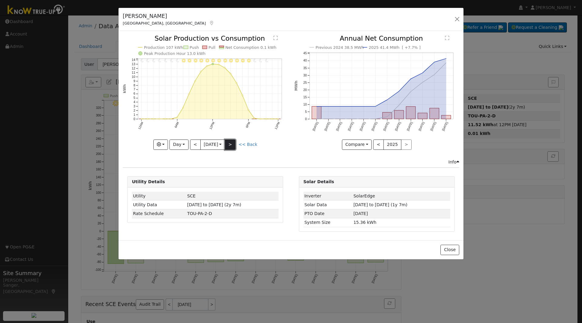
click at [234, 146] on button ">" at bounding box center [230, 144] width 11 height 10
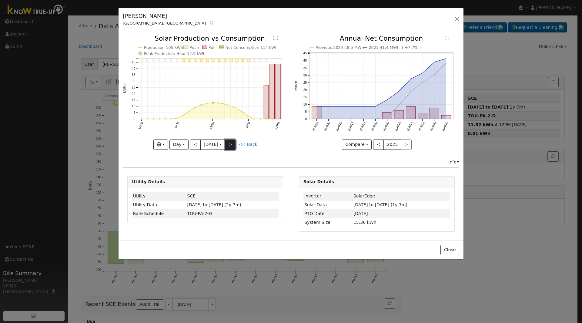
click at [234, 146] on button ">" at bounding box center [230, 144] width 11 height 10
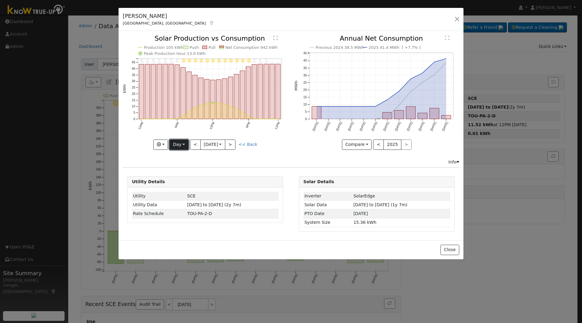
click at [178, 144] on button "Day" at bounding box center [178, 144] width 19 height 10
click at [179, 140] on button "Day" at bounding box center [178, 144] width 19 height 10
click at [181, 144] on button "Day" at bounding box center [178, 144] width 19 height 10
click at [181, 170] on link "Month" at bounding box center [191, 174] width 42 height 8
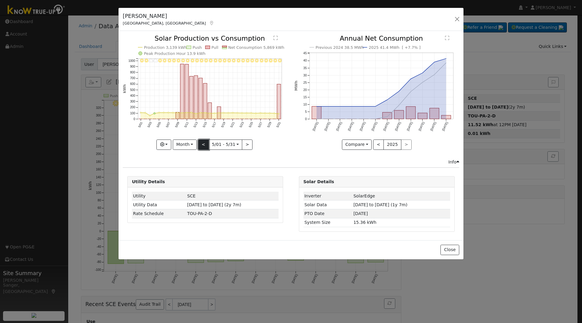
click at [204, 147] on button "<" at bounding box center [203, 144] width 11 height 10
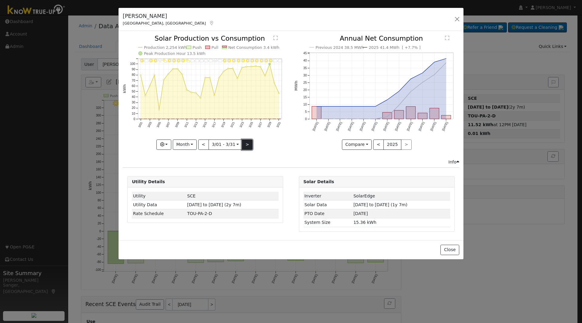
click at [244, 146] on button ">" at bounding box center [247, 144] width 11 height 10
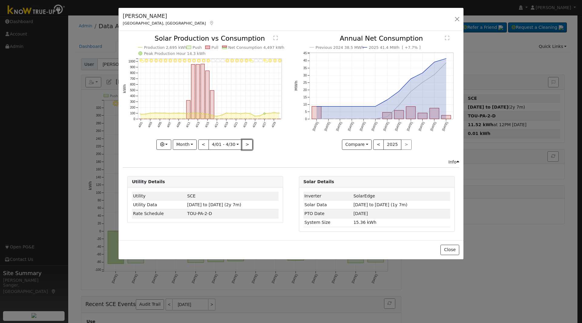
click at [246, 146] on button ">" at bounding box center [247, 144] width 11 height 10
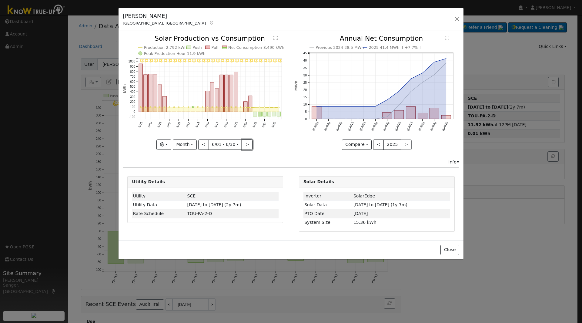
click at [246, 146] on button ">" at bounding box center [247, 144] width 11 height 10
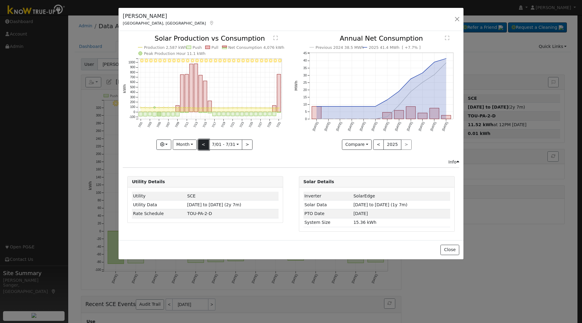
click at [204, 144] on button "<" at bounding box center [203, 144] width 11 height 10
type input "[DATE]"
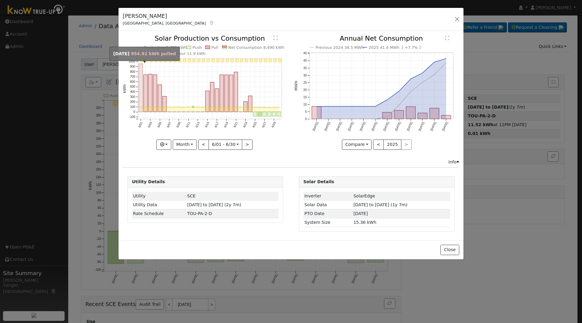
click at [141, 68] on rect "onclick=""" at bounding box center [141, 88] width 4 height 48
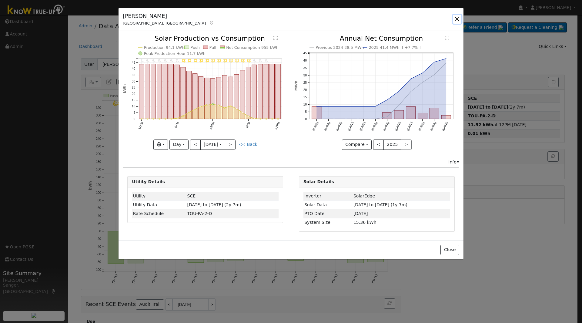
click at [456, 17] on button "button" at bounding box center [457, 19] width 8 height 8
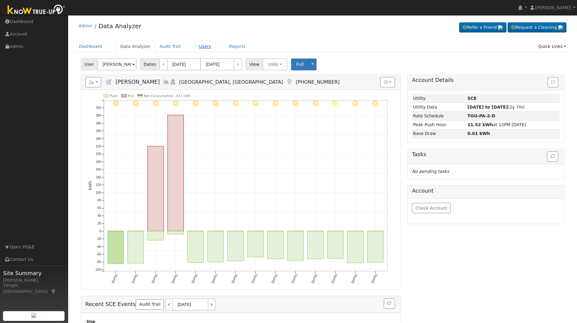
click at [196, 47] on link "Users" at bounding box center [204, 46] width 21 height 11
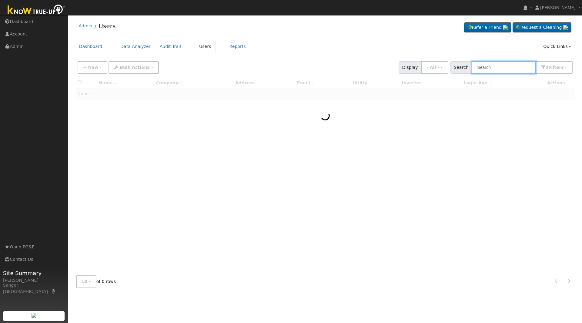
click at [488, 66] on input "text" at bounding box center [503, 67] width 64 height 12
paste input "[PERSON_NAME]"
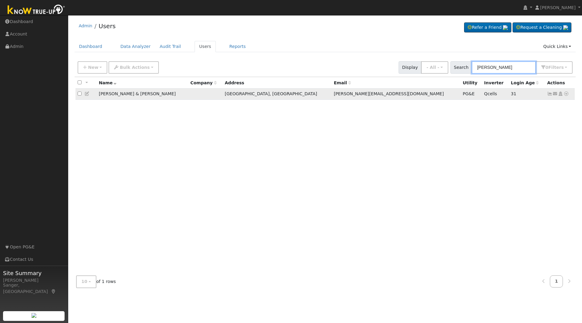
type input "[PERSON_NAME]"
click at [565, 95] on icon at bounding box center [565, 93] width 5 height 4
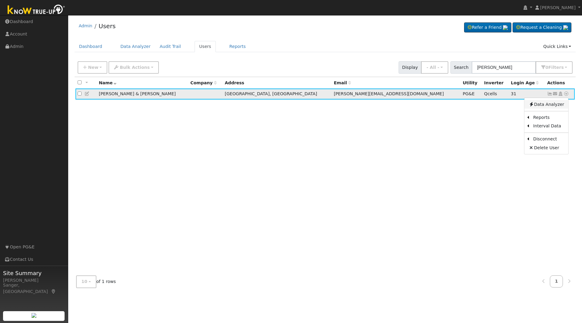
click at [554, 105] on link "Data Analyzer" at bounding box center [546, 104] width 44 height 8
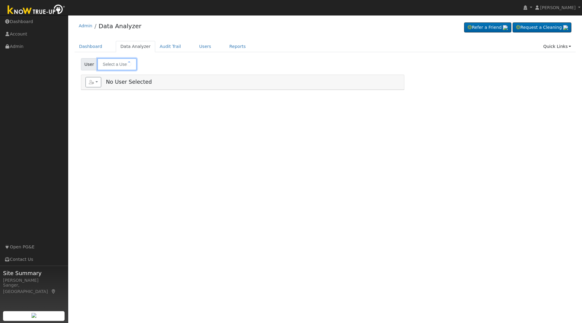
type input "[PERSON_NAME] & [PERSON_NAME]"
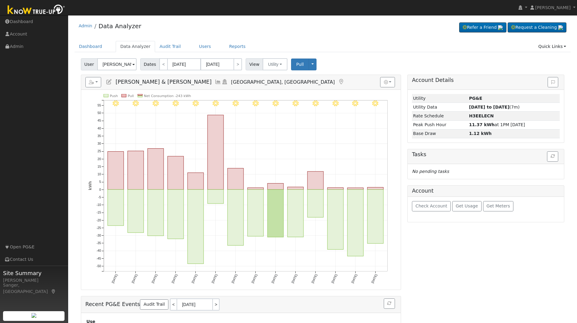
click at [215, 81] on icon at bounding box center [218, 81] width 7 height 5
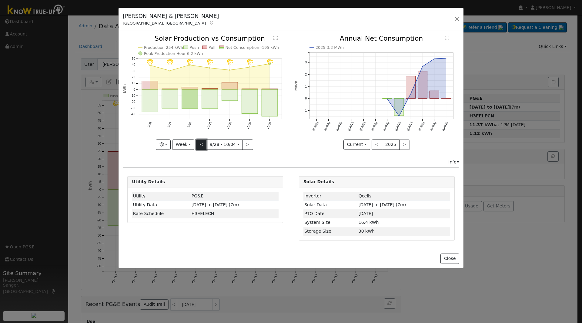
click at [201, 143] on button "<" at bounding box center [201, 144] width 11 height 10
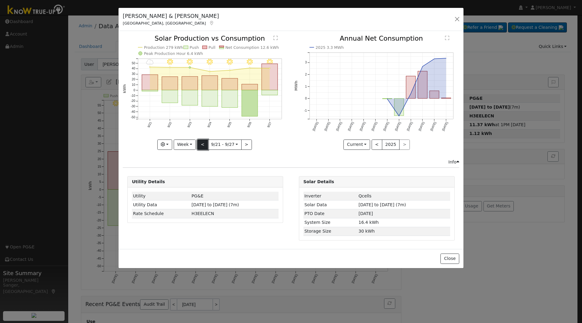
click at [201, 143] on button "<" at bounding box center [202, 144] width 11 height 10
type input "[DATE]"
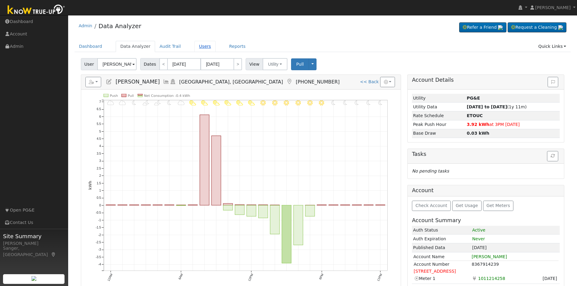
click at [194, 45] on link "Users" at bounding box center [204, 46] width 21 height 11
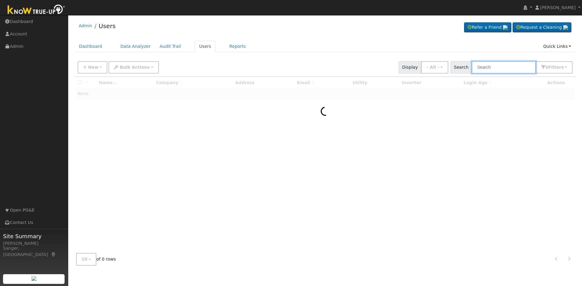
click at [483, 64] on input "text" at bounding box center [503, 67] width 64 height 12
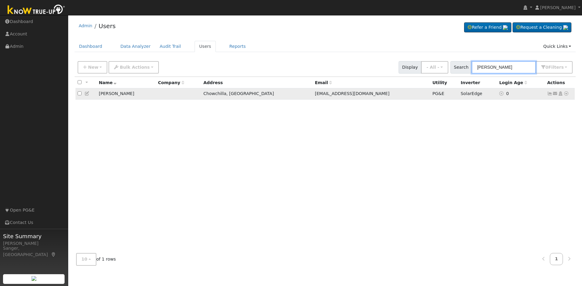
type input "[PERSON_NAME]"
click at [564, 95] on icon at bounding box center [565, 93] width 5 height 4
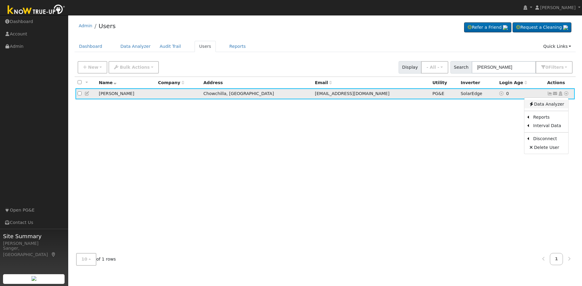
click at [551, 104] on link "Data Analyzer" at bounding box center [546, 104] width 44 height 8
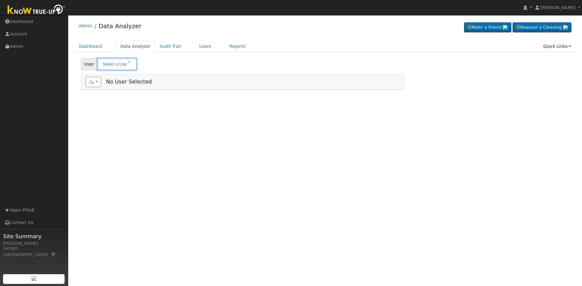
type input "[PERSON_NAME]"
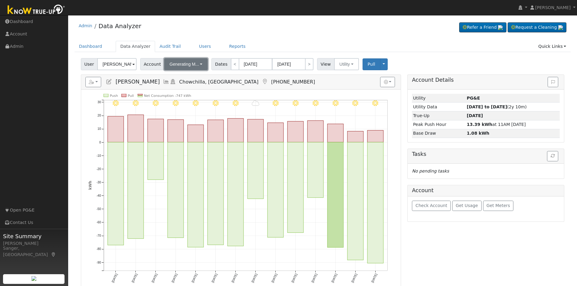
click at [178, 63] on span "Generating M..." at bounding box center [184, 64] width 29 height 5
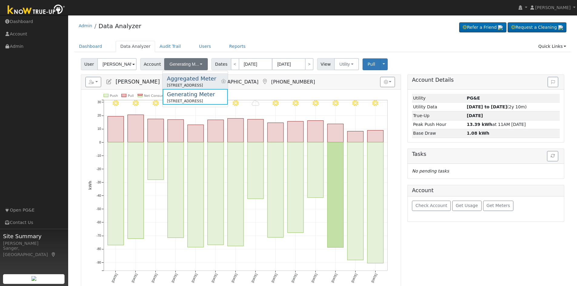
click at [184, 81] on div "Aggregated Meter" at bounding box center [191, 79] width 49 height 8
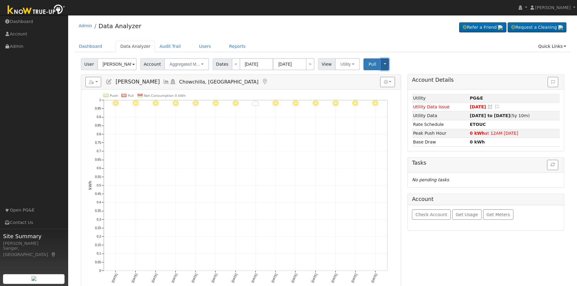
click at [381, 63] on button "Toggle Dropdown" at bounding box center [385, 64] width 8 height 12
click at [394, 113] on link "Disconnect Utility" at bounding box center [404, 112] width 46 height 8
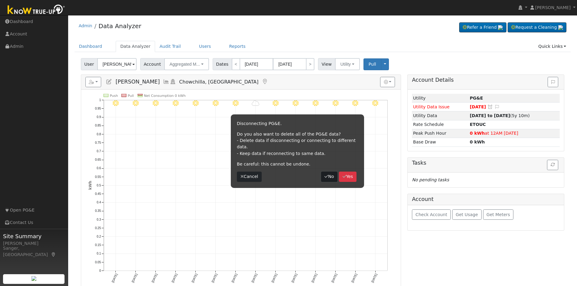
click at [330, 172] on button "No" at bounding box center [329, 177] width 16 height 10
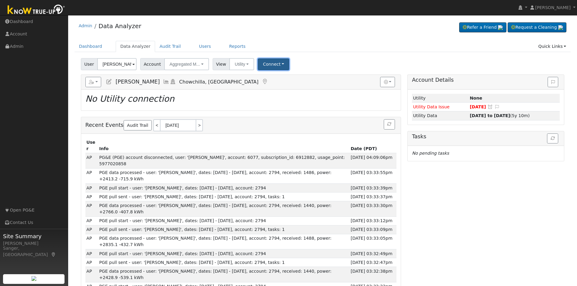
click at [267, 65] on button "Connect" at bounding box center [274, 64] width 32 height 12
click at [271, 79] on link "Select a Provider" at bounding box center [281, 77] width 47 height 8
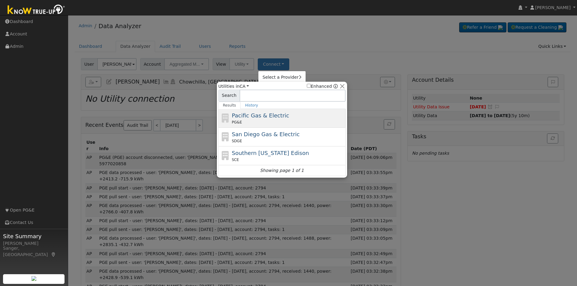
click at [270, 119] on div "Pacific Gas & Electric PG&E" at bounding box center [288, 118] width 112 height 14
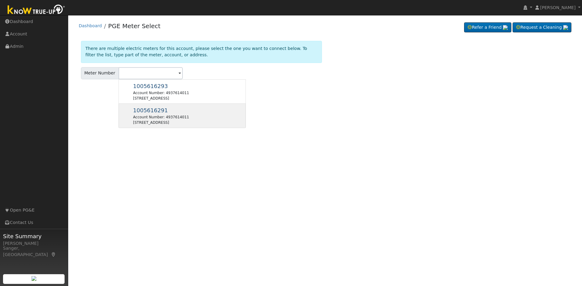
click at [157, 116] on div "Account Number: 4937614011" at bounding box center [161, 117] width 56 height 5
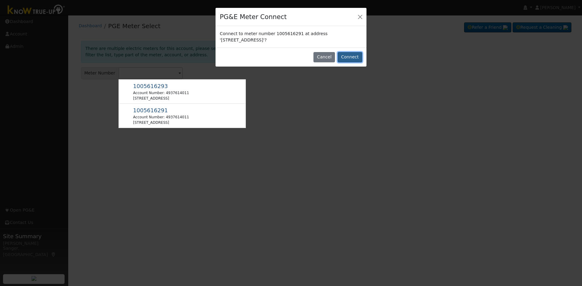
click at [352, 57] on button "Connect" at bounding box center [349, 57] width 25 height 10
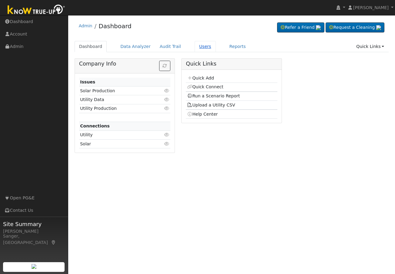
click at [197, 46] on link "Users" at bounding box center [204, 46] width 21 height 11
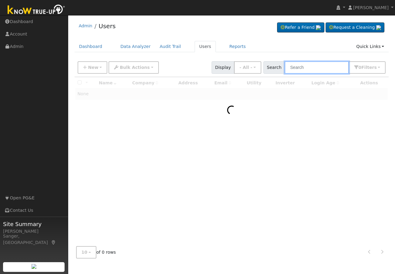
click at [313, 68] on input "text" at bounding box center [316, 67] width 64 height 12
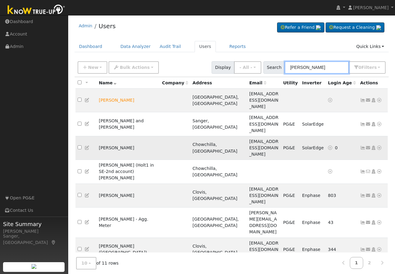
type input "holt"
click at [378, 145] on icon at bounding box center [378, 147] width 5 height 4
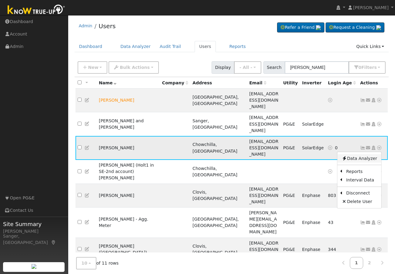
click at [360, 154] on link "Data Analyzer" at bounding box center [359, 158] width 44 height 8
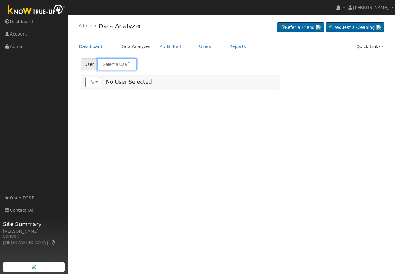
type input "[PERSON_NAME]"
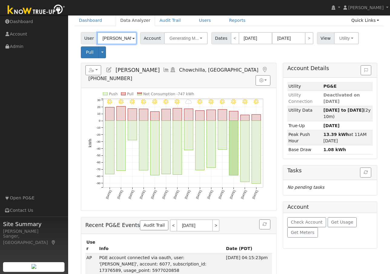
scroll to position [61, 0]
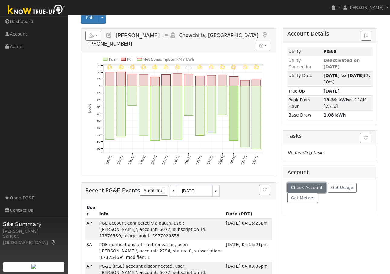
click at [301, 185] on span "Check Account" at bounding box center [307, 187] width 32 height 5
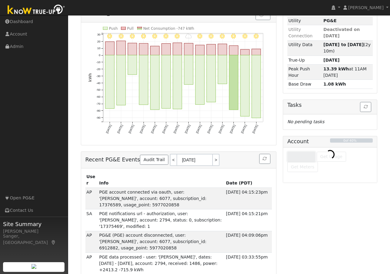
scroll to position [121, 0]
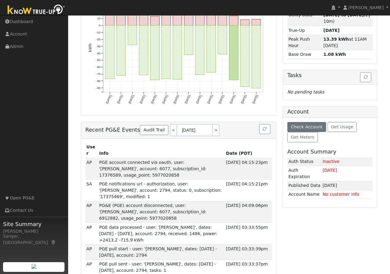
click at [304, 135] on span "Get Meters" at bounding box center [303, 137] width 24 height 5
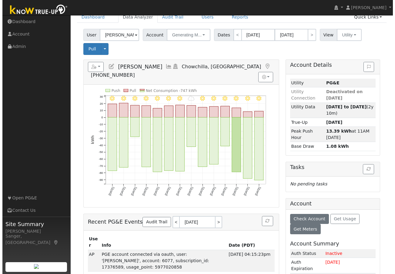
scroll to position [0, 0]
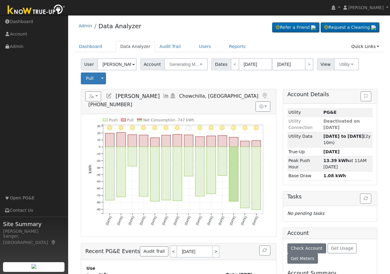
click at [163, 95] on icon at bounding box center [166, 95] width 7 height 5
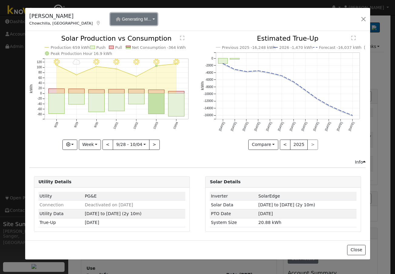
click at [122, 18] on span "Generating M..." at bounding box center [136, 19] width 29 height 5
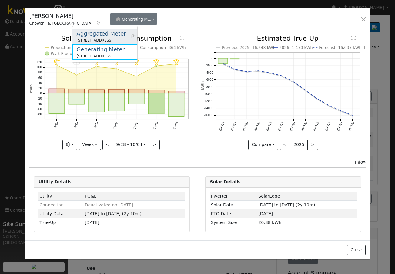
click at [98, 33] on div "Aggregated Meter" at bounding box center [101, 33] width 49 height 8
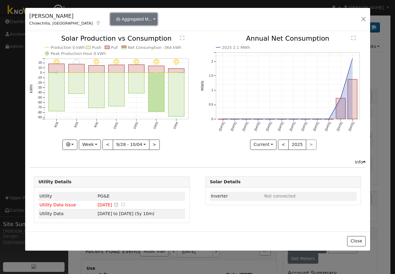
click at [121, 21] on span "Aggregated M..." at bounding box center [136, 19] width 30 height 5
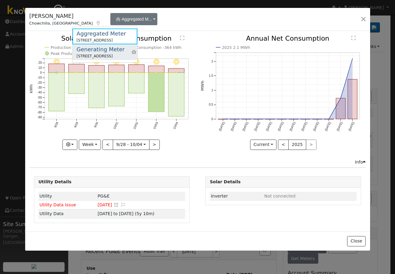
click at [97, 46] on div "Generating Meter" at bounding box center [101, 49] width 48 height 8
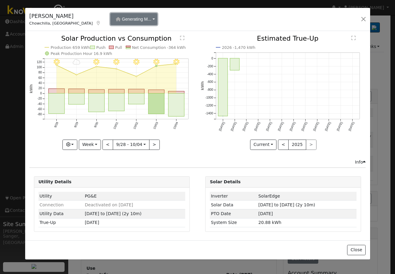
click at [122, 20] on span "Generating M..." at bounding box center [136, 19] width 29 height 5
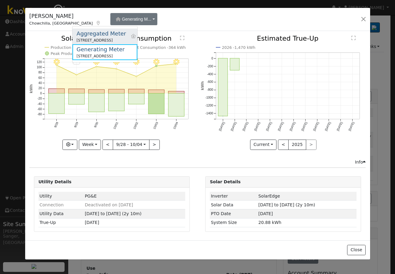
click at [94, 38] on div "[STREET_ADDRESS]" at bounding box center [101, 40] width 49 height 5
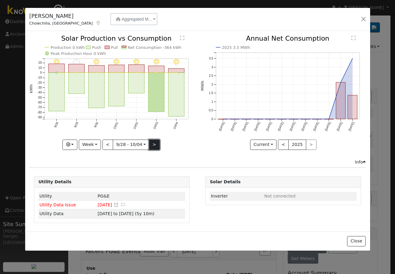
click at [152, 144] on button ">" at bounding box center [154, 144] width 11 height 10
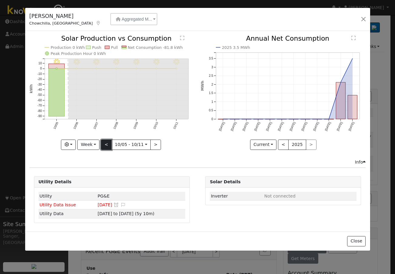
click at [108, 146] on button "<" at bounding box center [106, 144] width 11 height 10
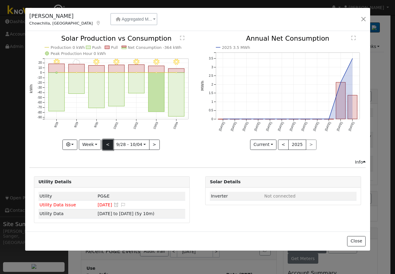
click at [108, 146] on button "<" at bounding box center [107, 144] width 11 height 10
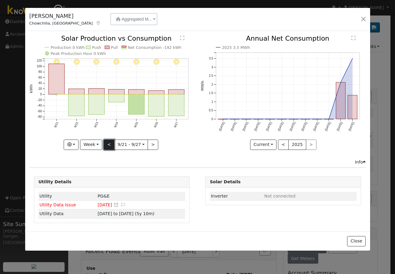
click at [108, 146] on button "<" at bounding box center [109, 144] width 11 height 10
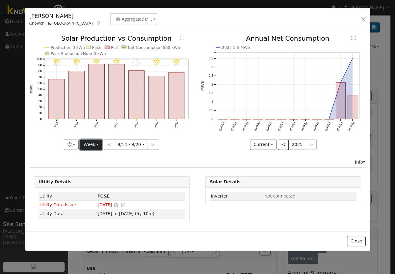
click at [91, 143] on button "Week" at bounding box center [91, 144] width 22 height 10
click at [94, 172] on link "Month" at bounding box center [101, 174] width 42 height 8
type input "2025-09-01"
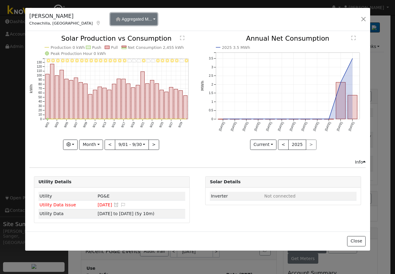
click at [121, 21] on span "Aggregated M..." at bounding box center [136, 19] width 30 height 5
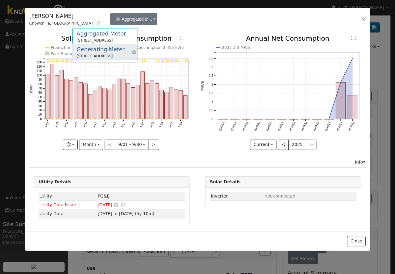
click at [107, 48] on div "Generating Meter" at bounding box center [101, 49] width 48 height 8
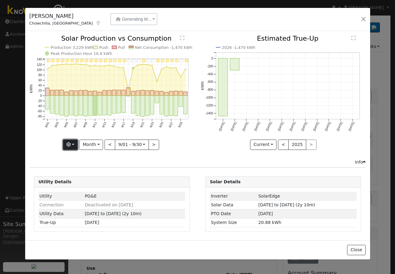
click at [71, 146] on icon "button" at bounding box center [68, 144] width 4 height 4
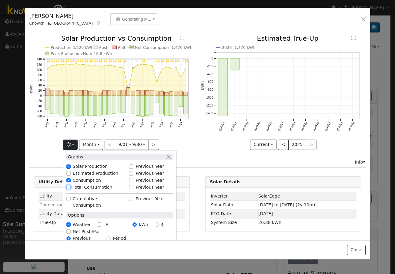
click at [70, 187] on input "Total Consumption" at bounding box center [68, 187] width 4 height 4
checkbox input "true"
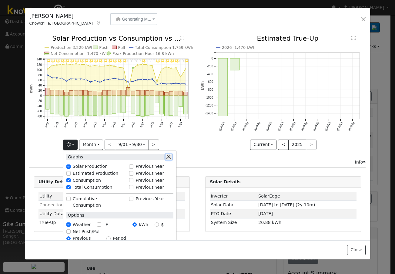
click at [170, 156] on button "button" at bounding box center [168, 157] width 6 height 6
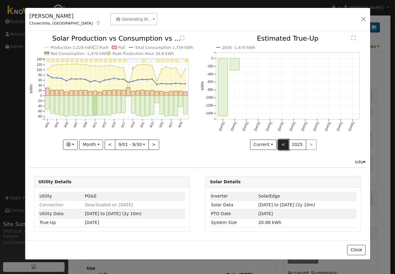
click at [282, 144] on button "<" at bounding box center [283, 144] width 11 height 10
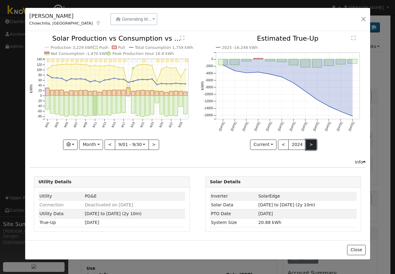
click at [306, 145] on button ">" at bounding box center [311, 144] width 11 height 10
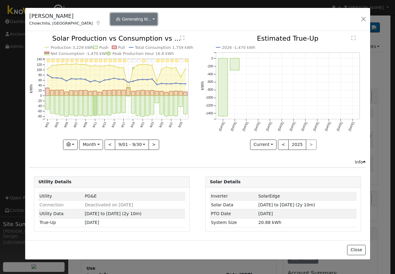
click at [122, 17] on span "Generating M..." at bounding box center [136, 19] width 29 height 5
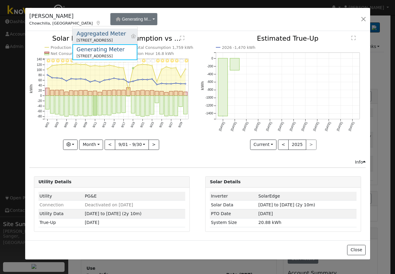
click at [91, 37] on div "Aggregated Meter" at bounding box center [101, 33] width 49 height 8
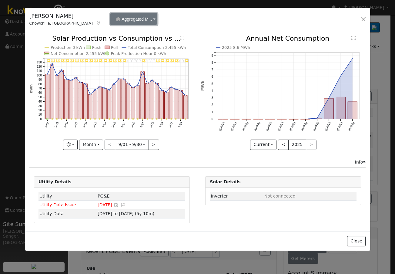
drag, startPoint x: 90, startPoint y: 17, endPoint x: 91, endPoint y: 24, distance: 6.4
click at [121, 17] on span "Aggregated M..." at bounding box center [136, 19] width 30 height 5
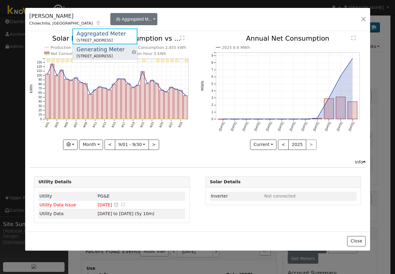
click at [94, 51] on div "Generating Meter" at bounding box center [101, 49] width 48 height 8
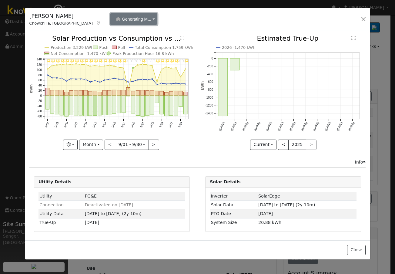
click at [122, 20] on span "Generating M..." at bounding box center [136, 19] width 29 height 5
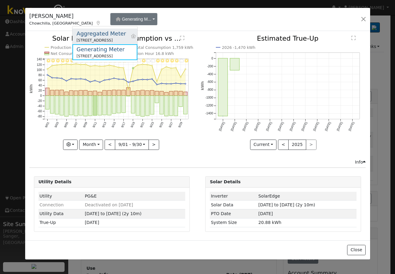
click at [93, 35] on div "Aggregated Meter" at bounding box center [101, 33] width 49 height 8
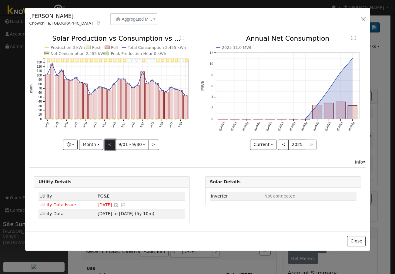
click at [109, 145] on button "<" at bounding box center [110, 144] width 11 height 10
type input "2025-08-01"
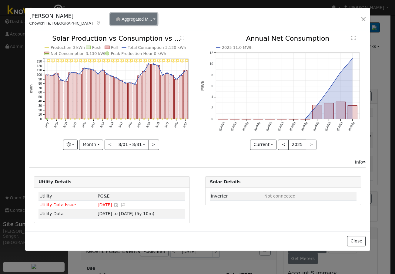
click at [121, 21] on span "Aggregated M..." at bounding box center [136, 19] width 30 height 5
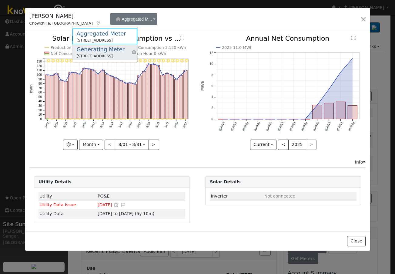
click at [90, 51] on div "Generating Meter" at bounding box center [101, 49] width 48 height 8
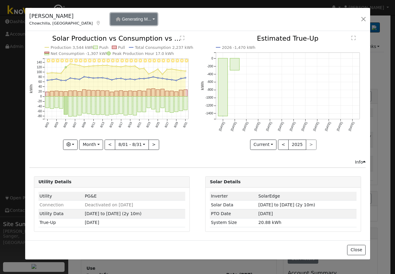
click at [122, 22] on span "Generating M..." at bounding box center [136, 19] width 29 height 5
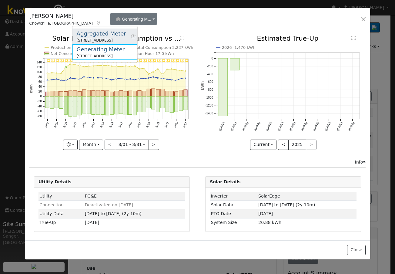
click at [96, 32] on div "Aggregated Meter" at bounding box center [101, 33] width 49 height 8
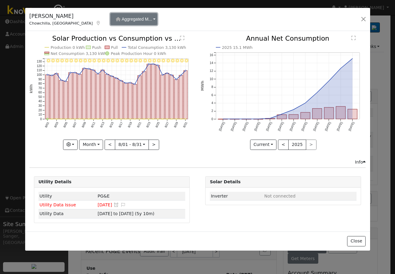
click at [121, 20] on span "Aggregated M..." at bounding box center [136, 19] width 30 height 5
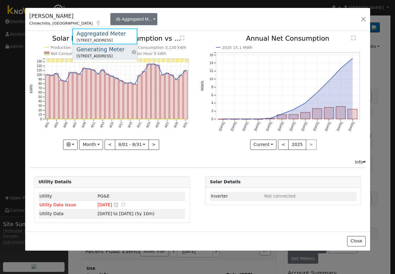
click at [98, 51] on div "Generating Meter" at bounding box center [101, 49] width 48 height 8
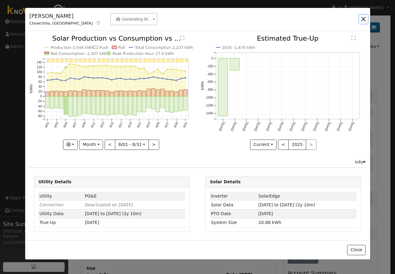
click at [362, 18] on button "button" at bounding box center [363, 19] width 8 height 8
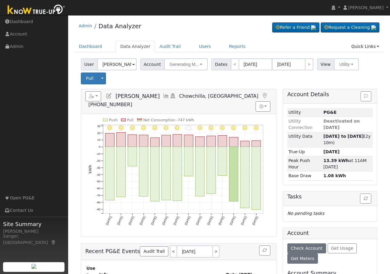
click at [163, 96] on icon at bounding box center [166, 95] width 7 height 5
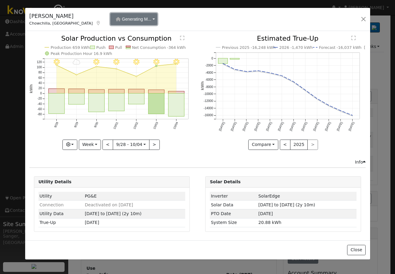
click at [122, 20] on span "Generating M..." at bounding box center [136, 19] width 29 height 5
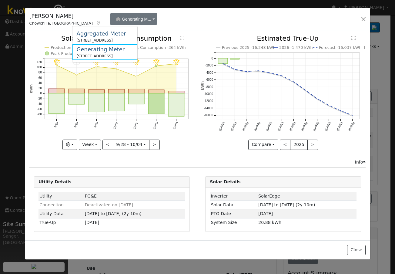
click at [144, 17] on div "Jennifer Holt Chowchilla, CA Generating M... Aggregated Meter 13508 Avenue 20, …" at bounding box center [197, 19] width 345 height 23
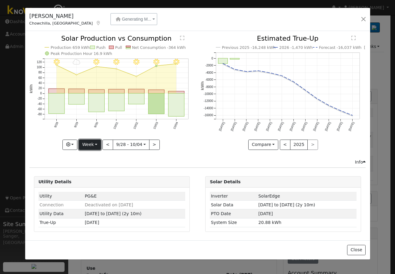
click at [89, 143] on button "Week" at bounding box center [90, 144] width 22 height 10
click at [92, 173] on link "Month" at bounding box center [100, 174] width 42 height 8
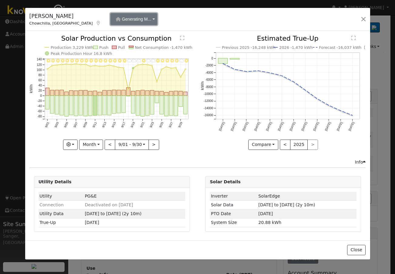
click at [122, 22] on span "Generating M..." at bounding box center [136, 19] width 29 height 5
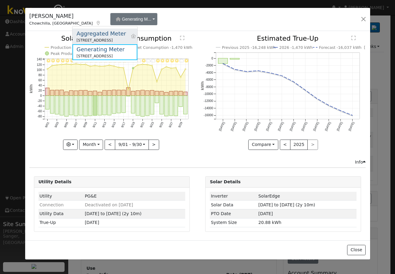
click at [96, 33] on div "Aggregated Meter" at bounding box center [101, 33] width 49 height 8
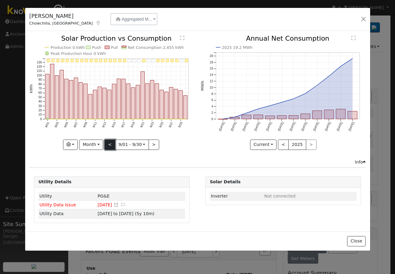
click at [112, 144] on button "<" at bounding box center [110, 144] width 11 height 10
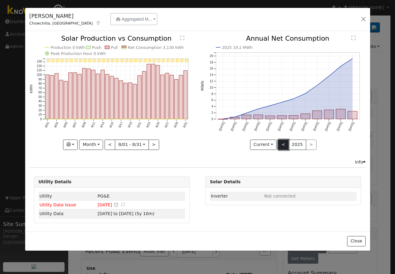
click at [285, 145] on button "<" at bounding box center [283, 144] width 11 height 10
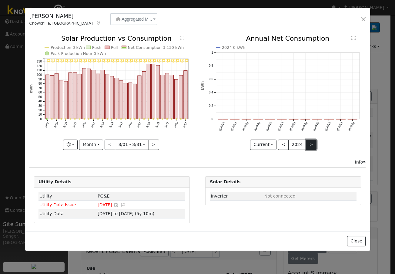
click at [310, 145] on button ">" at bounding box center [311, 144] width 11 height 10
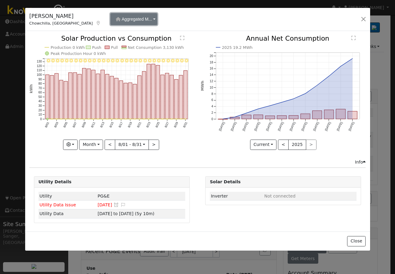
click at [121, 20] on span "Aggregated M..." at bounding box center [136, 19] width 30 height 5
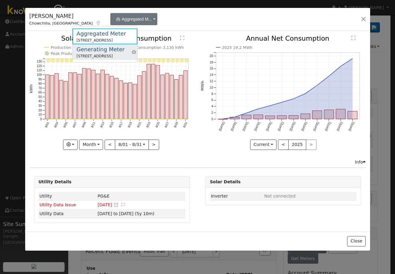
click at [93, 55] on div "13508 Avenue 20, Chowchilla, CA 93610" at bounding box center [101, 55] width 48 height 5
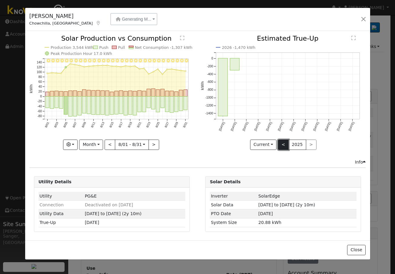
click at [281, 143] on button "<" at bounding box center [283, 144] width 11 height 10
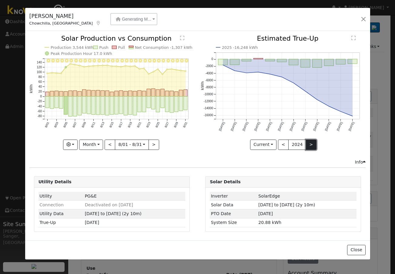
click at [309, 144] on button ">" at bounding box center [311, 144] width 11 height 10
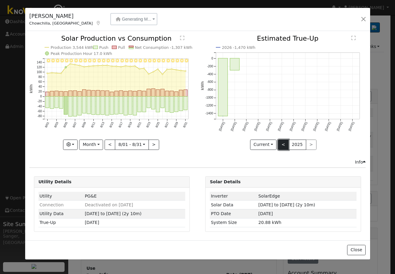
click at [282, 144] on button "<" at bounding box center [283, 144] width 11 height 10
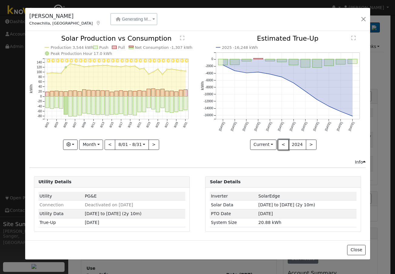
click at [283, 144] on button "<" at bounding box center [283, 144] width 11 height 10
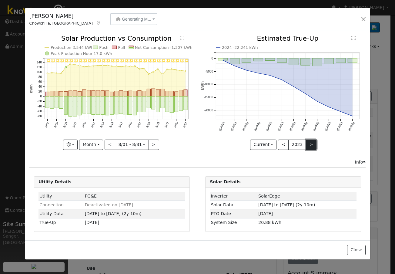
click at [310, 143] on button ">" at bounding box center [311, 144] width 11 height 10
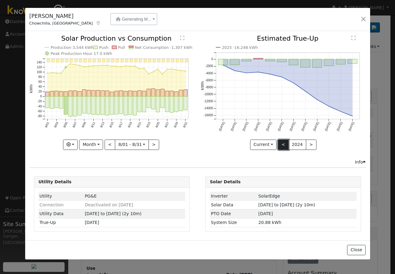
click at [280, 145] on button "<" at bounding box center [283, 144] width 11 height 10
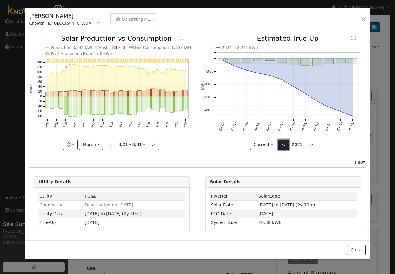
click at [280, 145] on button "<" at bounding box center [283, 144] width 11 height 10
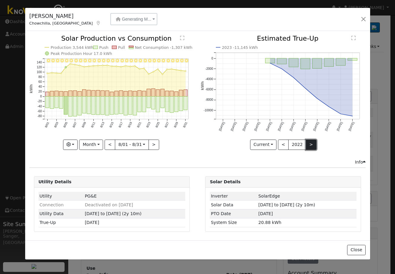
click at [308, 144] on button ">" at bounding box center [311, 144] width 11 height 10
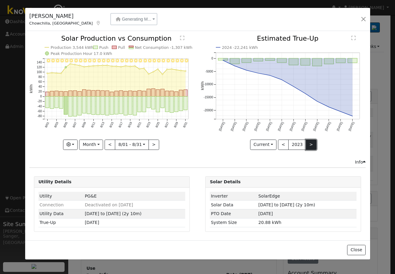
click at [311, 145] on button ">" at bounding box center [311, 144] width 11 height 10
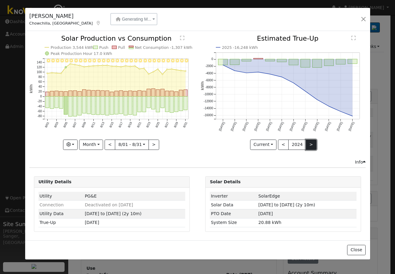
click at [311, 145] on button ">" at bounding box center [311, 144] width 11 height 10
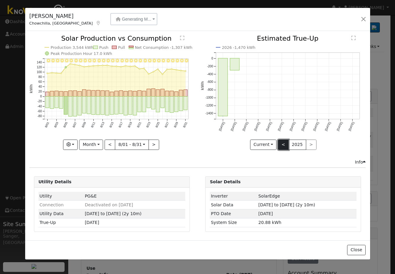
click at [282, 145] on button "<" at bounding box center [283, 144] width 11 height 10
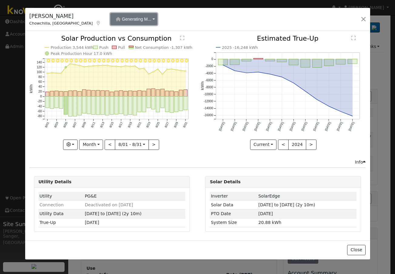
click at [122, 18] on span "Generating M..." at bounding box center [136, 19] width 29 height 5
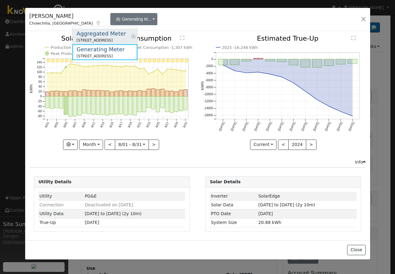
click at [99, 37] on div "Aggregated Meter" at bounding box center [101, 33] width 49 height 8
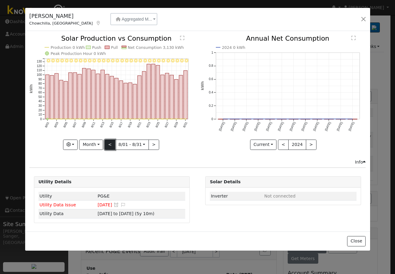
click at [111, 143] on button "<" at bounding box center [110, 144] width 11 height 10
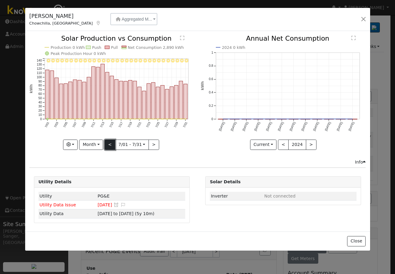
click at [111, 143] on button "<" at bounding box center [110, 144] width 11 height 10
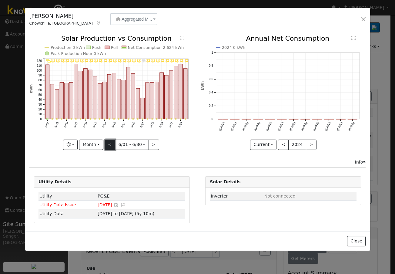
click at [111, 143] on button "<" at bounding box center [110, 144] width 11 height 10
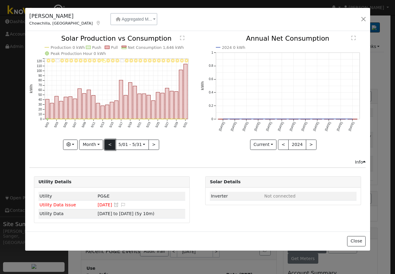
click at [110, 144] on button "<" at bounding box center [110, 144] width 11 height 10
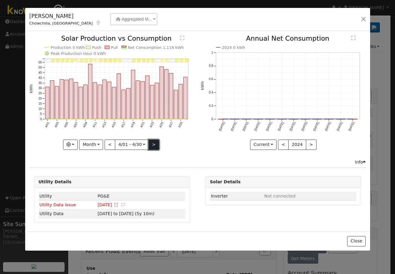
click at [150, 141] on button ">" at bounding box center [153, 144] width 11 height 10
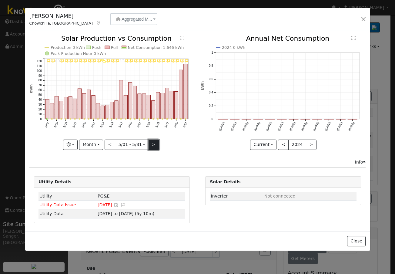
click at [150, 141] on button ">" at bounding box center [153, 144] width 11 height 10
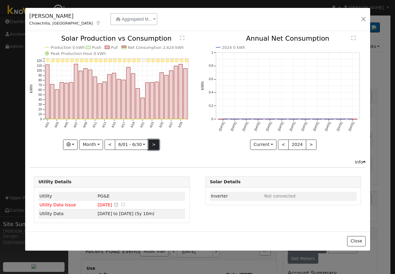
click at [150, 141] on button ">" at bounding box center [153, 144] width 11 height 10
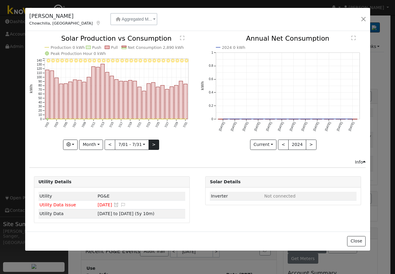
click at [150, 141] on div "7/31 - Clear 7/30 - Clear 7/29 - Clear 7/28 - Clear 7/27 - Clear 7/26 - Clear 7…" at bounding box center [111, 92] width 165 height 114
click at [150, 141] on button ">" at bounding box center [153, 144] width 11 height 10
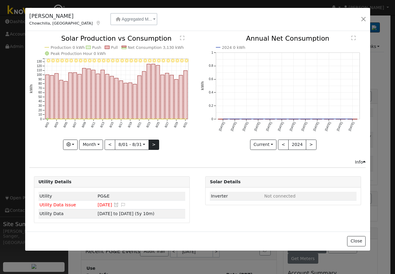
click at [150, 141] on div "8/31 - Clear 8/30 - Clear 8/29 - Clear 8/28 - Clear 8/27 - Clear 8/26 - Clear 8…" at bounding box center [111, 92] width 165 height 114
click at [150, 141] on button ">" at bounding box center [153, 144] width 11 height 10
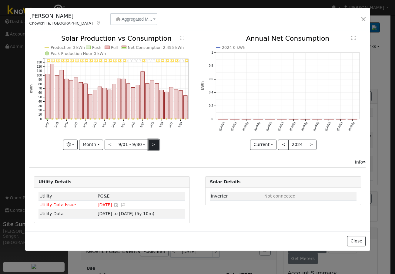
click at [150, 141] on button ">" at bounding box center [153, 144] width 11 height 10
type input "2025-10-01"
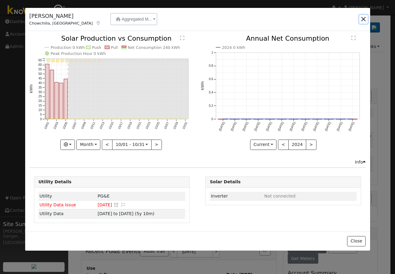
click at [361, 18] on button "button" at bounding box center [363, 19] width 8 height 8
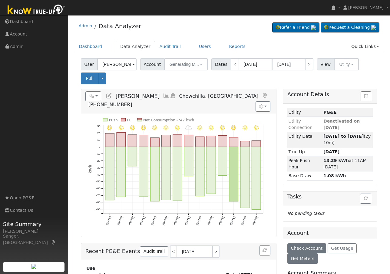
click at [110, 95] on icon at bounding box center [109, 95] width 7 height 5
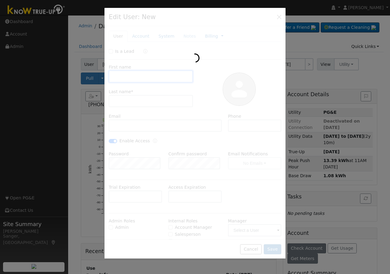
type input "11/06/2025"
type input "Jennifer"
type input "Holt"
type input "jenholt06@gmail.com"
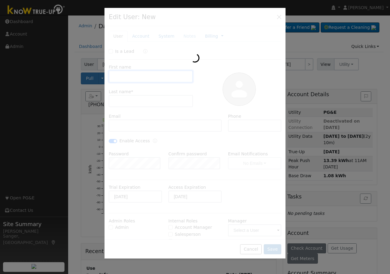
type input "559-351-0344"
checkbox input "true"
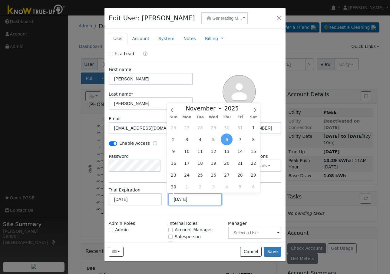
drag, startPoint x: 198, startPoint y: 198, endPoint x: 164, endPoint y: 201, distance: 34.6
click at [165, 201] on div "Access Expiration 11/06/2025" at bounding box center [195, 196] width 60 height 18
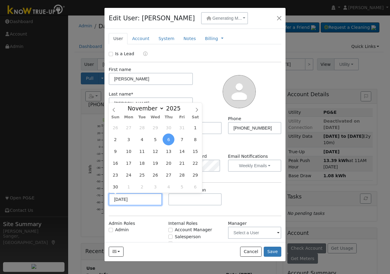
click at [141, 199] on input "11/06/2025" at bounding box center [135, 199] width 53 height 12
click at [160, 109] on select "January February March April May June July August September October November De…" at bounding box center [145, 108] width 40 height 7
select select "3"
click at [129, 105] on select "January February March April May June July August September October November De…" at bounding box center [145, 108] width 40 height 7
click at [182, 105] on span at bounding box center [184, 106] width 4 height 3
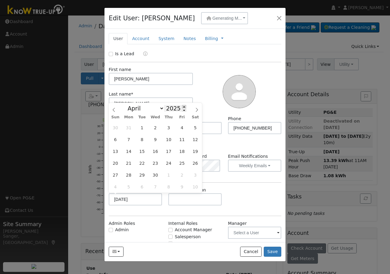
type input "2026"
click at [167, 173] on span "30" at bounding box center [169, 175] width 12 height 12
type input "04/30/2026"
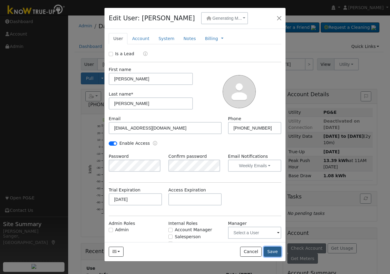
click at [274, 250] on button "Save" at bounding box center [273, 251] width 18 height 10
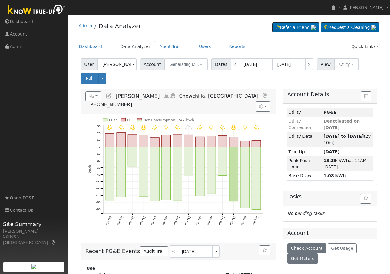
click at [163, 96] on icon at bounding box center [166, 95] width 7 height 5
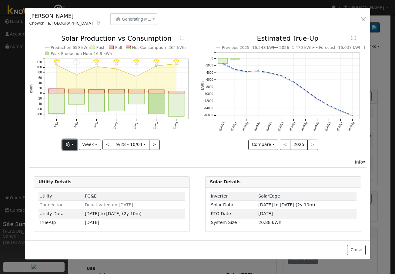
click at [68, 143] on icon "button" at bounding box center [68, 144] width 4 height 4
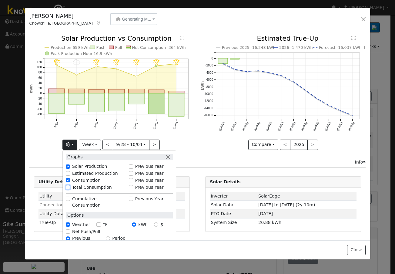
click at [70, 186] on input "Total Consumption" at bounding box center [68, 187] width 4 height 4
checkbox input "true"
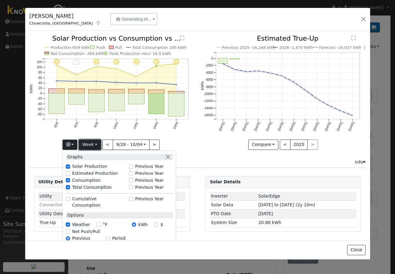
click at [89, 142] on button "Week" at bounding box center [90, 144] width 22 height 10
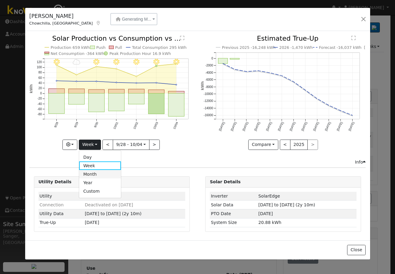
click at [96, 175] on link "Month" at bounding box center [100, 174] width 42 height 8
type input "2025-09-01"
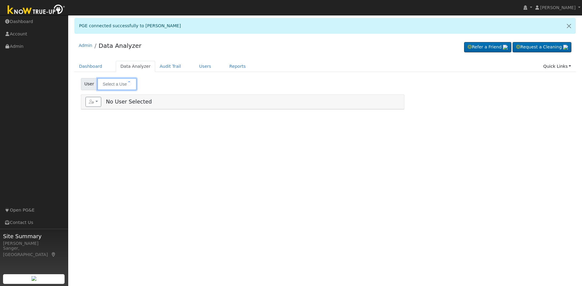
type input "[PERSON_NAME]"
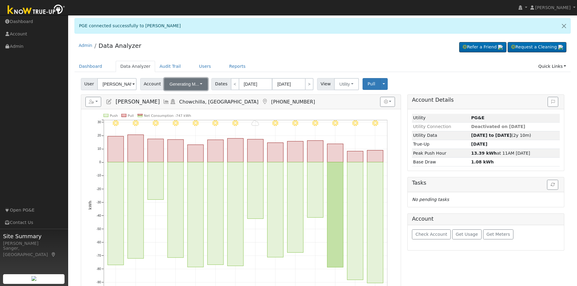
click at [177, 84] on span "Generating M..." at bounding box center [184, 84] width 29 height 5
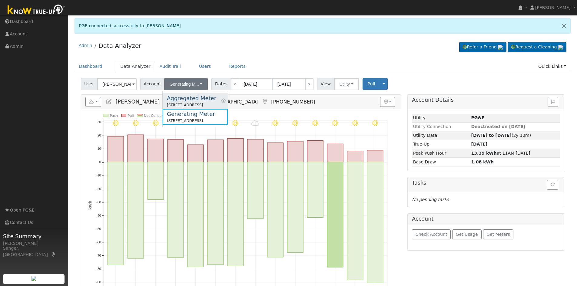
click at [180, 96] on div "Aggregated Meter" at bounding box center [191, 98] width 49 height 8
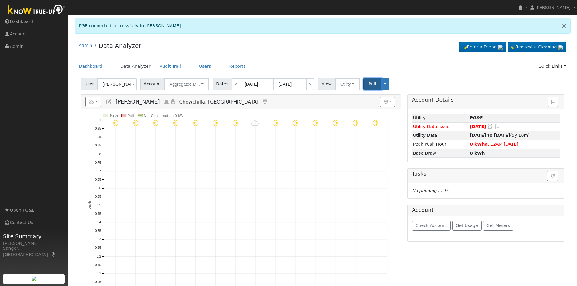
click at [364, 81] on button "Pull" at bounding box center [373, 84] width 18 height 12
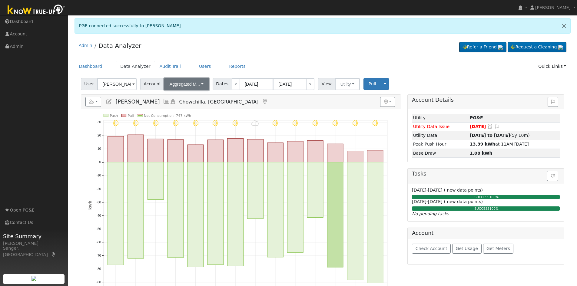
click at [179, 86] on span "Aggregated M..." at bounding box center [185, 84] width 30 height 5
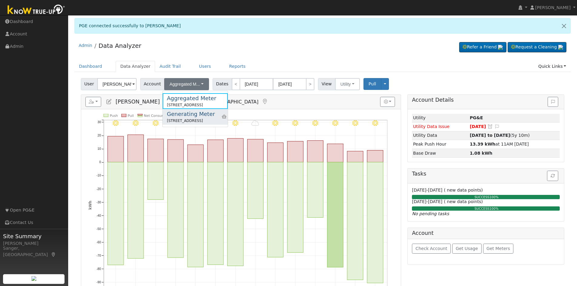
click at [181, 114] on div "Generating Meter" at bounding box center [191, 114] width 48 height 8
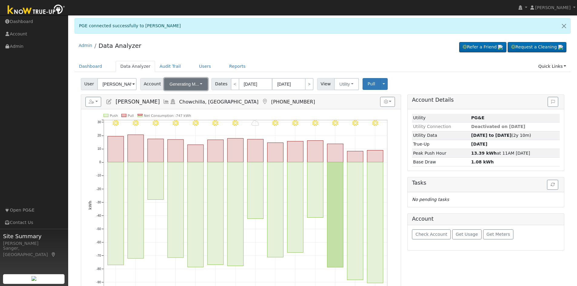
click at [178, 85] on span "Generating M..." at bounding box center [184, 84] width 29 height 5
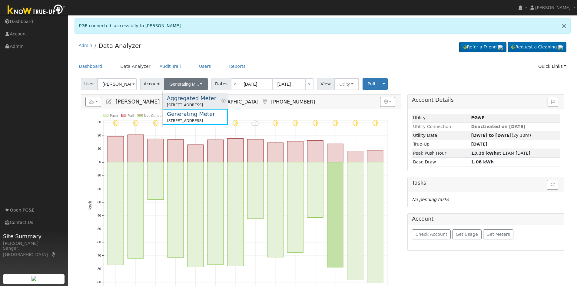
click at [181, 98] on div "Aggregated Meter" at bounding box center [191, 98] width 49 height 8
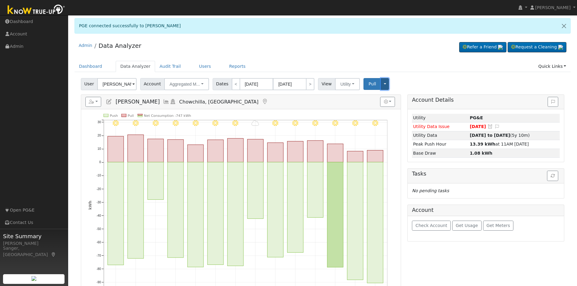
click at [381, 84] on button "Toggle Dropdown" at bounding box center [385, 84] width 8 height 12
click at [393, 133] on link "Disconnect Utility" at bounding box center [404, 132] width 46 height 8
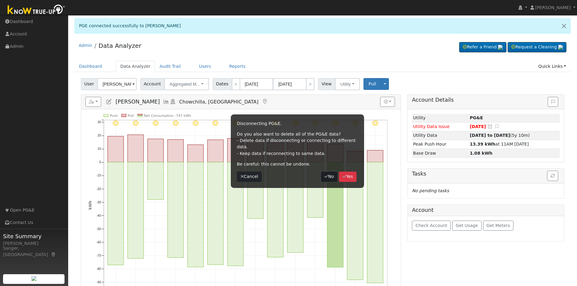
click at [330, 172] on button "No" at bounding box center [329, 177] width 16 height 10
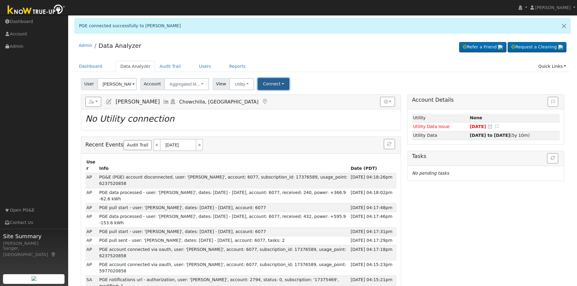
click at [266, 84] on button "Connect" at bounding box center [274, 84] width 32 height 12
click at [266, 100] on link "Select a Provider" at bounding box center [281, 97] width 47 height 8
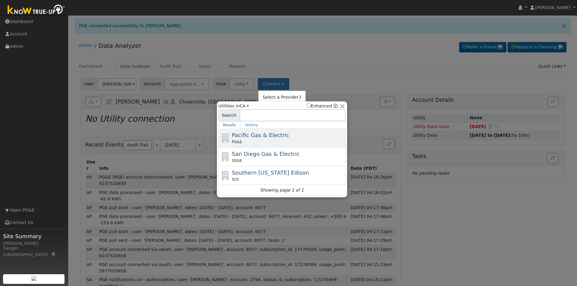
click at [246, 140] on div "PG&E" at bounding box center [288, 141] width 112 height 5
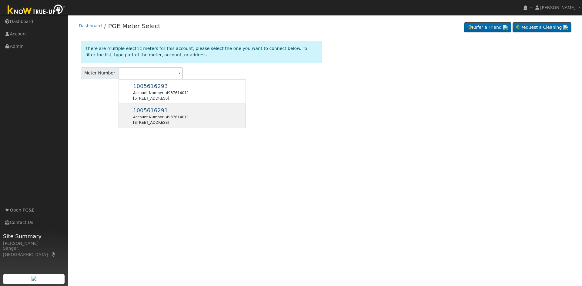
click at [146, 117] on div "Account Number: 4937614011" at bounding box center [161, 117] width 56 height 5
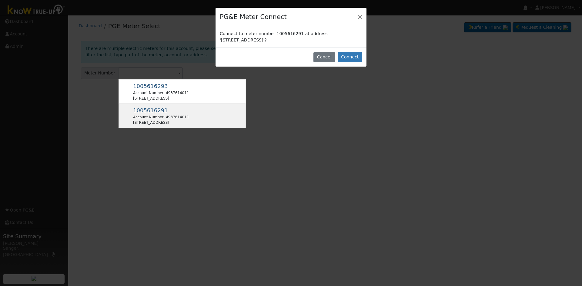
click at [161, 119] on div "Account Number: 4937614011" at bounding box center [161, 117] width 56 height 5
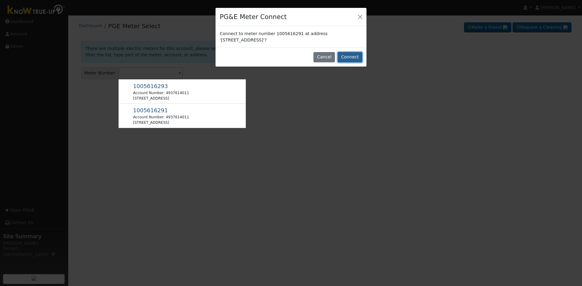
click at [346, 55] on button "Connect" at bounding box center [349, 57] width 25 height 10
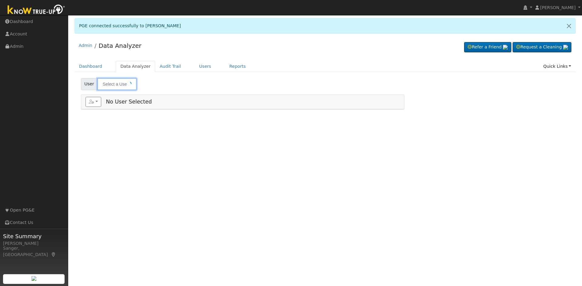
type input "[PERSON_NAME]"
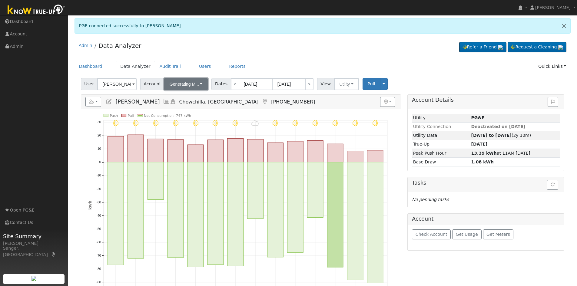
drag, startPoint x: 185, startPoint y: 81, endPoint x: 184, endPoint y: 87, distance: 6.4
click at [185, 81] on button "Generating M..." at bounding box center [186, 84] width 44 height 12
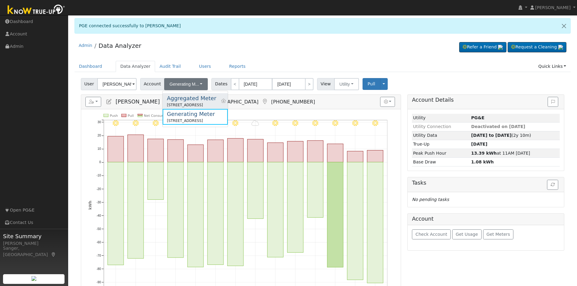
click at [184, 98] on div "Aggregated Meter" at bounding box center [191, 98] width 49 height 8
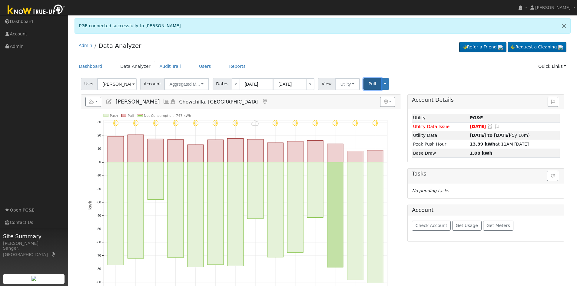
click at [369, 84] on span "Pull" at bounding box center [373, 83] width 8 height 5
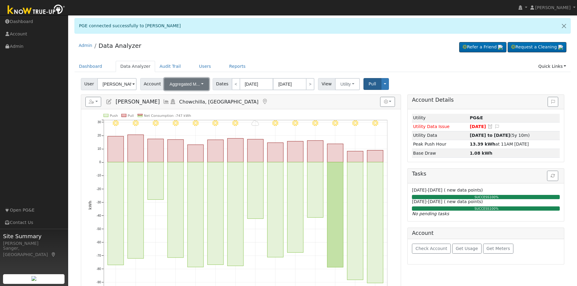
click at [186, 85] on span "Aggregated M..." at bounding box center [185, 84] width 30 height 5
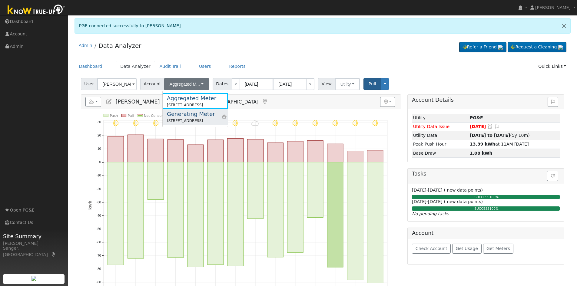
click at [195, 113] on div "Generating Meter" at bounding box center [191, 114] width 48 height 8
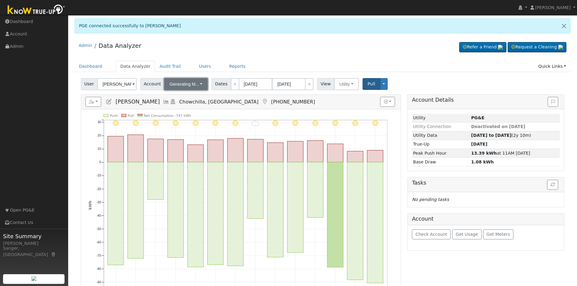
click at [183, 85] on span "Generating M..." at bounding box center [184, 84] width 29 height 5
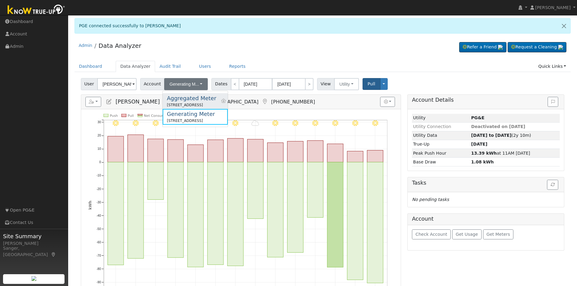
click at [185, 100] on div "Aggregated Meter" at bounding box center [191, 98] width 49 height 8
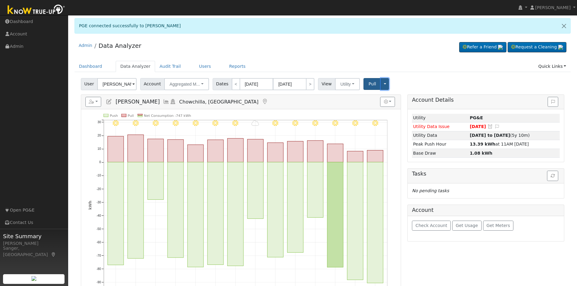
click at [381, 81] on button "Toggle Dropdown" at bounding box center [385, 84] width 8 height 12
click at [392, 133] on link "Disconnect Utility" at bounding box center [404, 132] width 46 height 8
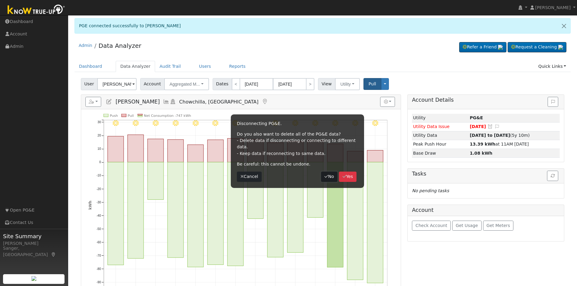
click at [325, 174] on icon "button" at bounding box center [326, 176] width 4 height 4
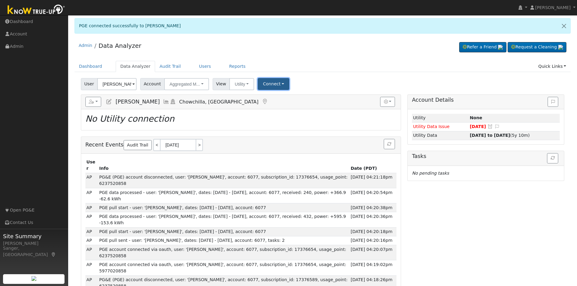
click at [269, 86] on button "Connect" at bounding box center [274, 84] width 32 height 12
click at [269, 99] on link "Select a Provider" at bounding box center [281, 97] width 47 height 8
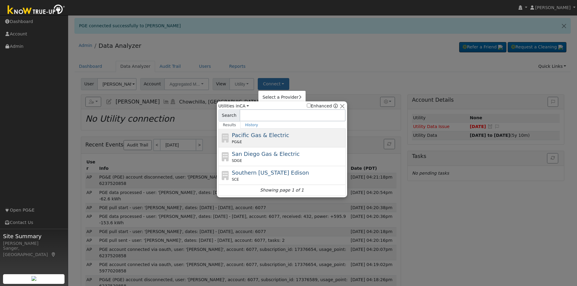
click at [249, 135] on span "Pacific Gas & Electric" at bounding box center [260, 135] width 57 height 6
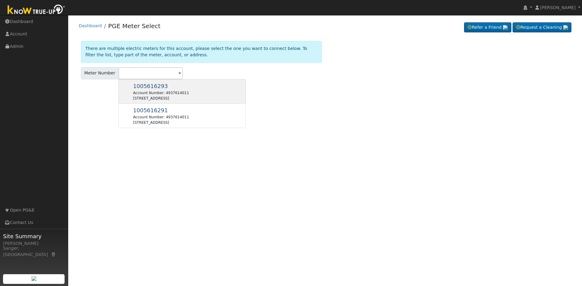
click at [163, 98] on div "[STREET_ADDRESS]" at bounding box center [161, 98] width 56 height 5
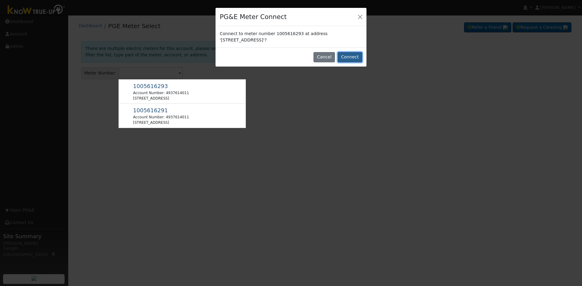
click at [354, 58] on button "Connect" at bounding box center [349, 57] width 25 height 10
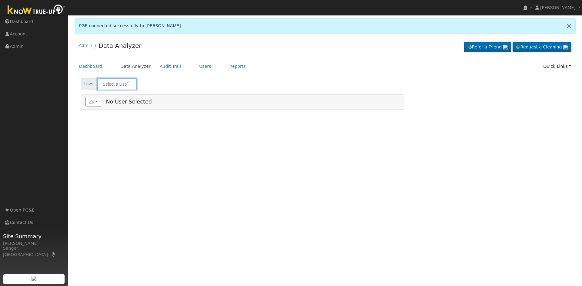
type input "[PERSON_NAME]"
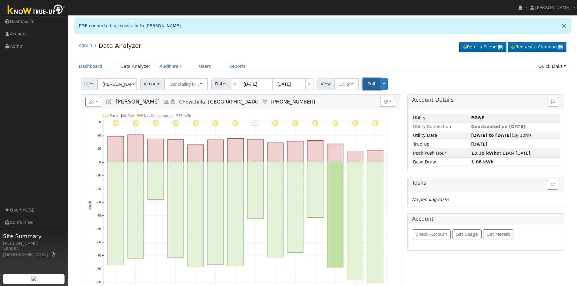
click at [363, 85] on button "Pull" at bounding box center [372, 84] width 18 height 12
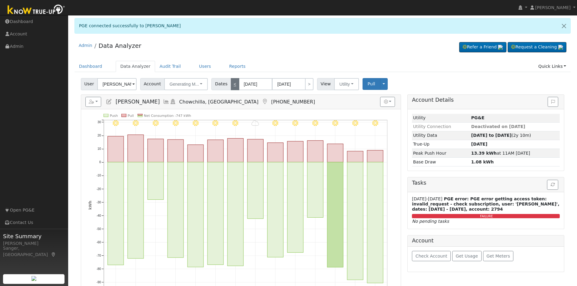
click at [231, 83] on link "<" at bounding box center [235, 84] width 8 height 12
type input "[DATE]"
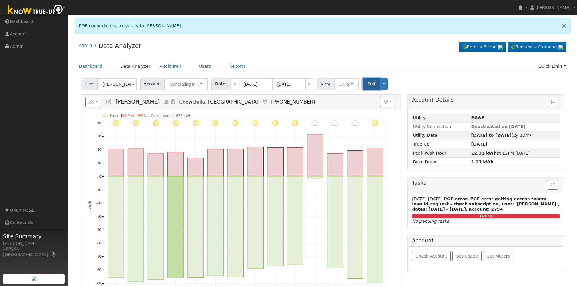
click at [368, 85] on span "Pull" at bounding box center [372, 83] width 8 height 5
click at [172, 85] on span "Generating M..." at bounding box center [184, 84] width 29 height 5
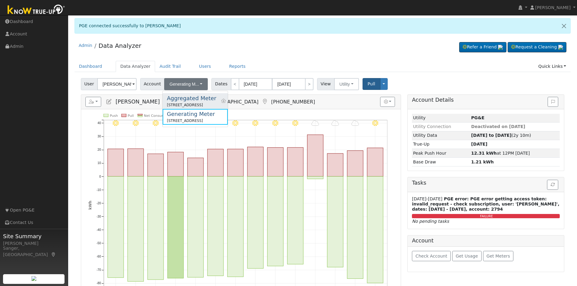
click at [175, 101] on div "Aggregated Meter" at bounding box center [191, 98] width 49 height 8
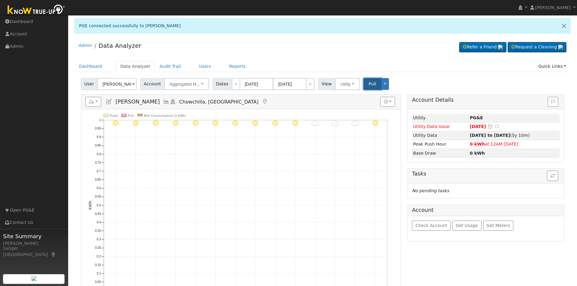
click at [370, 86] on button "Pull" at bounding box center [373, 84] width 18 height 12
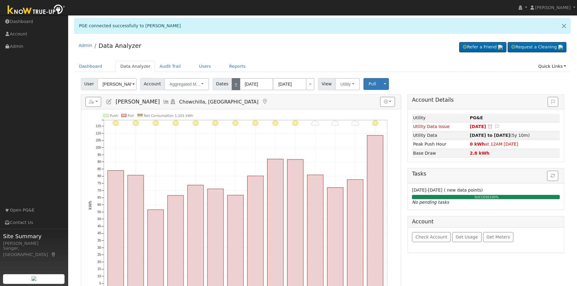
click at [232, 83] on link "<" at bounding box center [236, 84] width 8 height 12
type input "08/25/2025"
type input "09/07/2025"
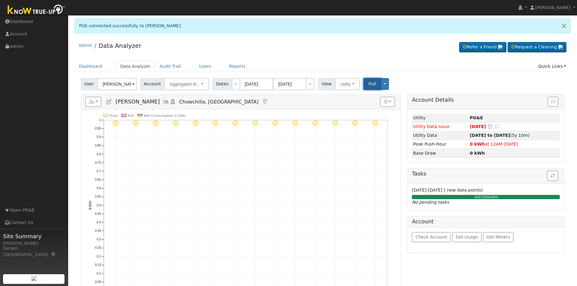
click at [369, 84] on span "Pull" at bounding box center [373, 83] width 8 height 5
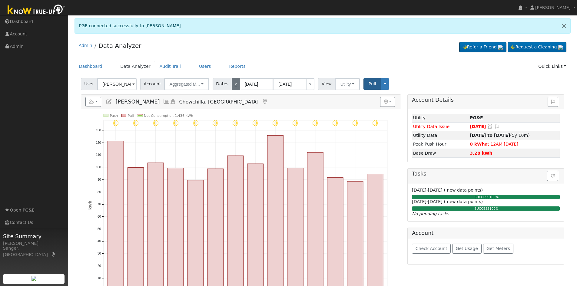
click at [232, 85] on link "<" at bounding box center [236, 84] width 8 height 12
type input "08/11/2025"
type input "08/24/2025"
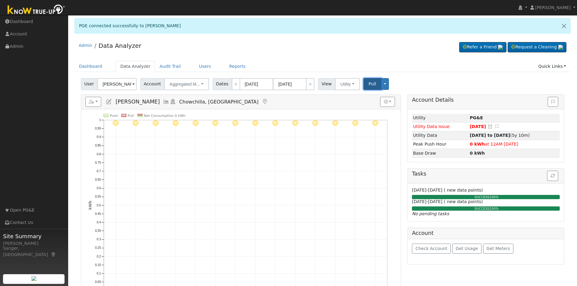
click at [364, 81] on button "Pull" at bounding box center [373, 84] width 18 height 12
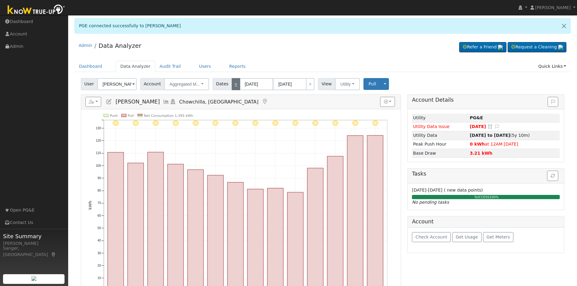
click at [232, 86] on link "<" at bounding box center [236, 84] width 8 height 12
type input "[DATE]"
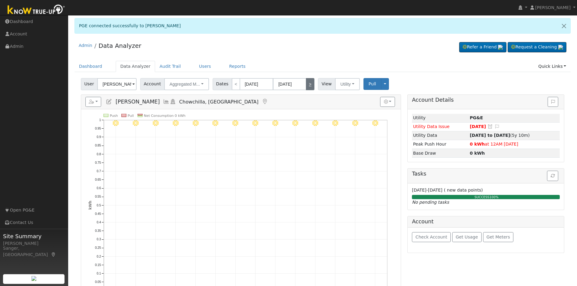
click at [306, 84] on link ">" at bounding box center [310, 84] width 8 height 12
type input "08/11/2025"
type input "08/24/2025"
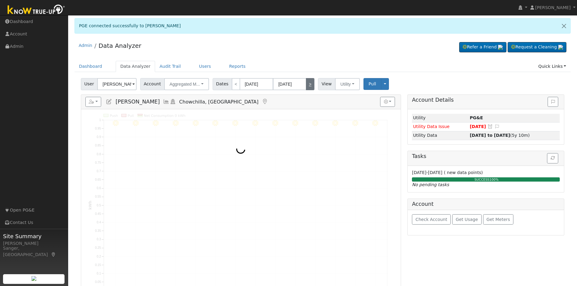
click at [306, 84] on link ">" at bounding box center [310, 84] width 8 height 12
type input "08/25/2025"
type input "09/07/2025"
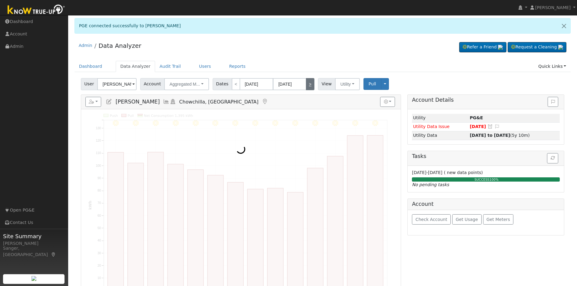
click at [306, 84] on link ">" at bounding box center [310, 84] width 8 height 12
type input "09/08/2025"
type input "09/21/2025"
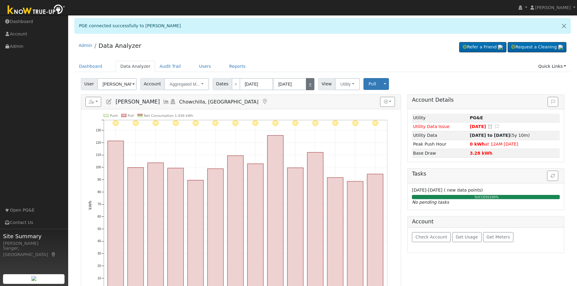
click at [306, 84] on link ">" at bounding box center [310, 84] width 8 height 12
type input "09/22/2025"
type input "10/05/2025"
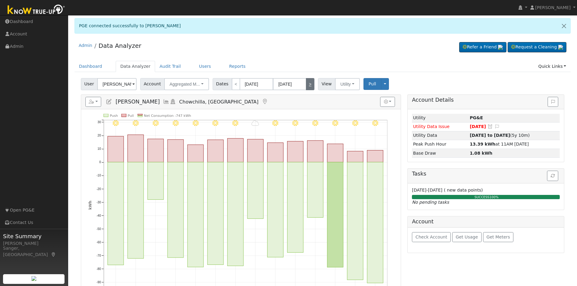
click at [306, 84] on link ">" at bounding box center [310, 84] width 8 height 12
type input "[DATE]"
type input "10/19/2025"
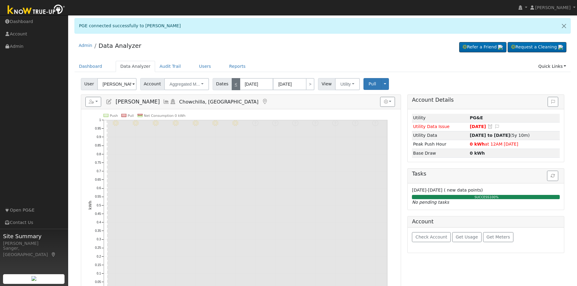
click at [232, 85] on link "<" at bounding box center [236, 84] width 8 height 12
type input "09/22/2025"
type input "10/05/2025"
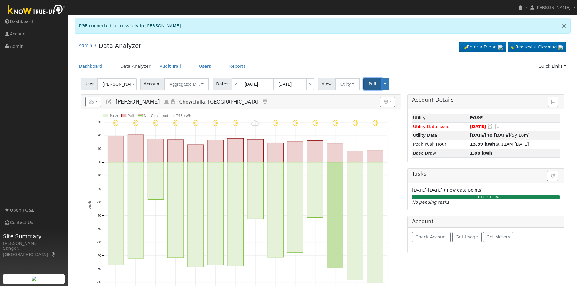
click at [369, 86] on span "Pull" at bounding box center [373, 83] width 8 height 5
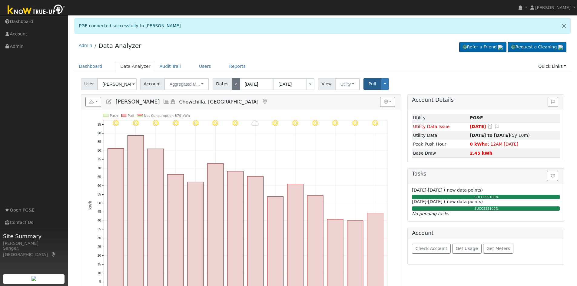
click at [232, 86] on link "<" at bounding box center [236, 84] width 8 height 12
type input "09/08/2025"
type input "09/21/2025"
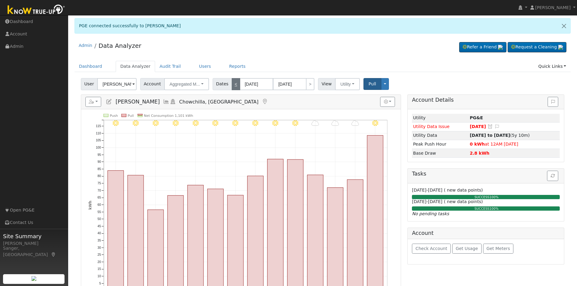
click at [232, 86] on link "<" at bounding box center [236, 84] width 8 height 12
type input "08/25/2025"
type input "09/07/2025"
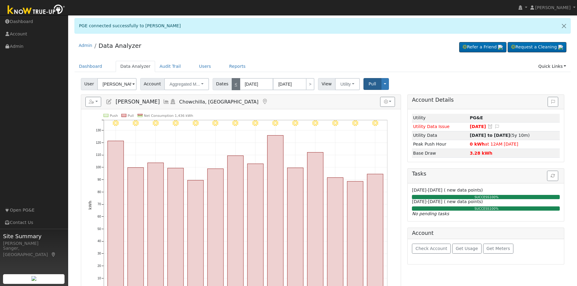
click at [232, 86] on link "<" at bounding box center [236, 84] width 8 height 12
type input "08/11/2025"
type input "08/24/2025"
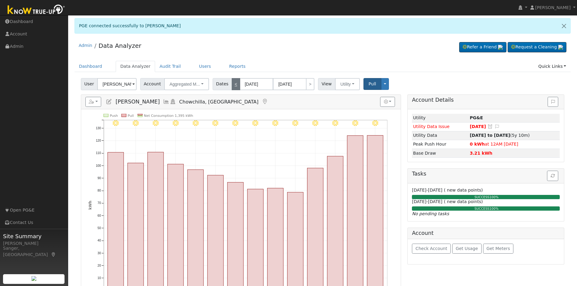
click at [232, 86] on link "<" at bounding box center [236, 84] width 8 height 12
type input "[DATE]"
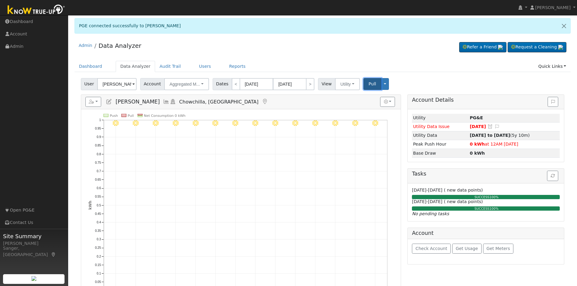
click at [364, 81] on button "Pull" at bounding box center [373, 84] width 18 height 12
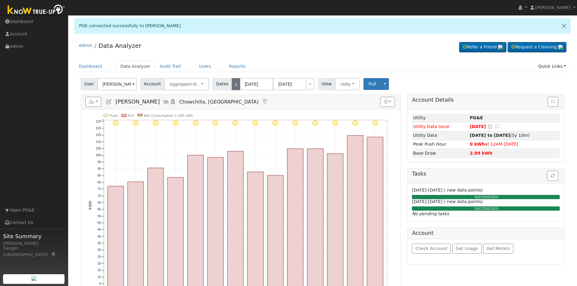
click at [232, 84] on link "<" at bounding box center [236, 84] width 8 height 12
type input "07/14/2025"
type input "07/27/2025"
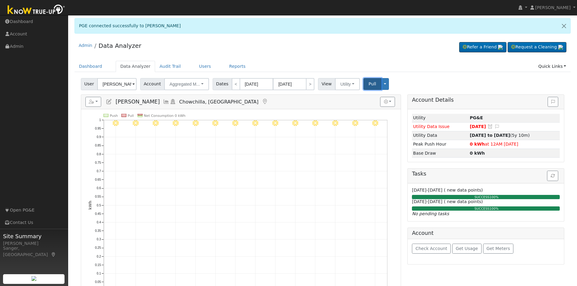
click at [369, 83] on span "Pull" at bounding box center [373, 83] width 8 height 5
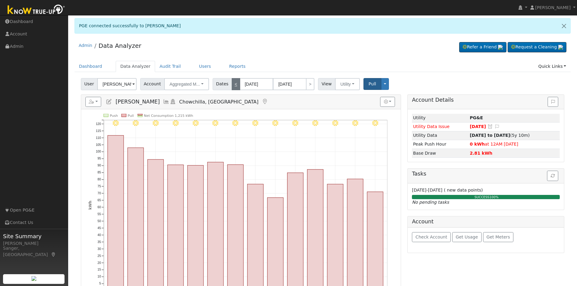
click at [232, 86] on link "<" at bounding box center [236, 84] width 8 height 12
type input "06/30/2025"
type input "07/13/2025"
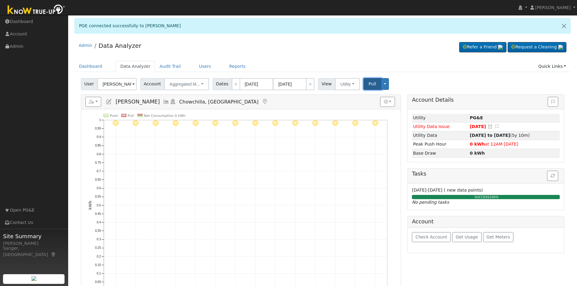
click at [369, 85] on span "Pull" at bounding box center [373, 83] width 8 height 5
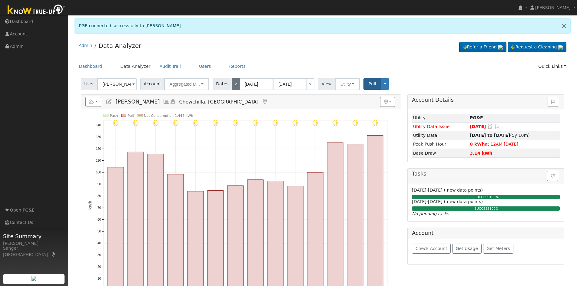
click at [232, 83] on link "<" at bounding box center [236, 84] width 8 height 12
type input "06/16/2025"
type input "06/29/2025"
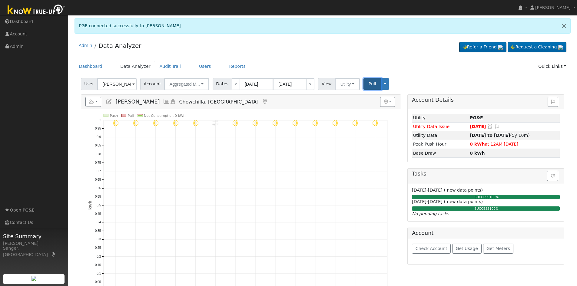
click at [369, 85] on span "Pull" at bounding box center [373, 83] width 8 height 5
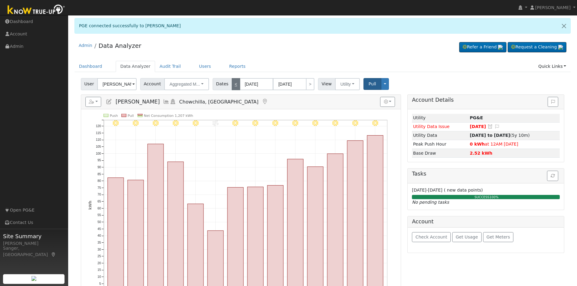
click at [232, 84] on link "<" at bounding box center [236, 84] width 8 height 12
type input "06/02/2025"
type input "06/15/2025"
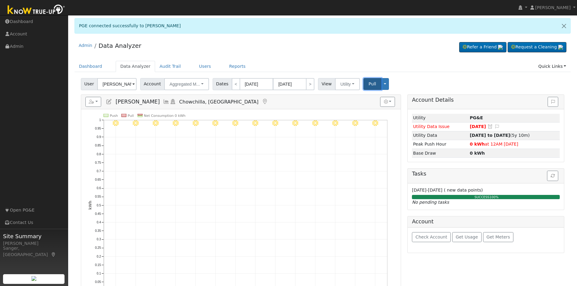
click at [369, 83] on span "Pull" at bounding box center [373, 83] width 8 height 5
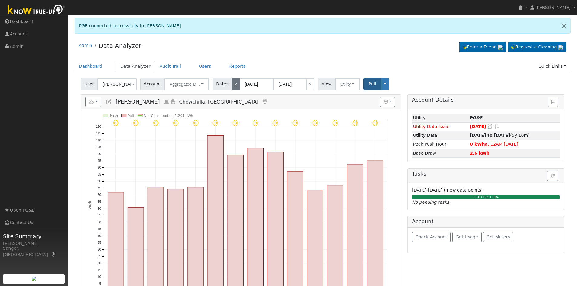
click at [232, 81] on link "<" at bounding box center [236, 84] width 8 height 12
type input "05/19/2025"
type input "06/01/2025"
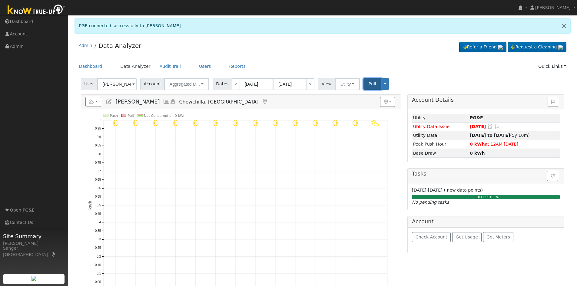
click at [369, 83] on span "Pull" at bounding box center [373, 83] width 8 height 5
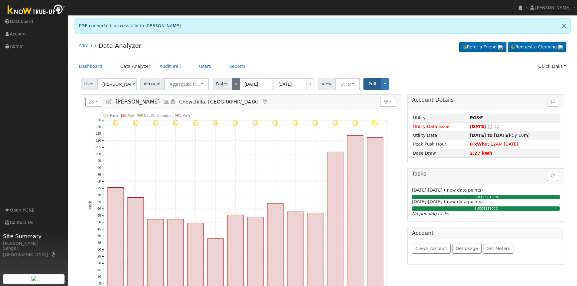
click at [232, 85] on link "<" at bounding box center [236, 84] width 8 height 12
type input "05/05/2025"
type input "05/18/2025"
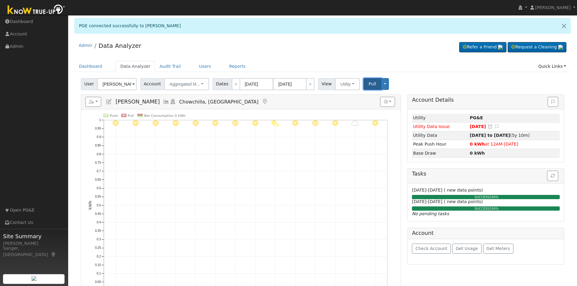
click at [369, 85] on span "Pull" at bounding box center [373, 83] width 8 height 5
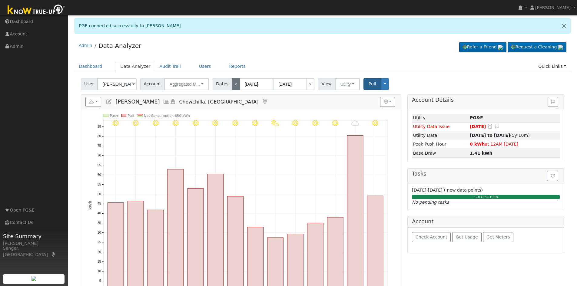
click at [232, 85] on link "<" at bounding box center [236, 84] width 8 height 12
type input "04/21/2025"
type input "05/04/2025"
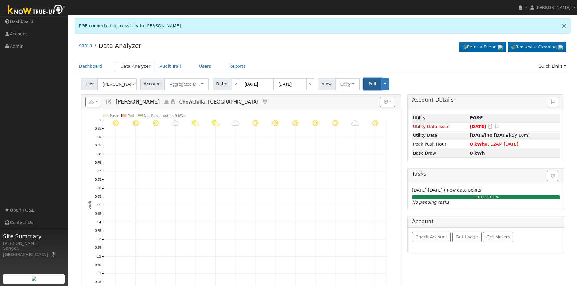
click at [369, 81] on span "Pull" at bounding box center [373, 83] width 8 height 5
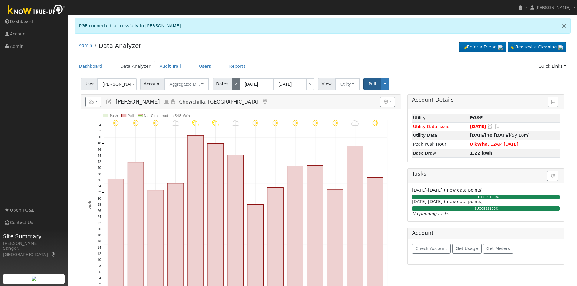
click at [232, 84] on link "<" at bounding box center [236, 84] width 8 height 12
type input "04/07/2025"
type input "04/20/2025"
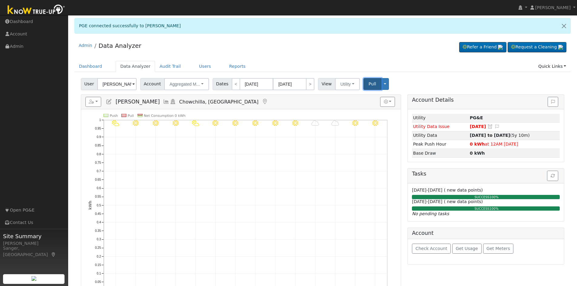
click at [369, 82] on span "Pull" at bounding box center [373, 83] width 8 height 5
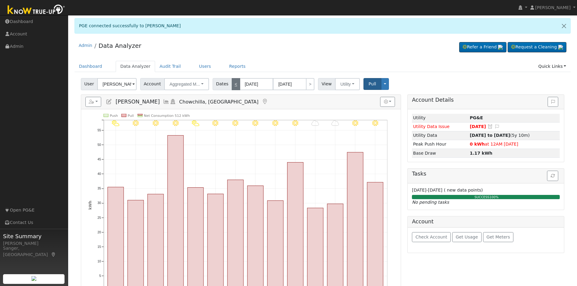
click at [232, 82] on link "<" at bounding box center [236, 84] width 8 height 12
type input "03/24/2025"
type input "04/06/2025"
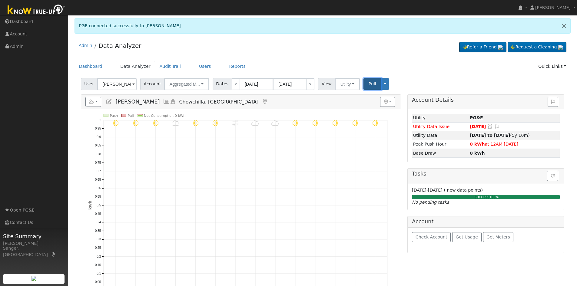
click at [364, 84] on button "Pull" at bounding box center [373, 84] width 18 height 12
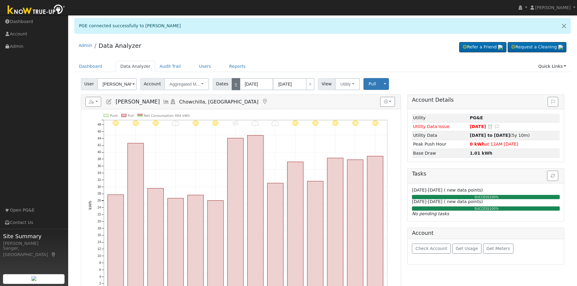
click at [232, 84] on link "<" at bounding box center [236, 84] width 8 height 12
type input "03/10/2025"
type input "03/23/2025"
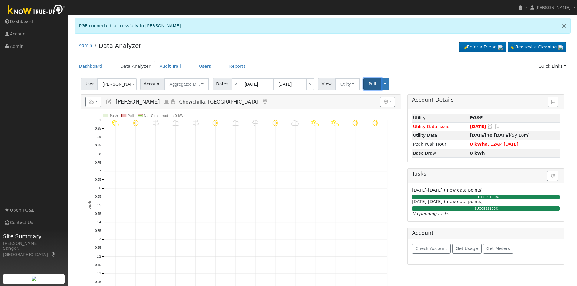
click at [369, 82] on span "Pull" at bounding box center [373, 83] width 8 height 5
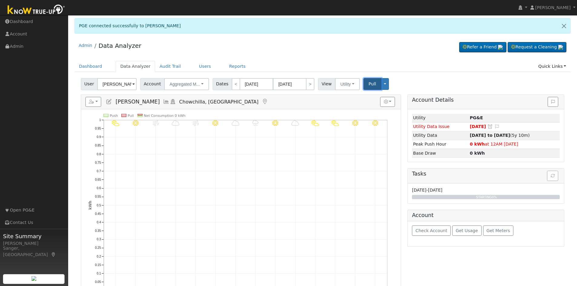
click at [369, 83] on span "Pull" at bounding box center [373, 83] width 8 height 5
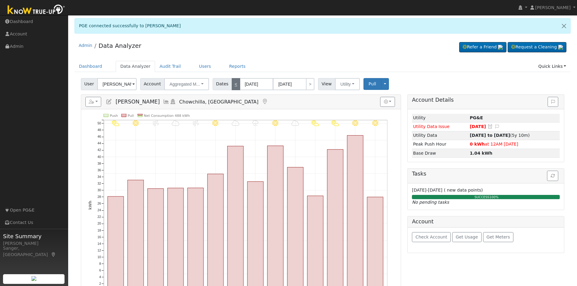
click at [232, 84] on link "<" at bounding box center [236, 84] width 8 height 12
type input "02/24/2025"
type input "03/09/2025"
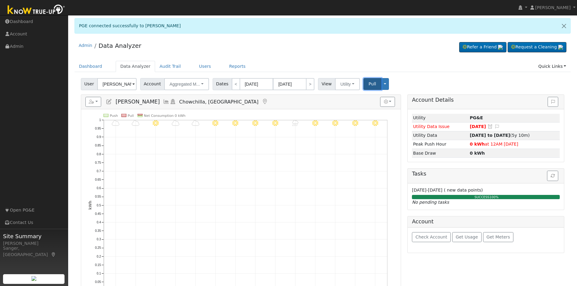
click at [364, 85] on button "Pull" at bounding box center [373, 84] width 18 height 12
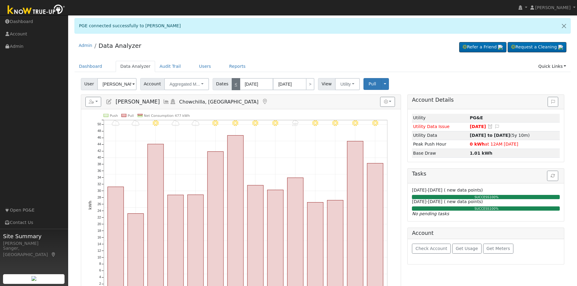
click at [232, 86] on link "<" at bounding box center [236, 84] width 8 height 12
type input "02/10/2025"
type input "02/23/2025"
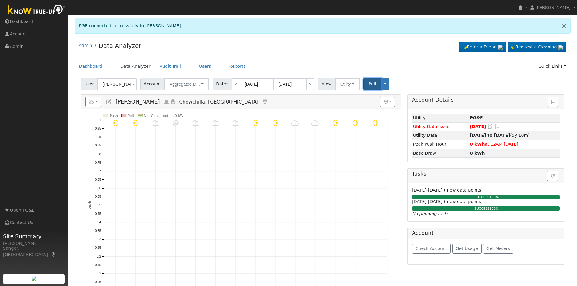
click at [369, 85] on span "Pull" at bounding box center [373, 83] width 8 height 5
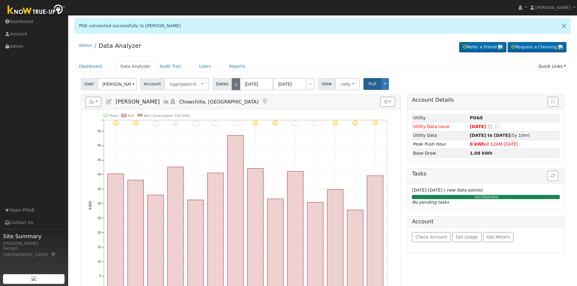
click at [232, 85] on link "<" at bounding box center [236, 84] width 8 height 12
type input "01/27/2025"
type input "02/09/2025"
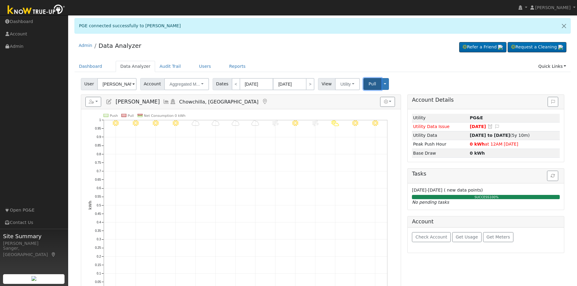
click at [369, 84] on span "Pull" at bounding box center [373, 83] width 8 height 5
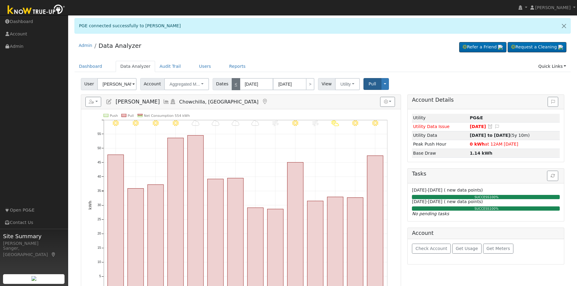
click at [232, 85] on link "<" at bounding box center [236, 84] width 8 height 12
type input "01/13/2025"
type input "01/26/2025"
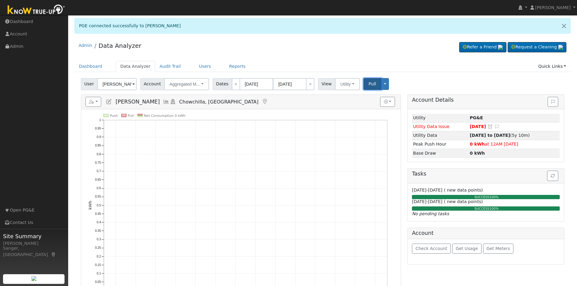
click at [369, 84] on span "Pull" at bounding box center [373, 83] width 8 height 5
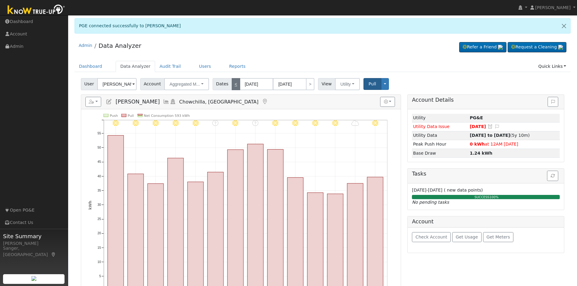
click at [232, 83] on link "<" at bounding box center [236, 84] width 8 height 12
type input "12/30/2024"
type input "01/12/2025"
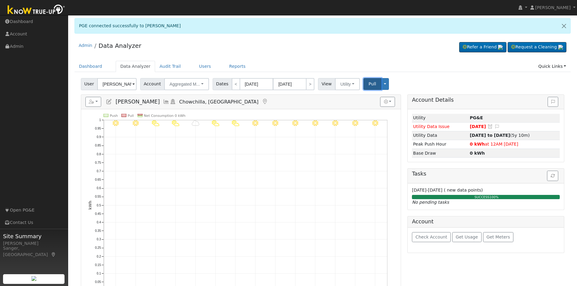
click at [369, 83] on span "Pull" at bounding box center [373, 83] width 8 height 5
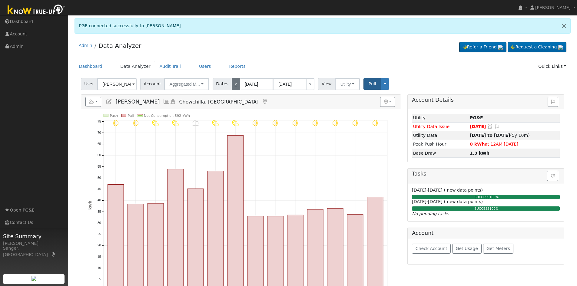
click at [232, 87] on link "<" at bounding box center [236, 84] width 8 height 12
type input "12/16/2024"
type input "12/29/2024"
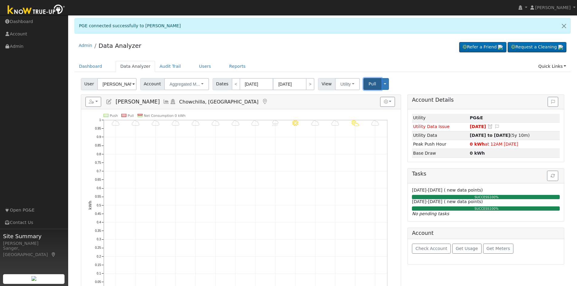
click at [364, 84] on button "Pull" at bounding box center [373, 84] width 18 height 12
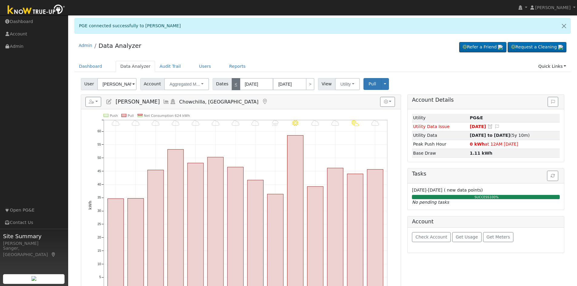
click at [232, 85] on link "<" at bounding box center [236, 84] width 8 height 12
type input "12/02/2024"
type input "12/15/2024"
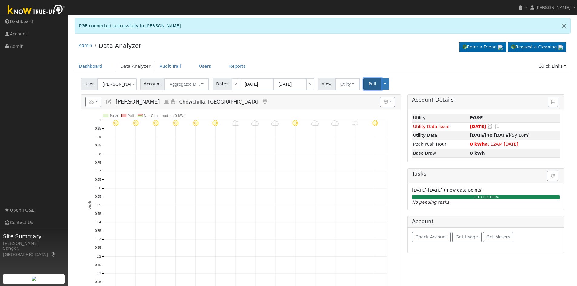
click at [369, 82] on span "Pull" at bounding box center [373, 83] width 8 height 5
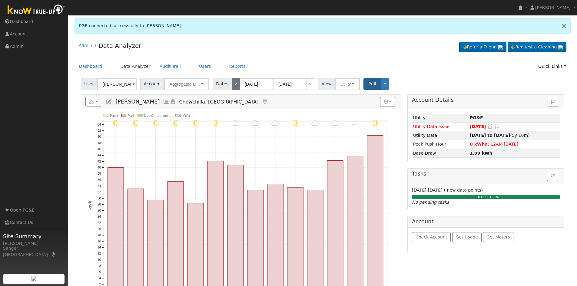
click at [232, 84] on link "<" at bounding box center [236, 84] width 8 height 12
type input "11/18/2024"
type input "12/01/2024"
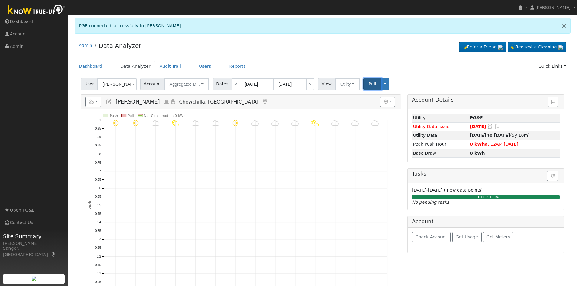
click at [369, 84] on span "Pull" at bounding box center [373, 83] width 8 height 5
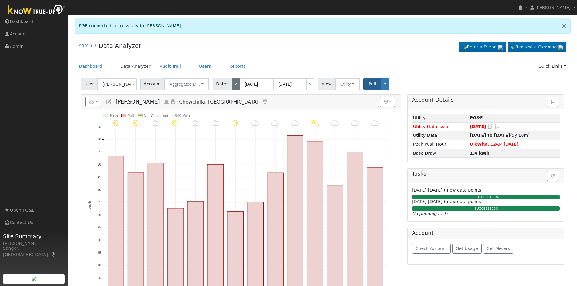
click at [232, 84] on link "<" at bounding box center [236, 84] width 8 height 12
type input "11/04/2024"
type input "11/17/2024"
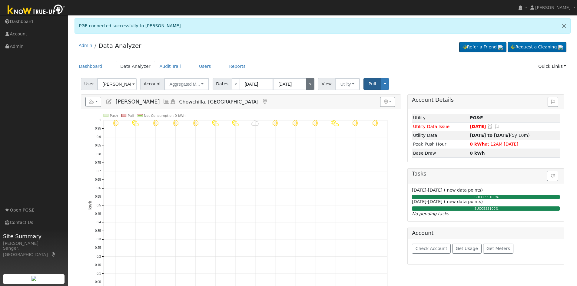
click at [306, 85] on link ">" at bounding box center [310, 84] width 8 height 12
type input "11/18/2024"
type input "12/01/2024"
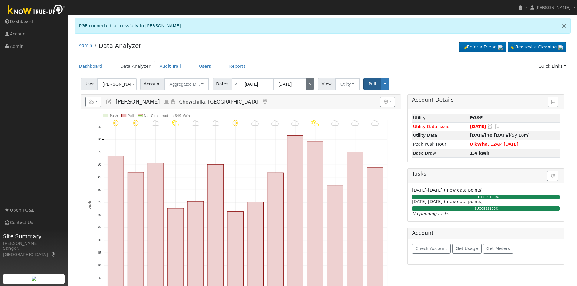
click at [306, 84] on link ">" at bounding box center [310, 84] width 8 height 12
type input "12/02/2024"
type input "12/15/2024"
